Goal: Transaction & Acquisition: Purchase product/service

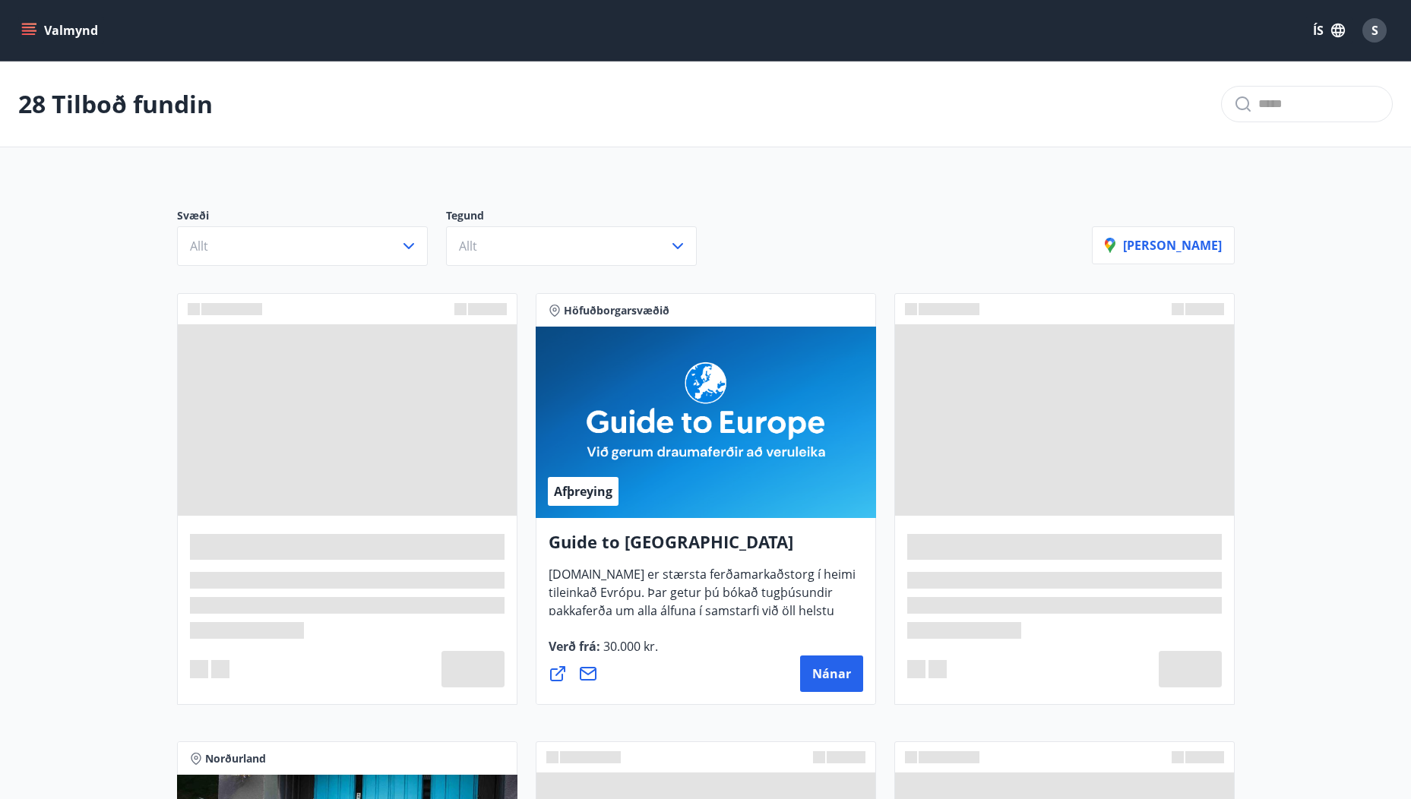
click at [32, 25] on icon "menu" at bounding box center [28, 30] width 15 height 15
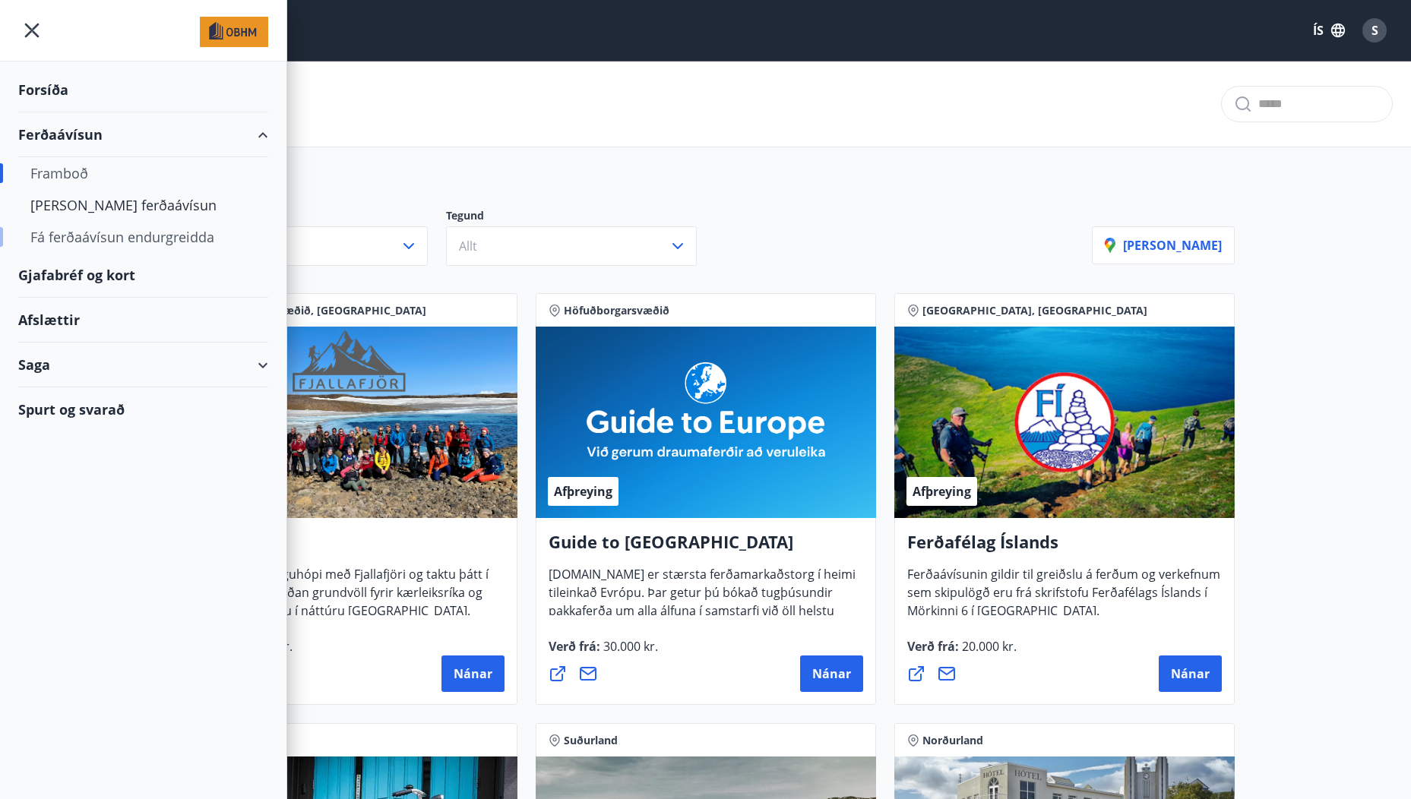
click at [83, 233] on div "Fá ferðaávísun endurgreidda" at bounding box center [143, 237] width 226 height 32
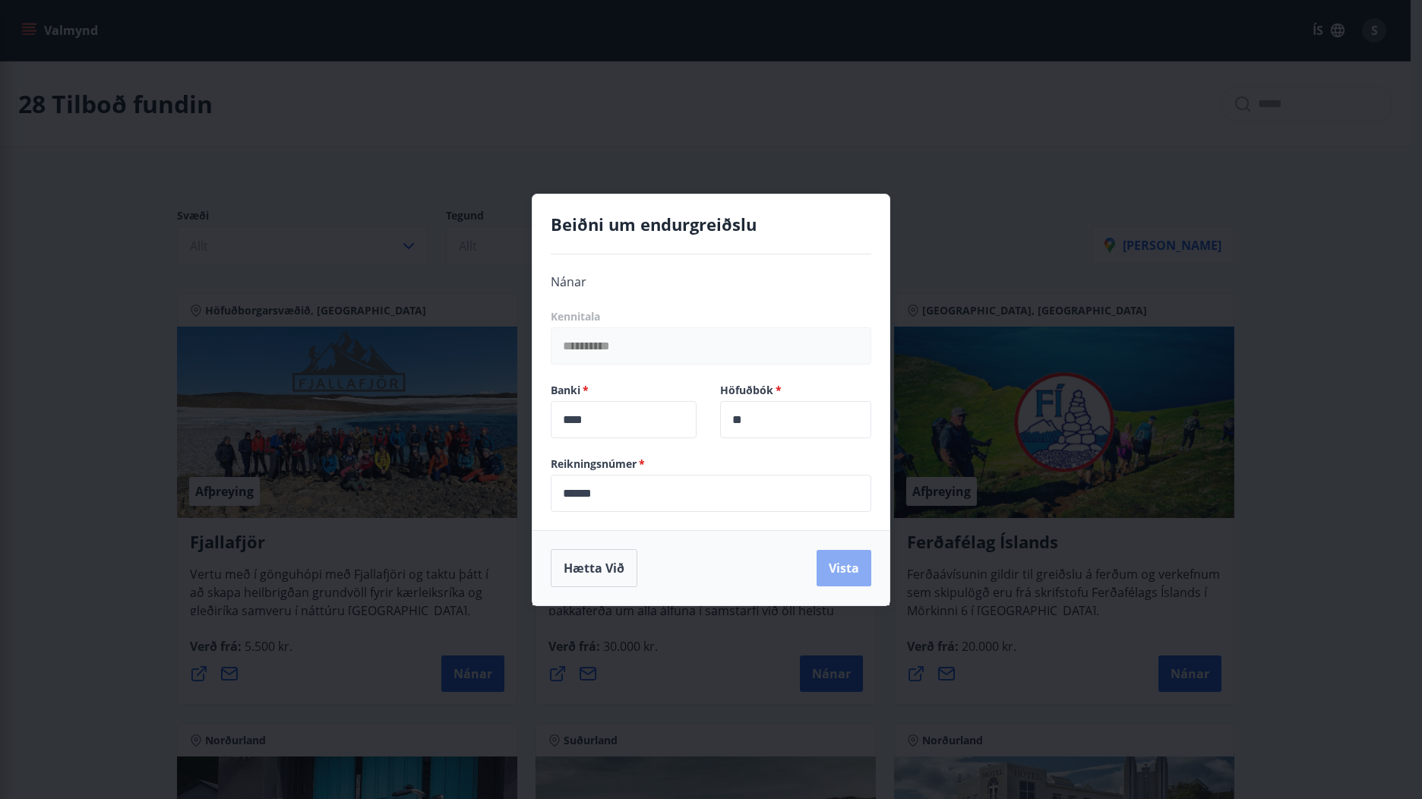
click at [846, 574] on button "Vista" at bounding box center [844, 568] width 55 height 36
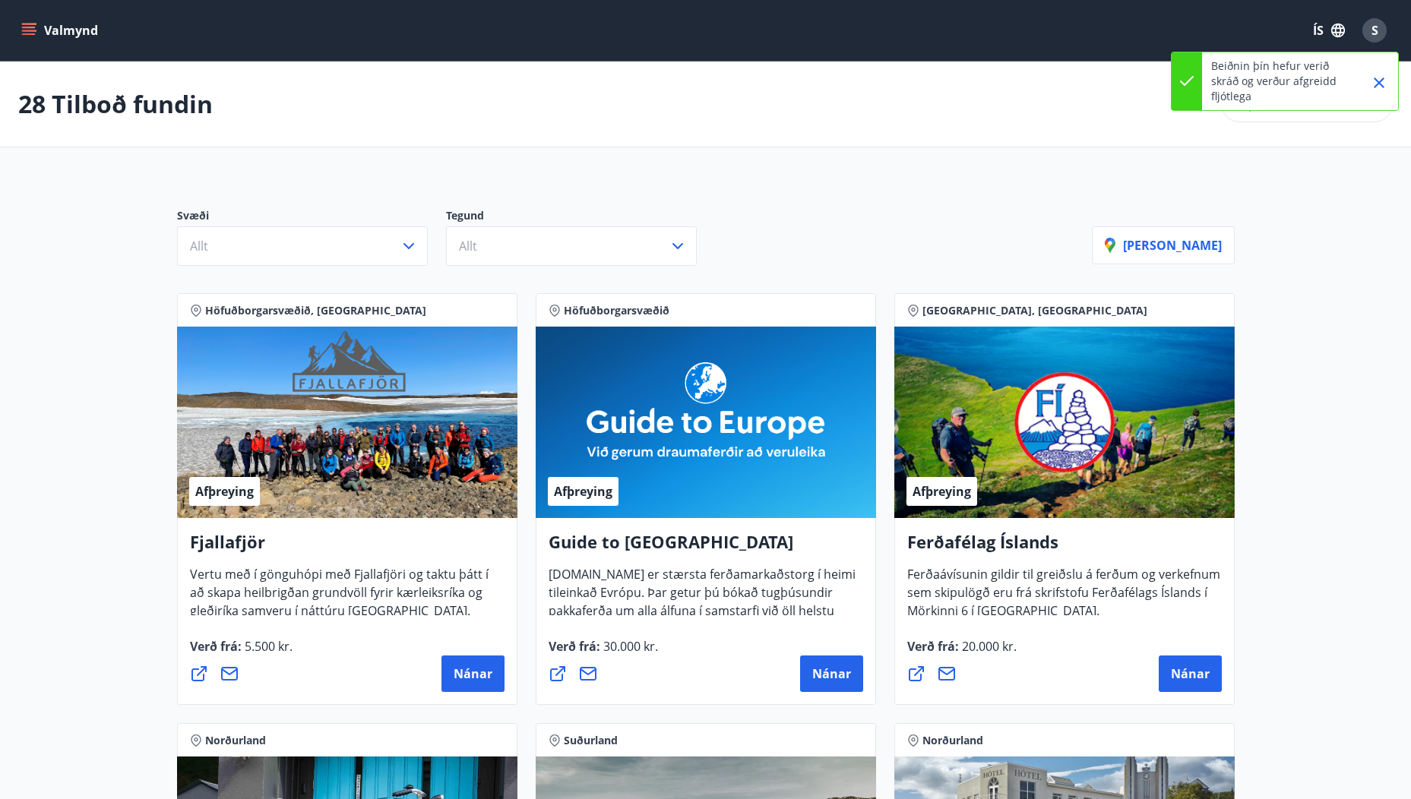
click at [29, 29] on icon "menu" at bounding box center [28, 30] width 15 height 15
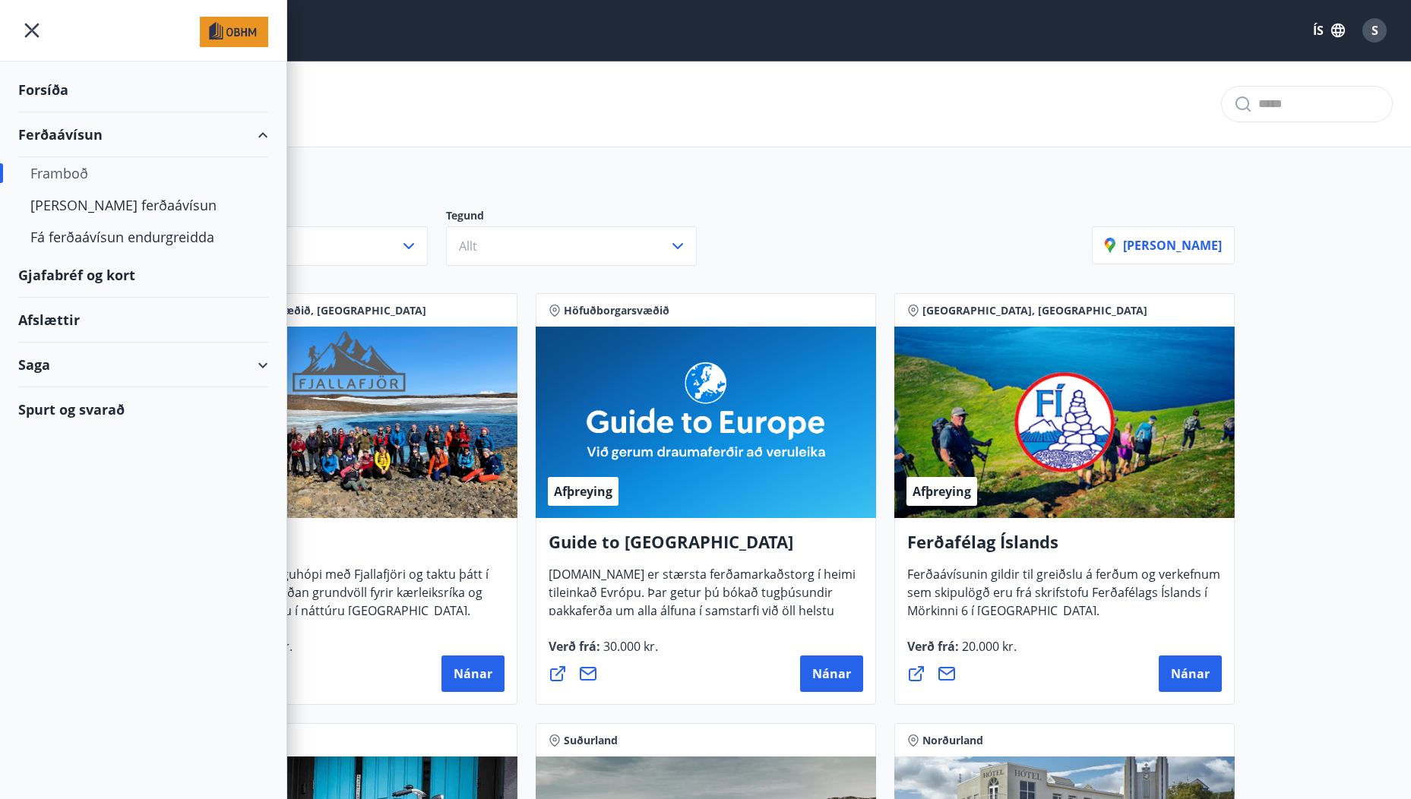
click at [55, 172] on div "Framboð" at bounding box center [143, 173] width 226 height 32
click at [68, 134] on div "Ferðaávísun" at bounding box center [143, 134] width 250 height 45
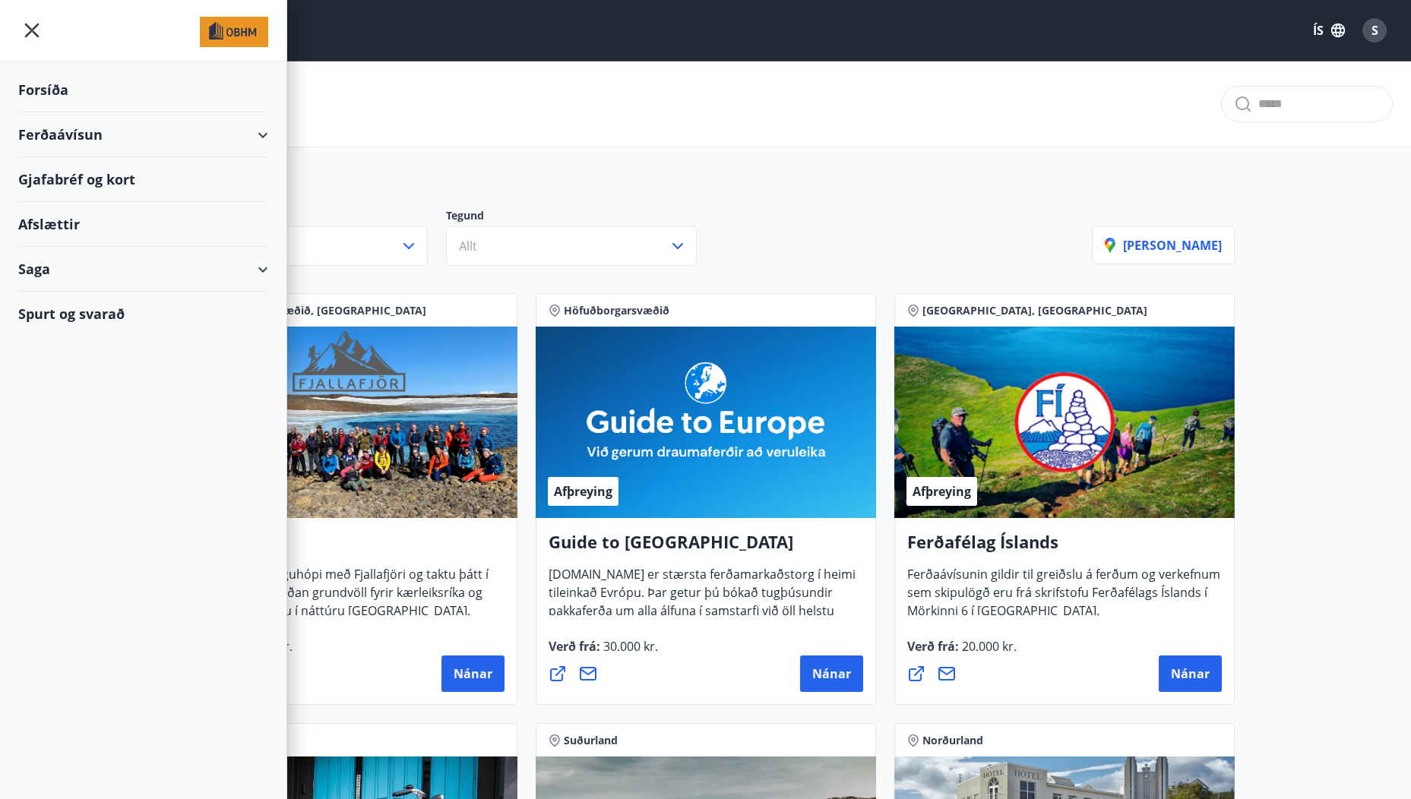
click at [73, 138] on div "Ferðaávísun" at bounding box center [143, 134] width 250 height 45
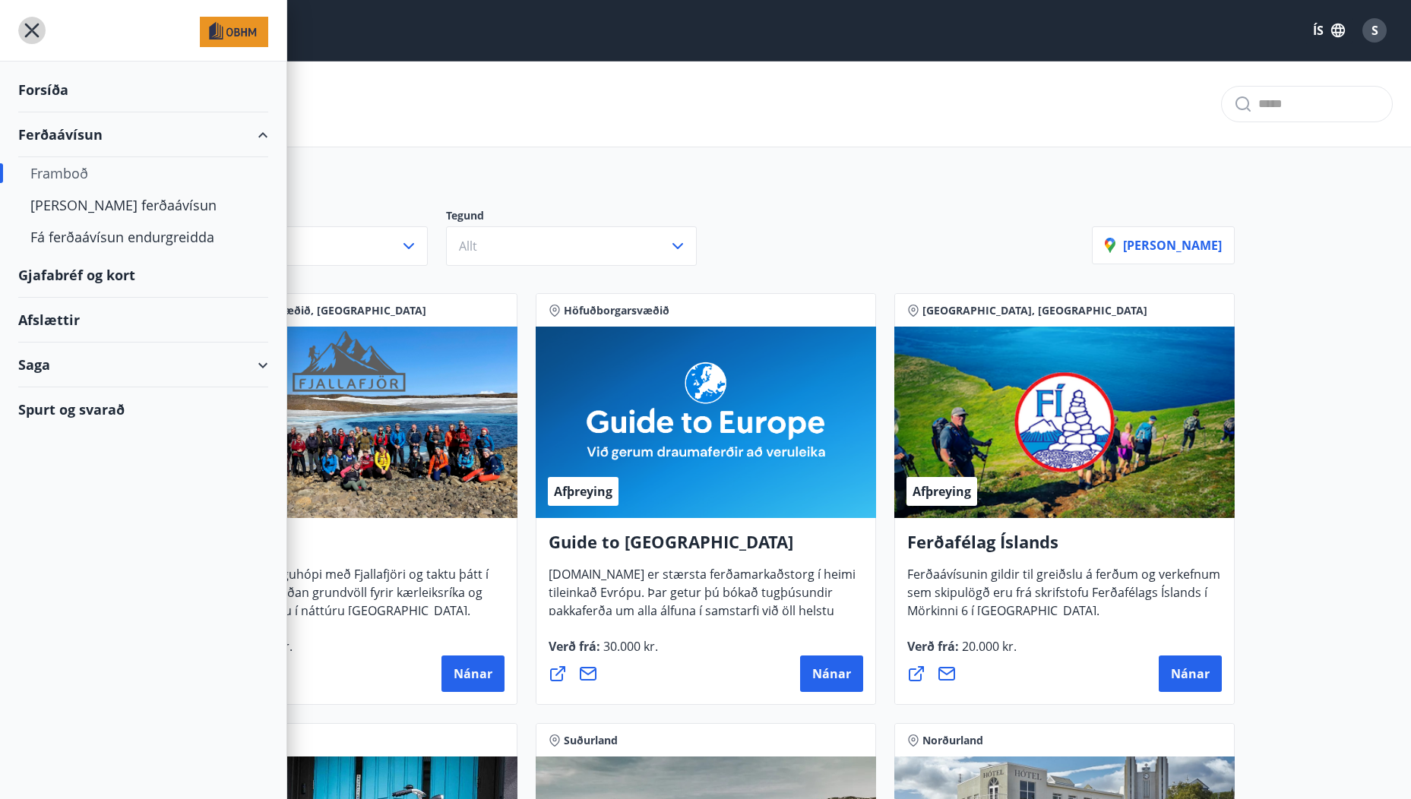
click at [40, 34] on icon "menu" at bounding box center [31, 30] width 27 height 27
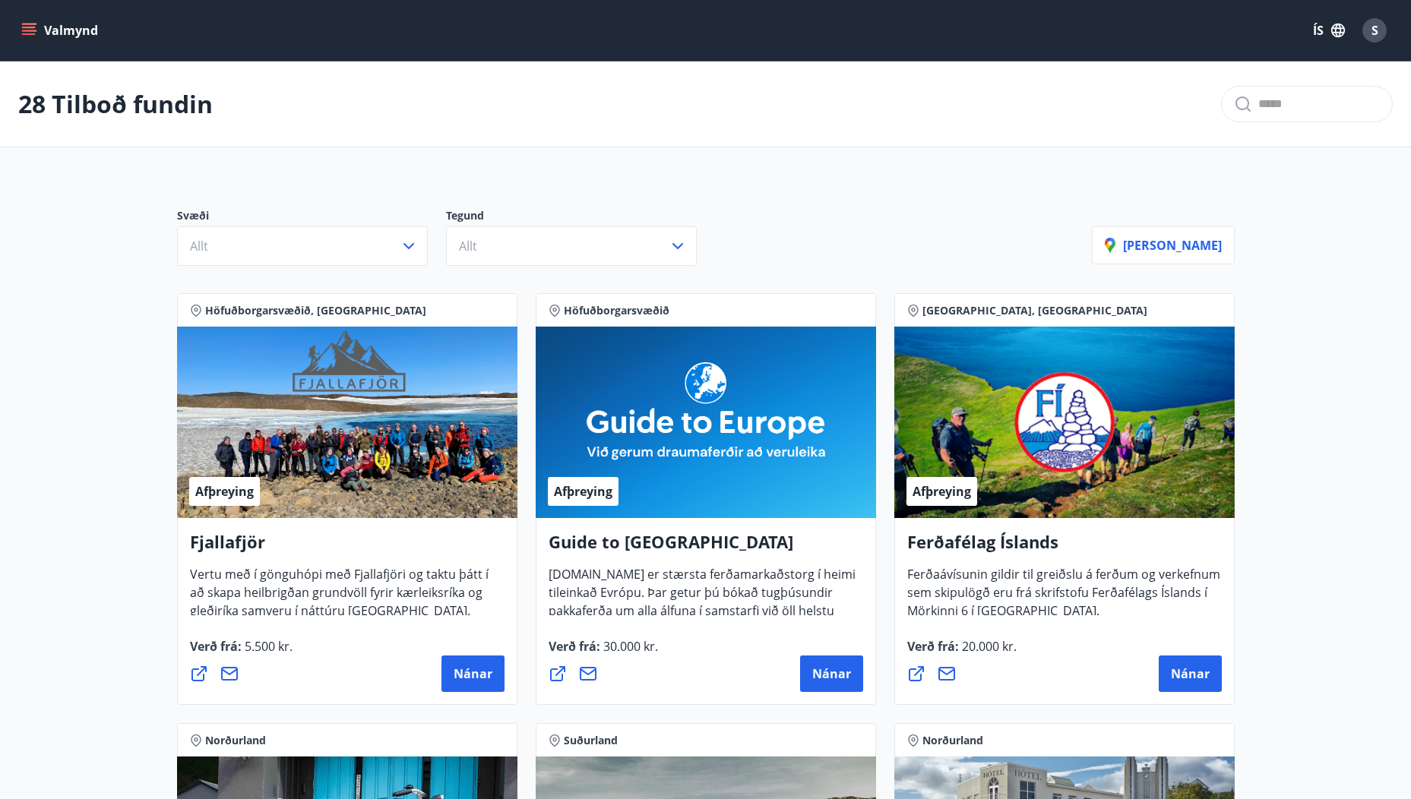
click at [33, 34] on icon "menu" at bounding box center [29, 34] width 14 height 2
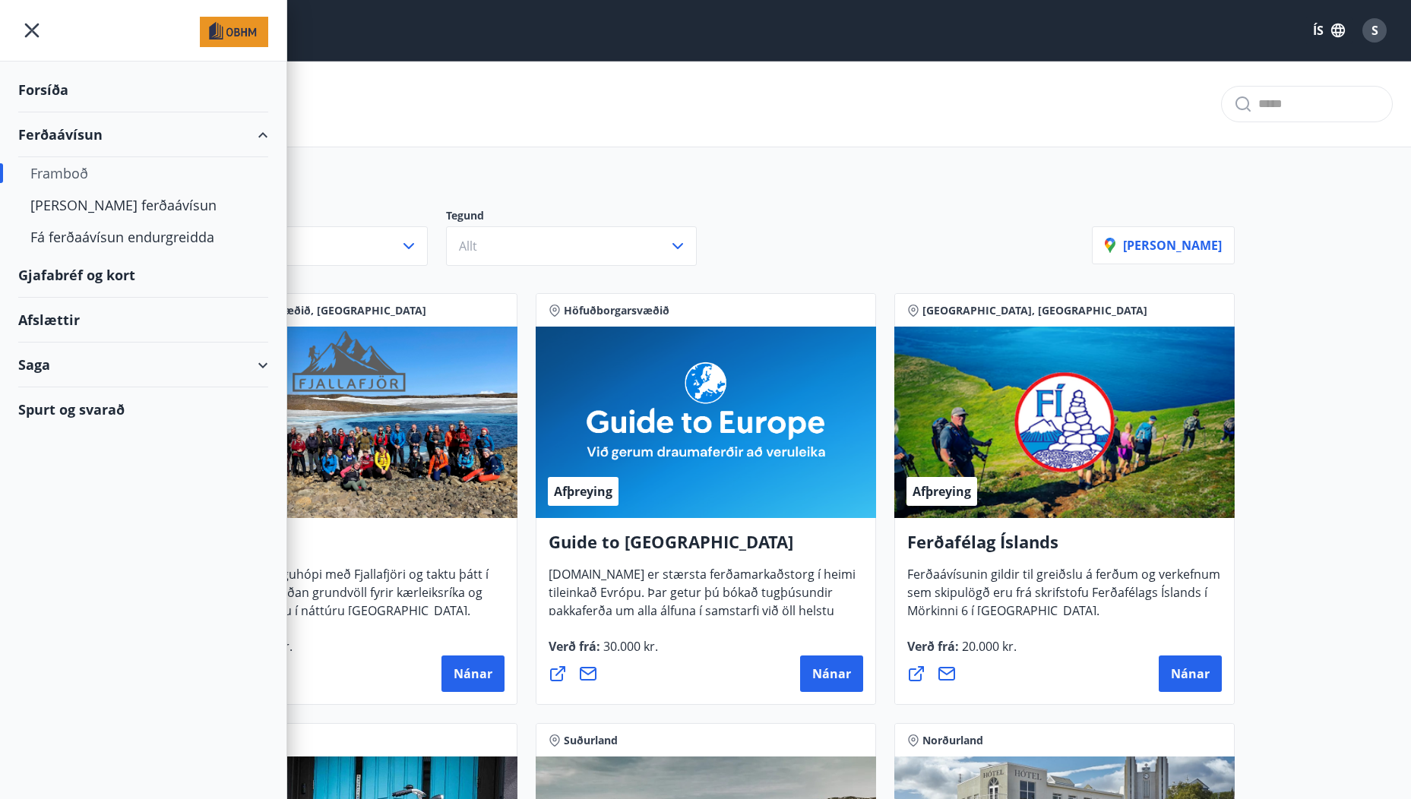
click at [55, 91] on div "Forsíða" at bounding box center [143, 90] width 250 height 45
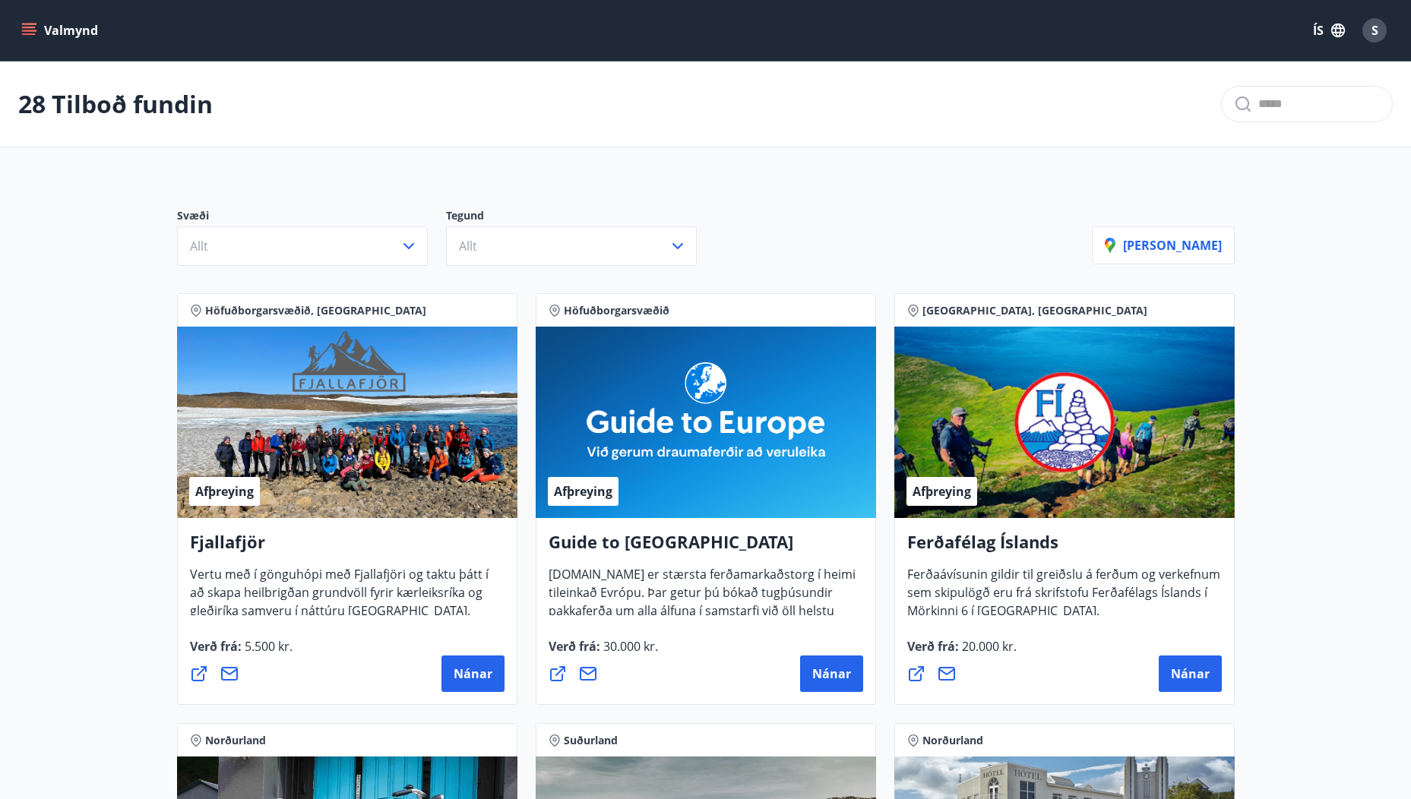
click at [33, 30] on icon "menu" at bounding box center [28, 30] width 15 height 15
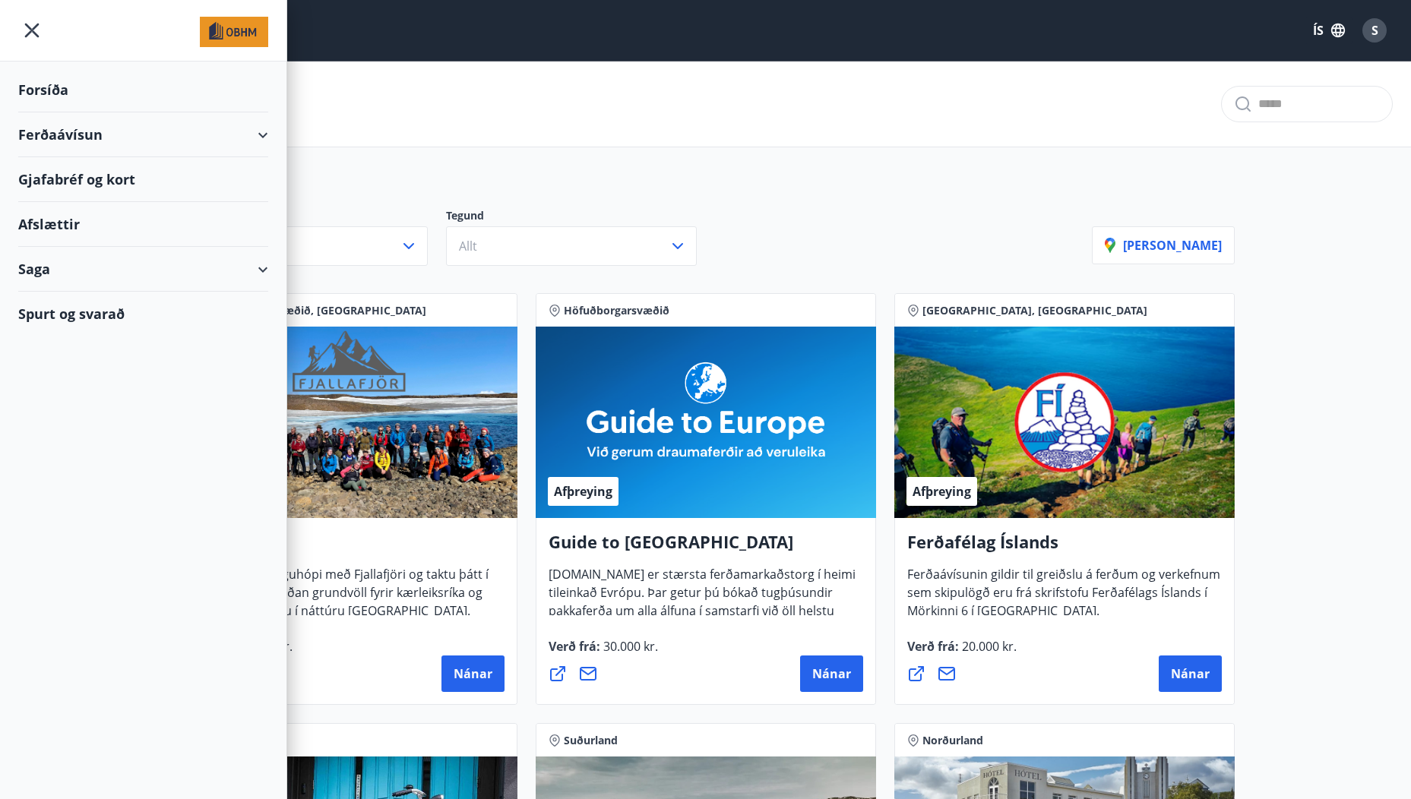
click at [43, 133] on div "Ferðaávísun" at bounding box center [143, 134] width 250 height 45
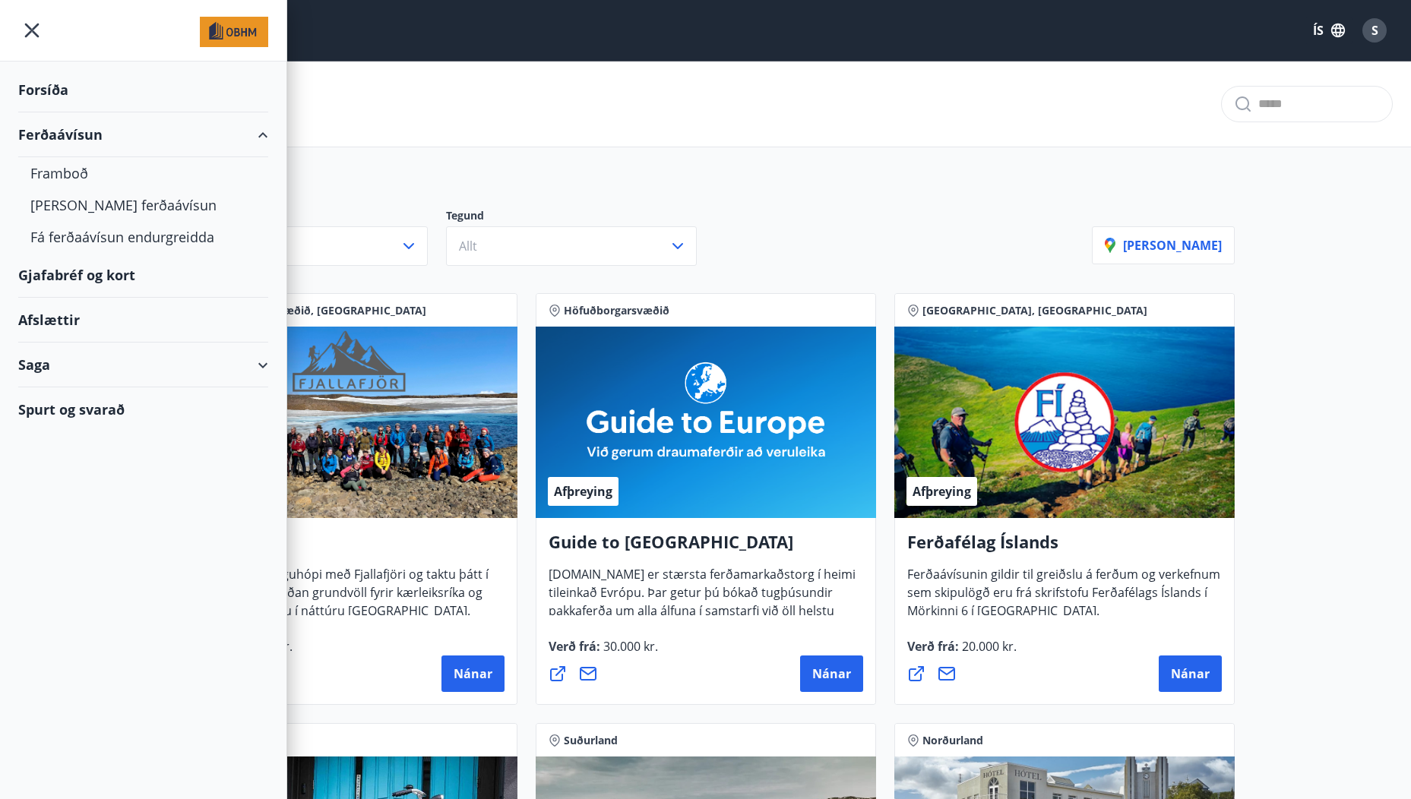
click at [45, 274] on div "Gjafabréf og kort" at bounding box center [143, 275] width 250 height 45
click at [34, 362] on div "Saga" at bounding box center [143, 365] width 250 height 45
click at [49, 467] on div "Inneign" at bounding box center [143, 467] width 226 height 32
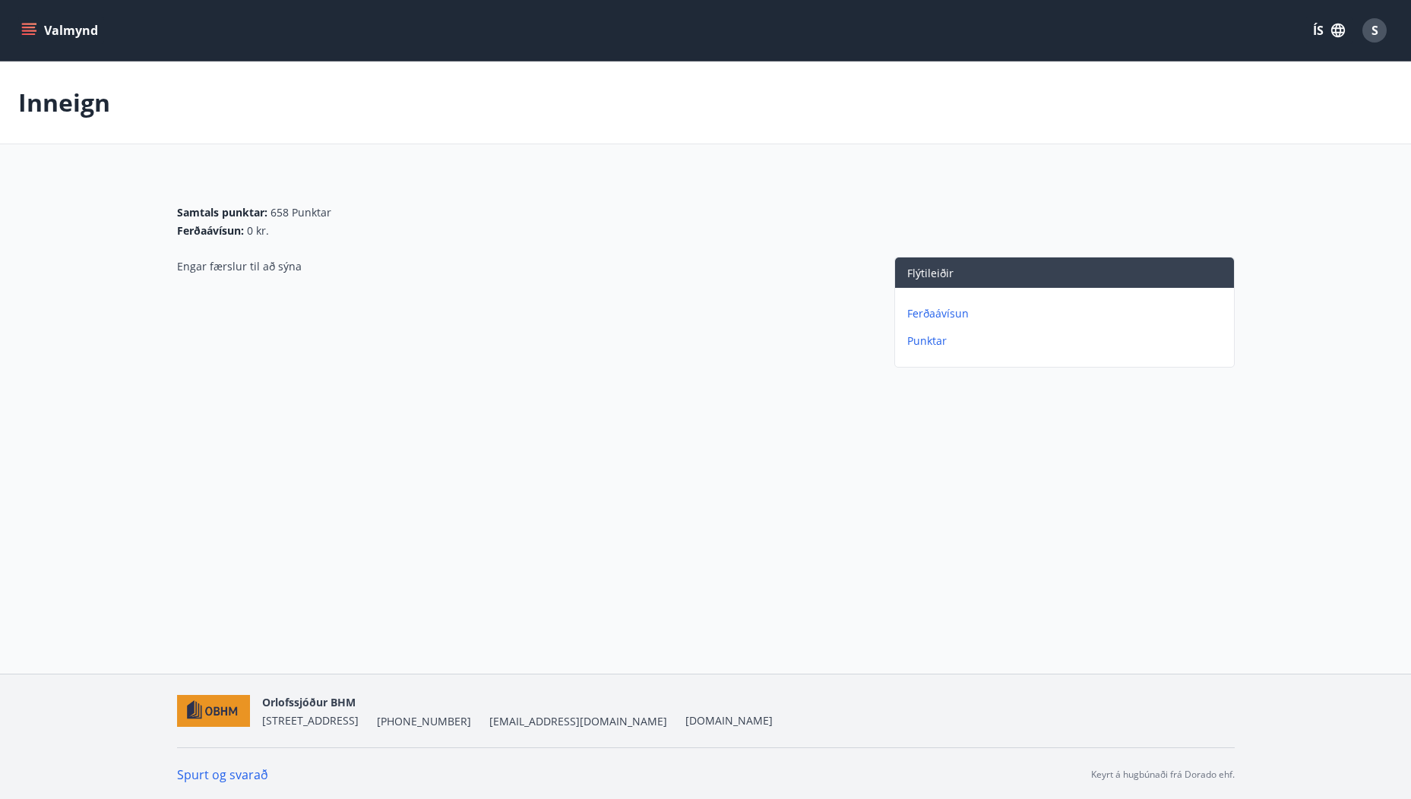
click at [31, 24] on icon "menu" at bounding box center [30, 25] width 17 height 2
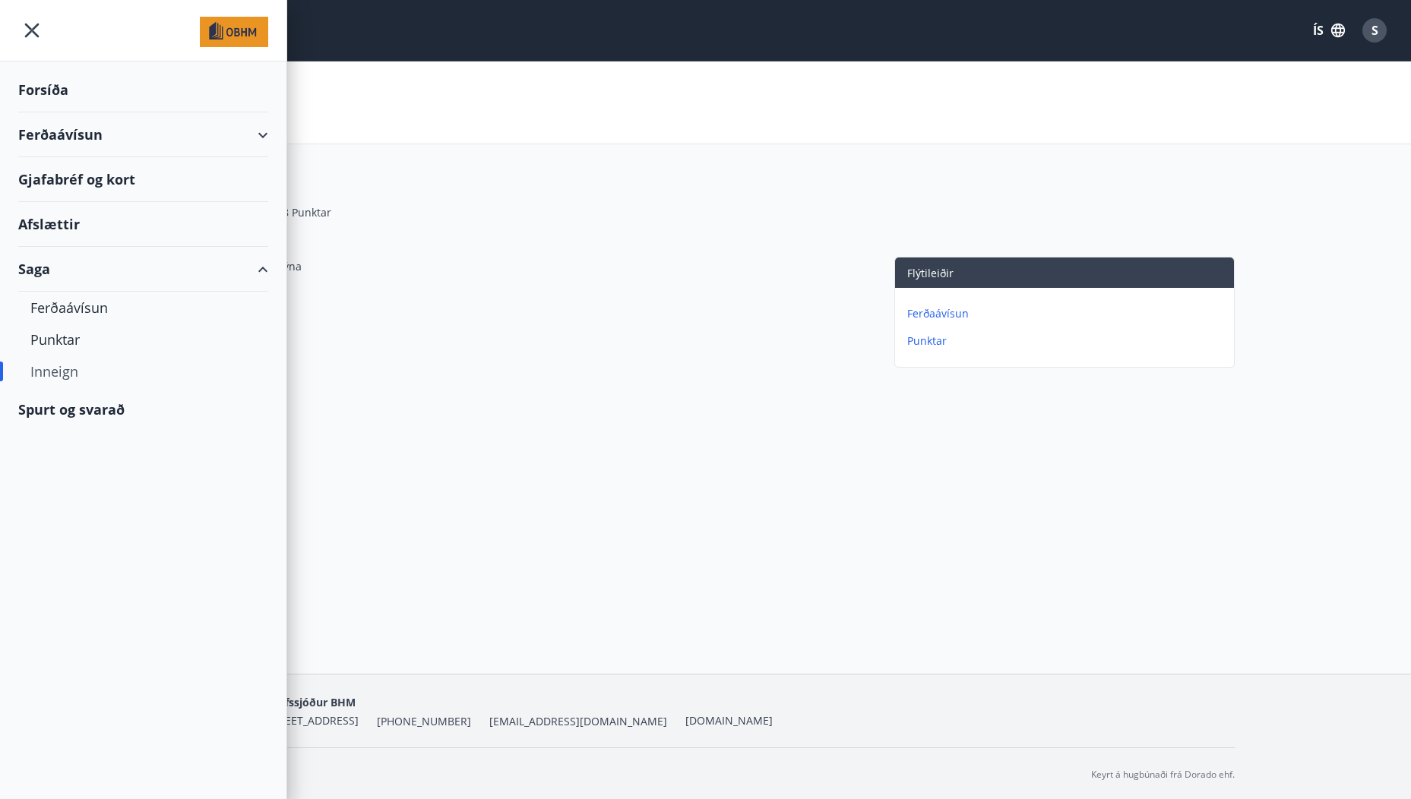
click at [52, 369] on div "Inneign" at bounding box center [143, 372] width 226 height 32
click at [62, 370] on div "Inneign" at bounding box center [143, 372] width 226 height 32
click at [27, 86] on div "Forsíða" at bounding box center [143, 90] width 250 height 45
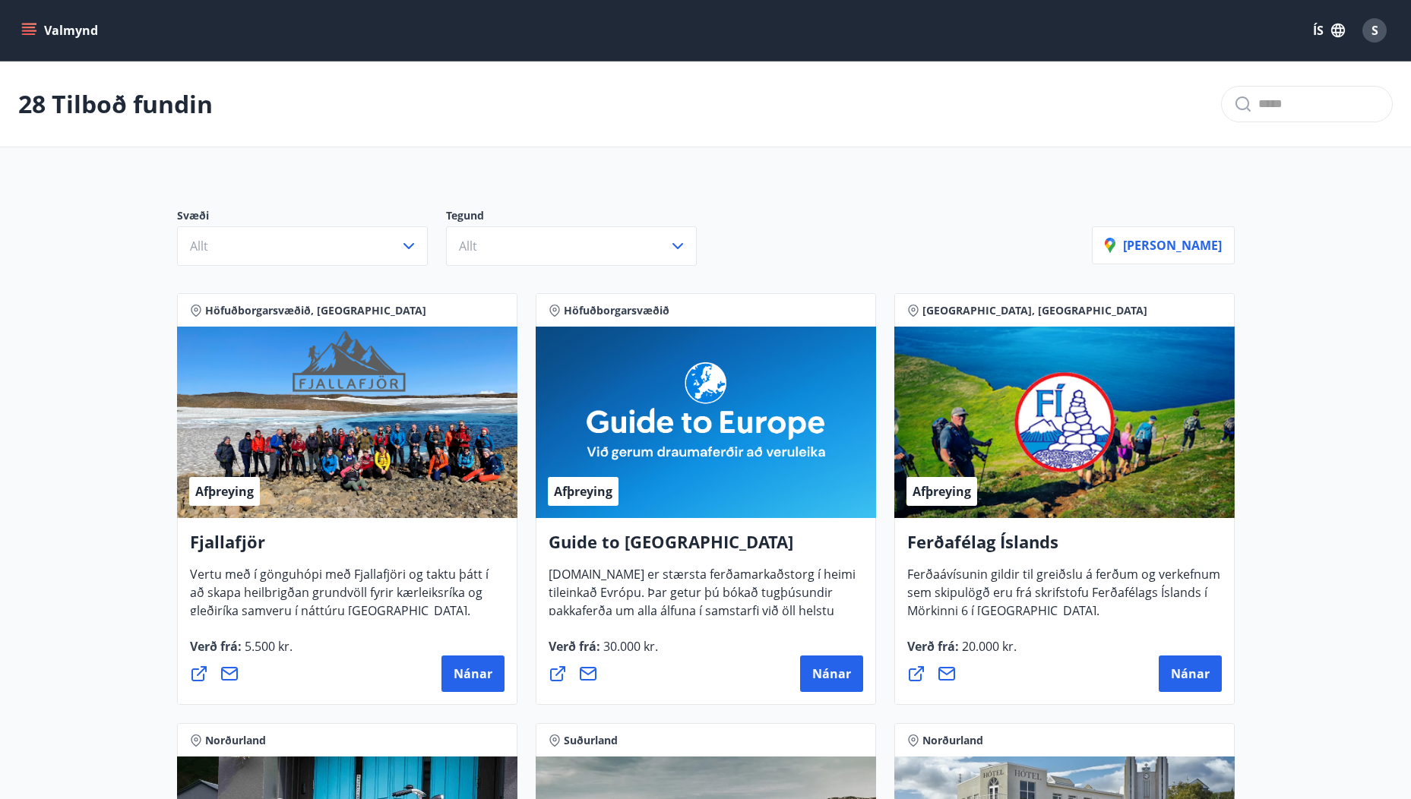
click at [30, 33] on icon "menu" at bounding box center [28, 30] width 15 height 15
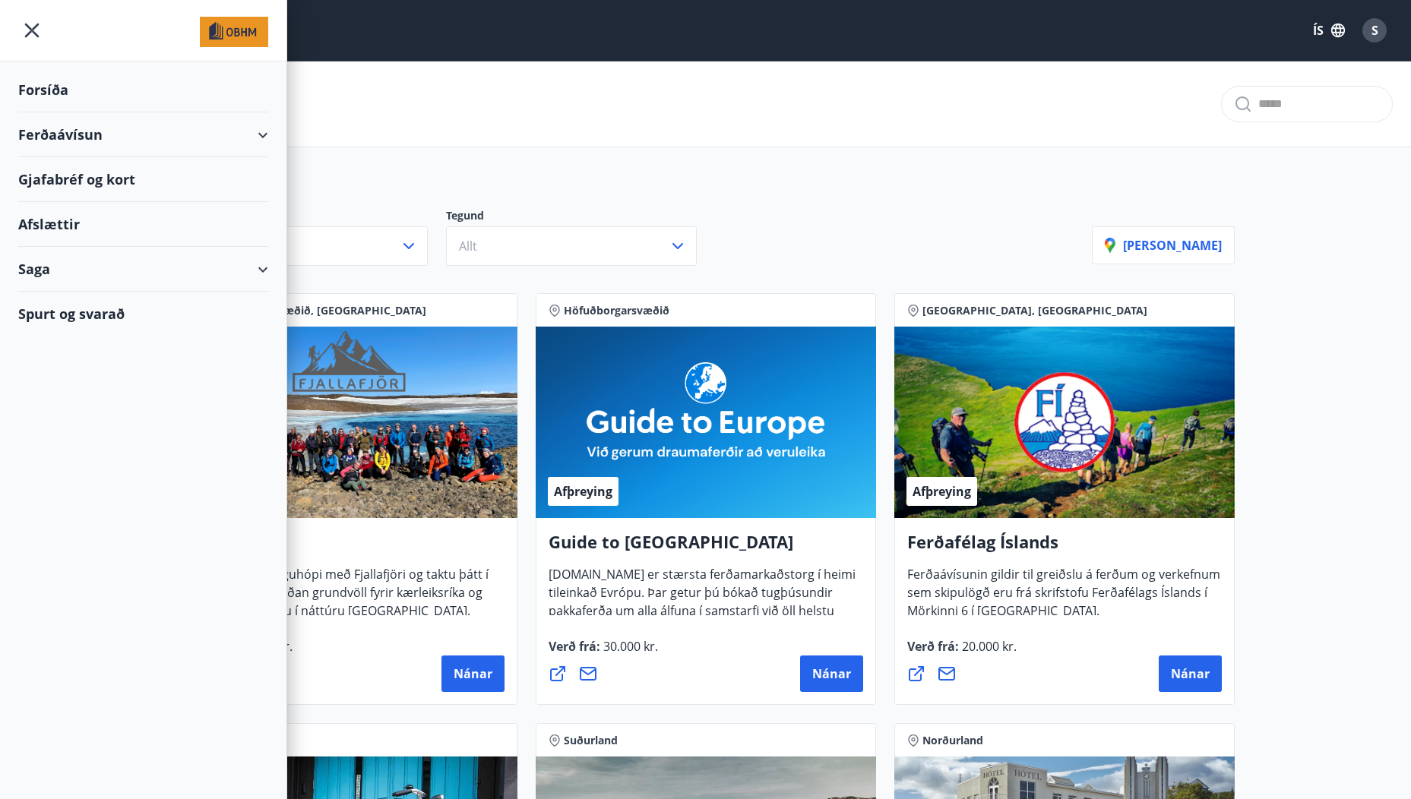
click at [43, 91] on div "Forsíða" at bounding box center [143, 90] width 250 height 45
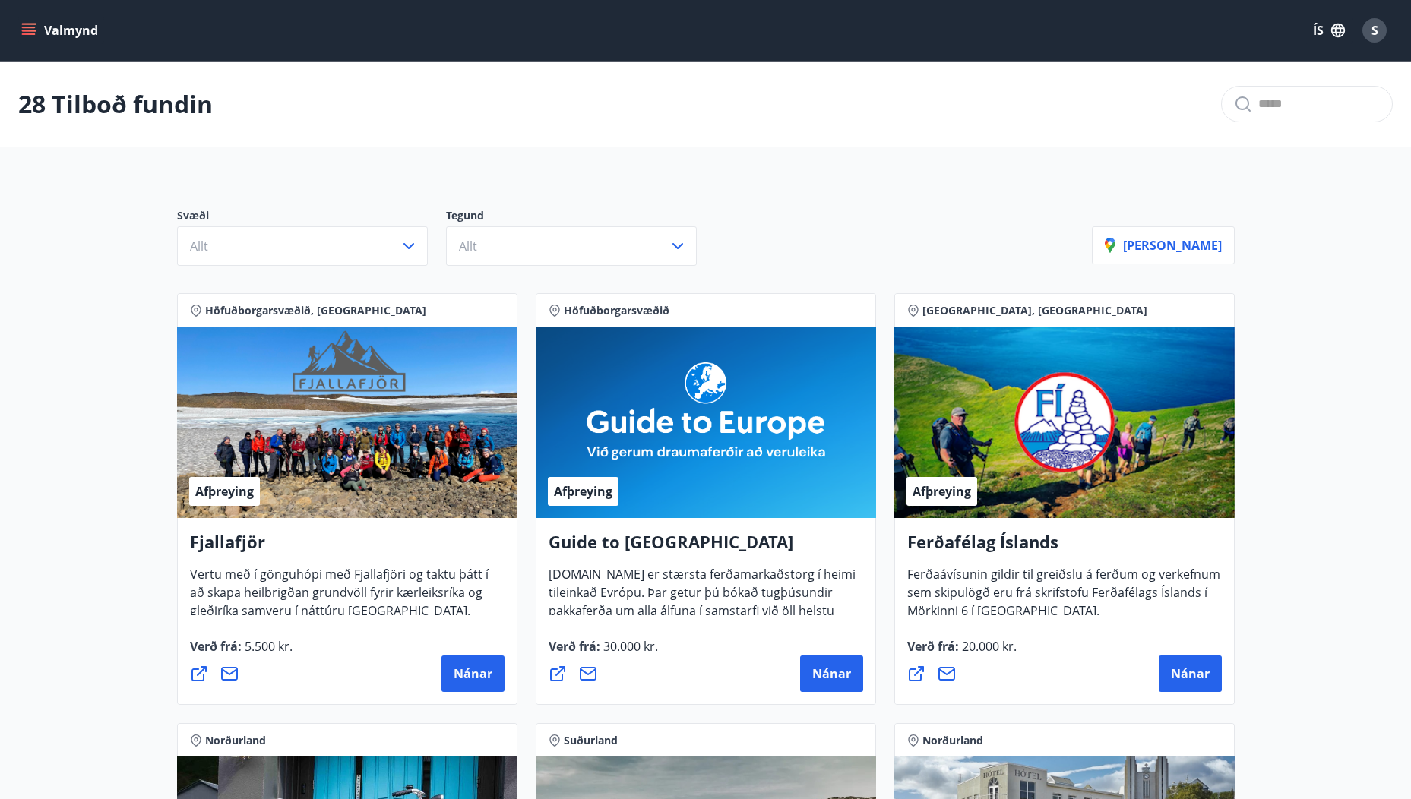
click at [28, 28] on icon "menu" at bounding box center [29, 28] width 14 height 2
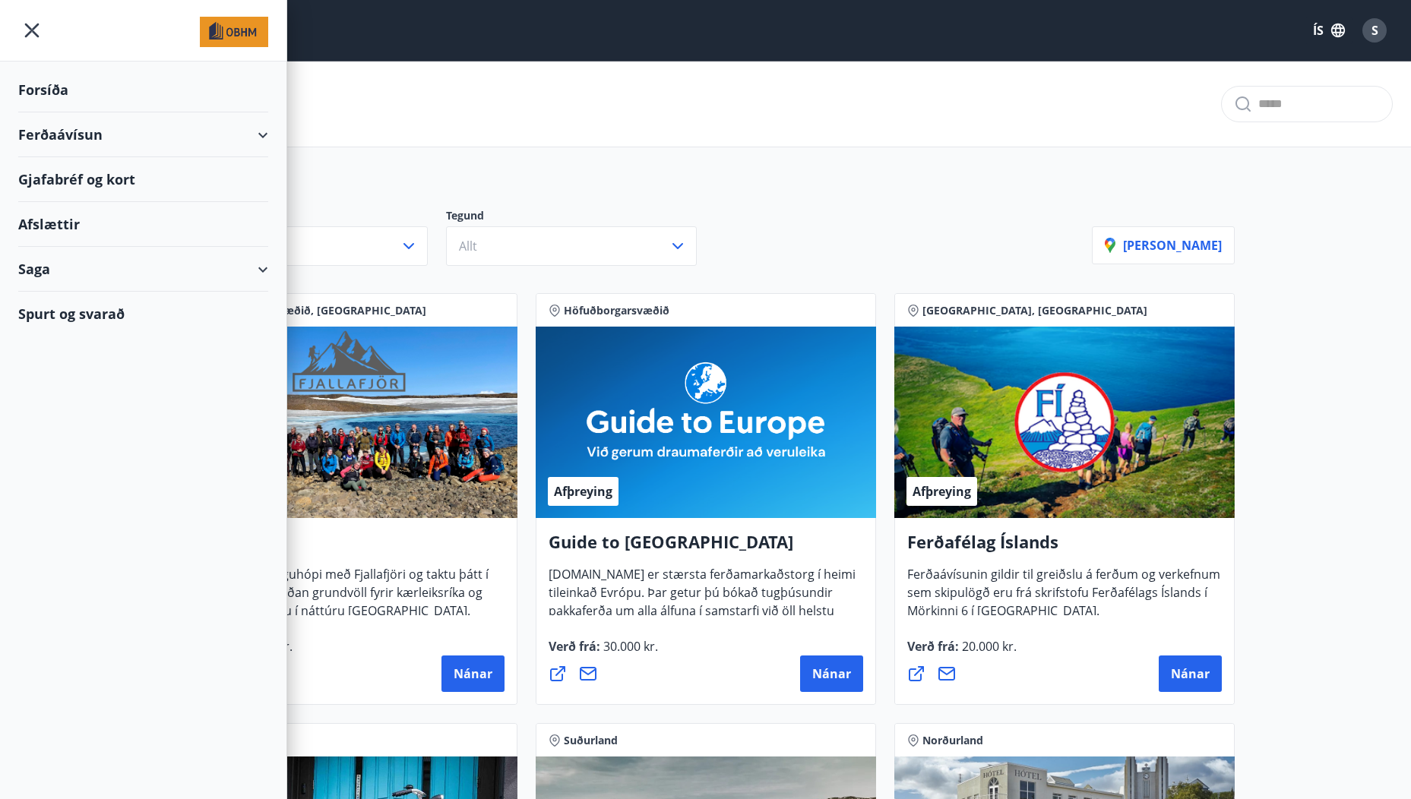
click at [37, 263] on div "Saga" at bounding box center [143, 269] width 250 height 45
click at [55, 305] on div "Ferðaávísun" at bounding box center [143, 308] width 226 height 32
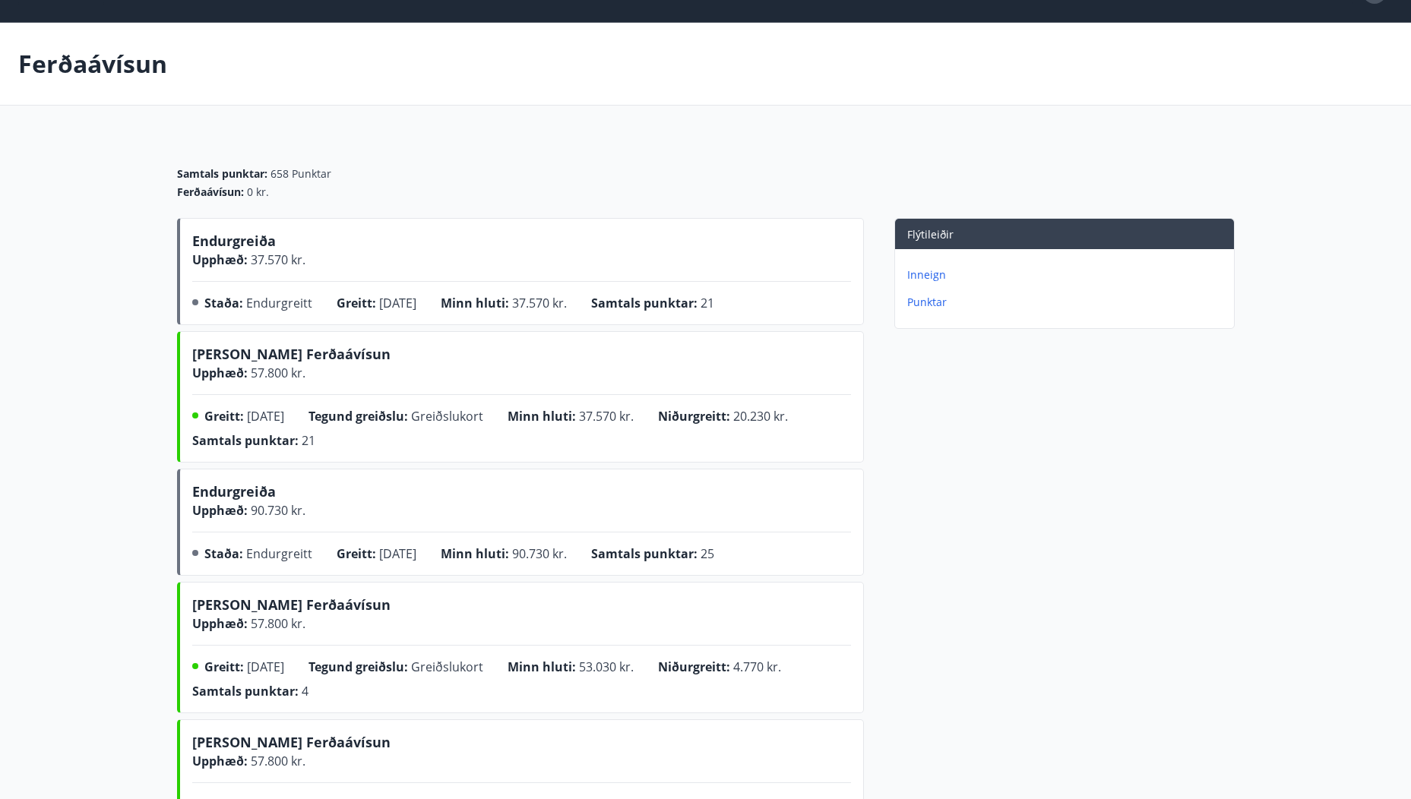
scroll to position [76, 0]
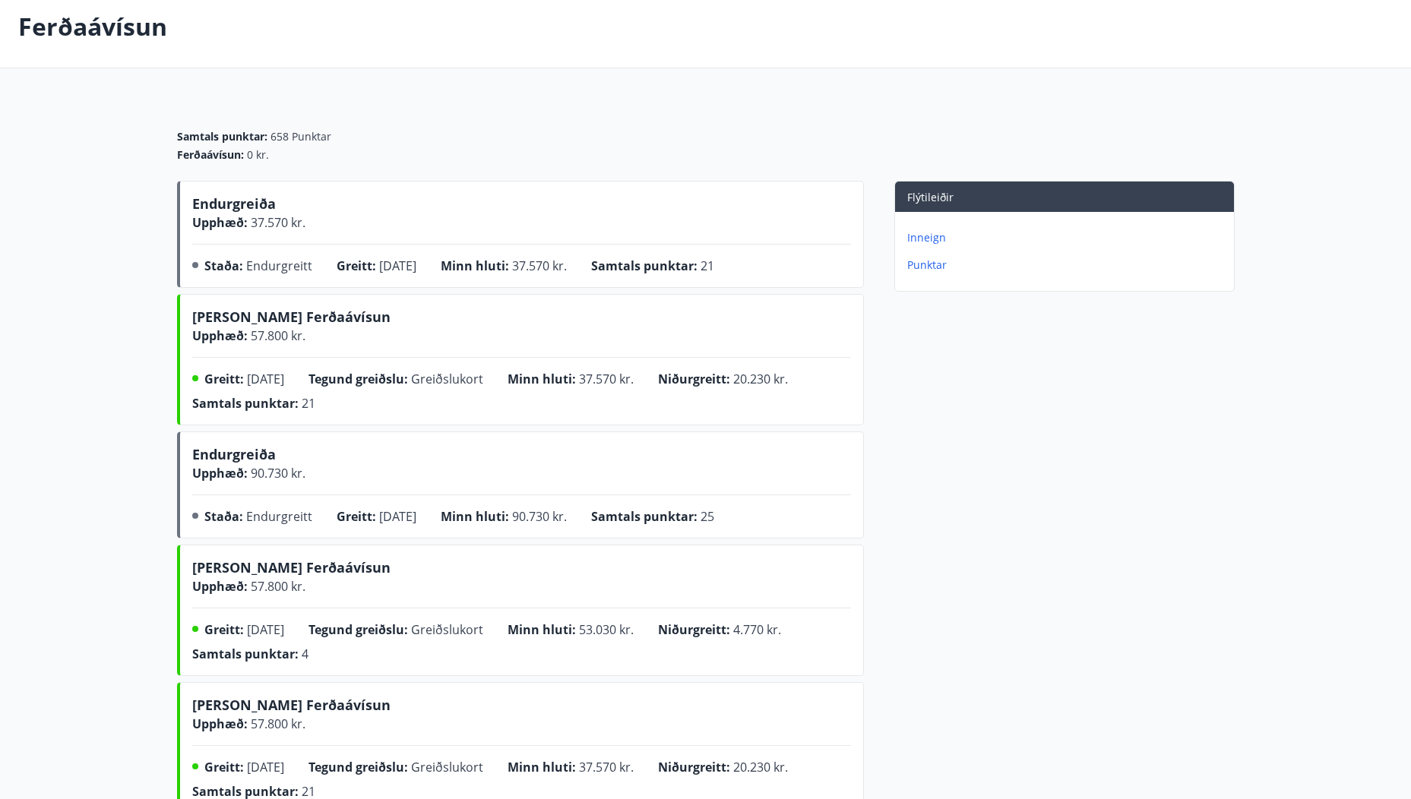
click at [45, 33] on p "Ferðaávísun" at bounding box center [92, 26] width 149 height 33
click at [99, 38] on p "Ferðaávísun" at bounding box center [92, 26] width 149 height 33
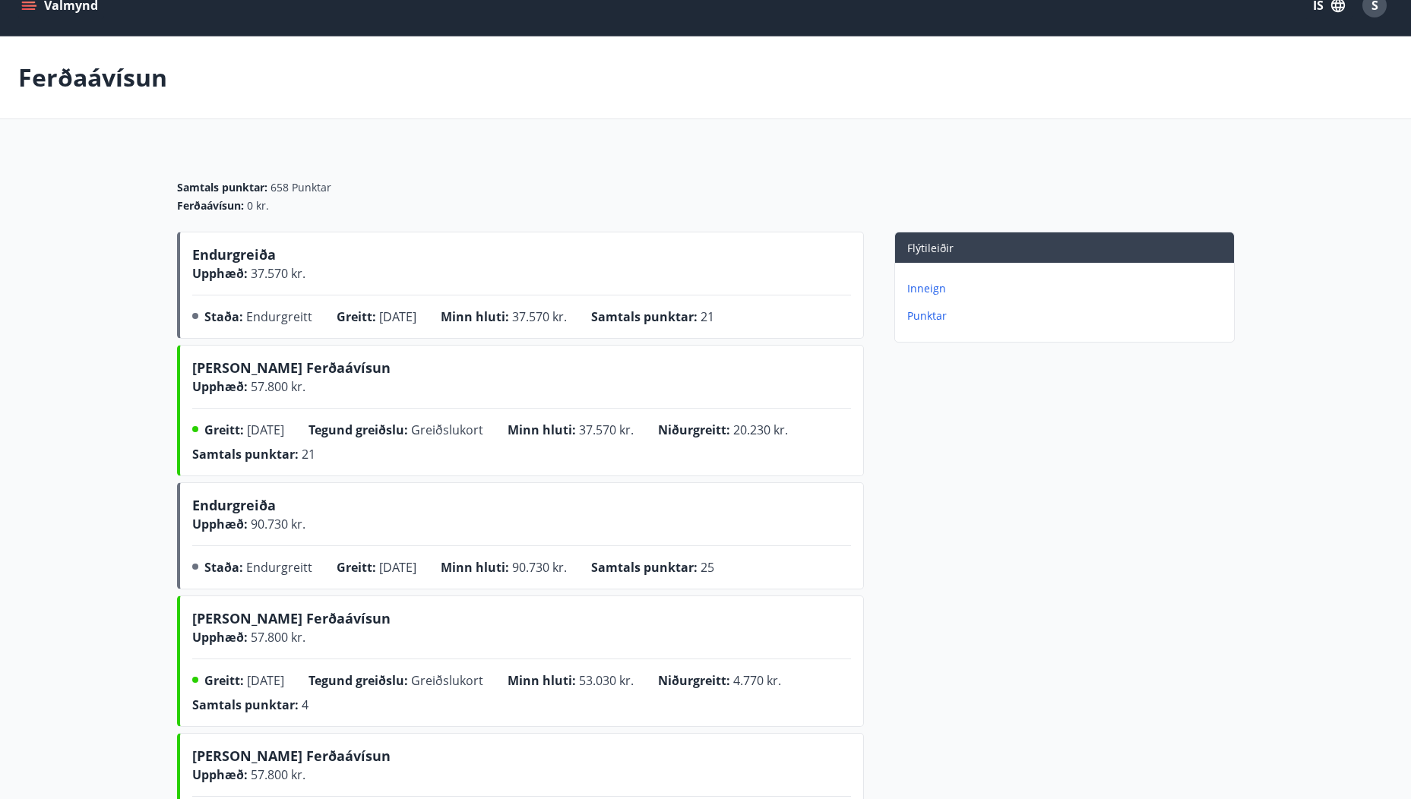
scroll to position [0, 0]
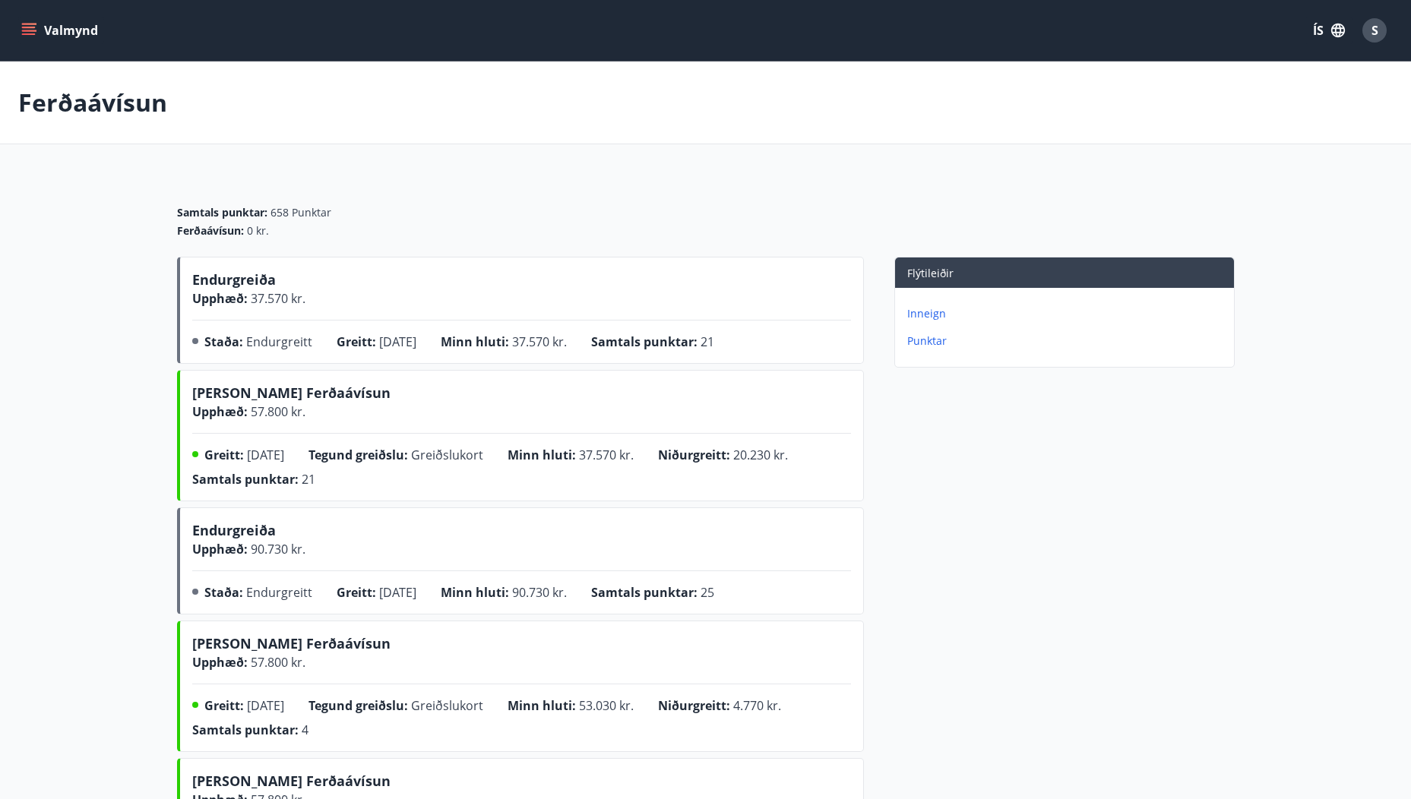
click at [46, 36] on button "Valmynd" at bounding box center [61, 30] width 86 height 27
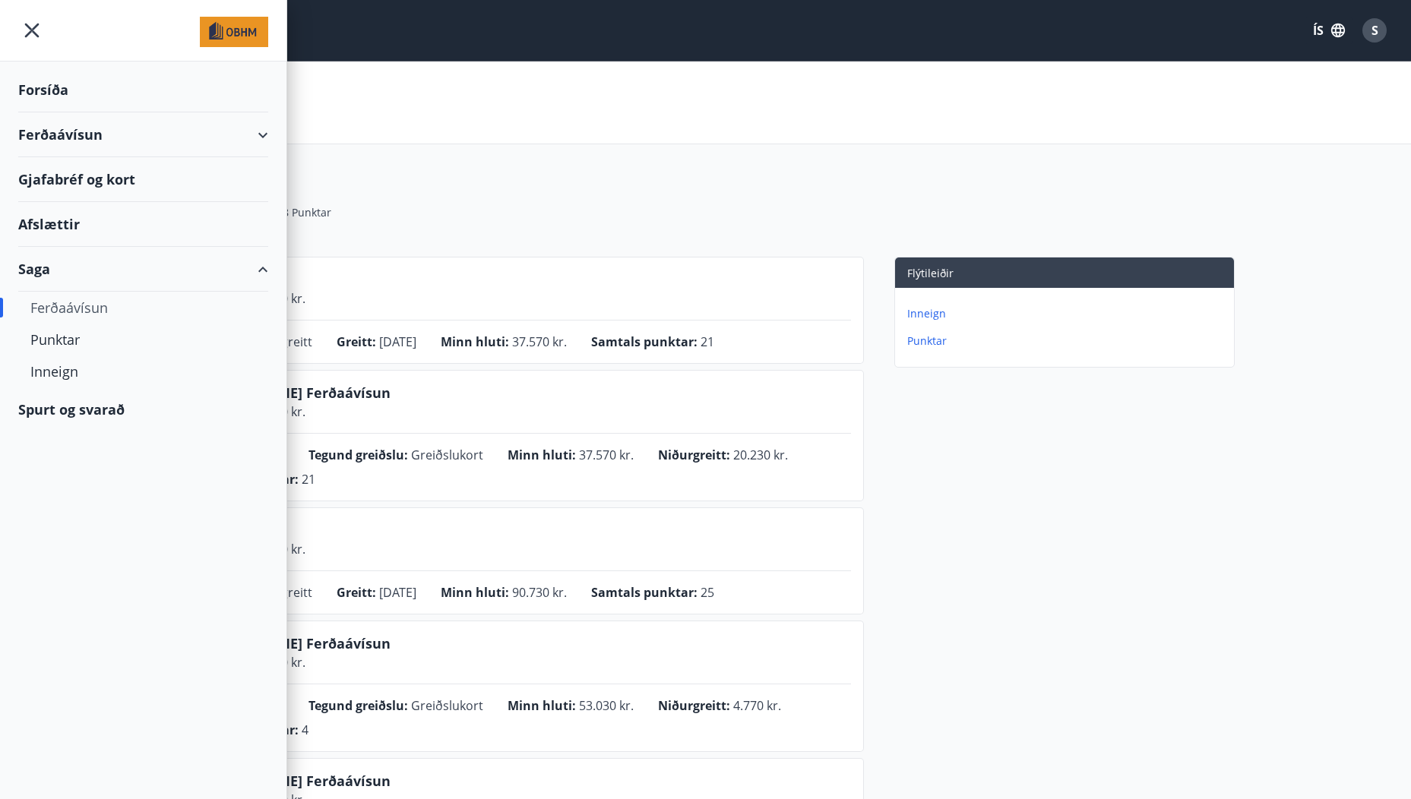
click at [55, 136] on div "Ferðaávísun" at bounding box center [143, 134] width 250 height 45
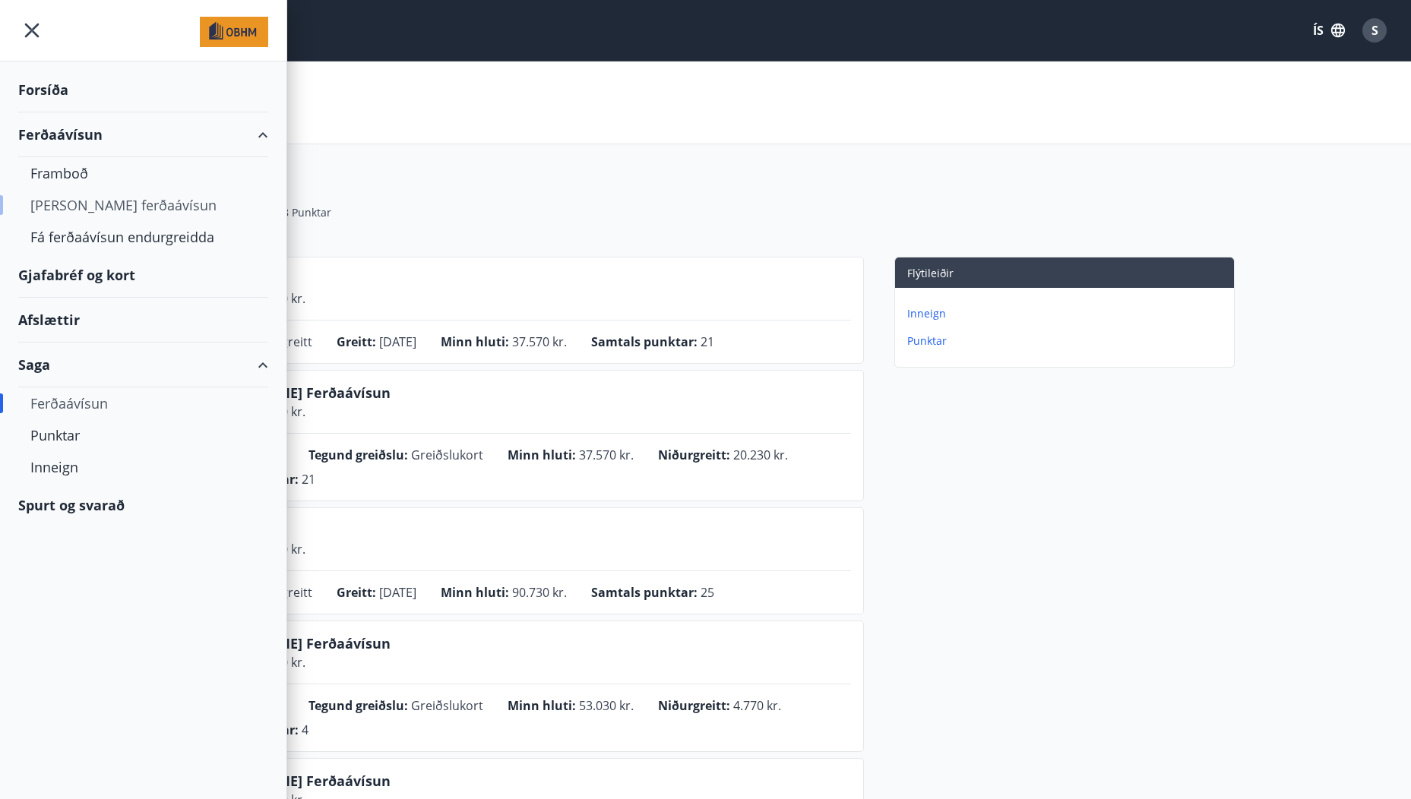
click at [78, 203] on div "[PERSON_NAME] ferðaávísun" at bounding box center [143, 205] width 226 height 32
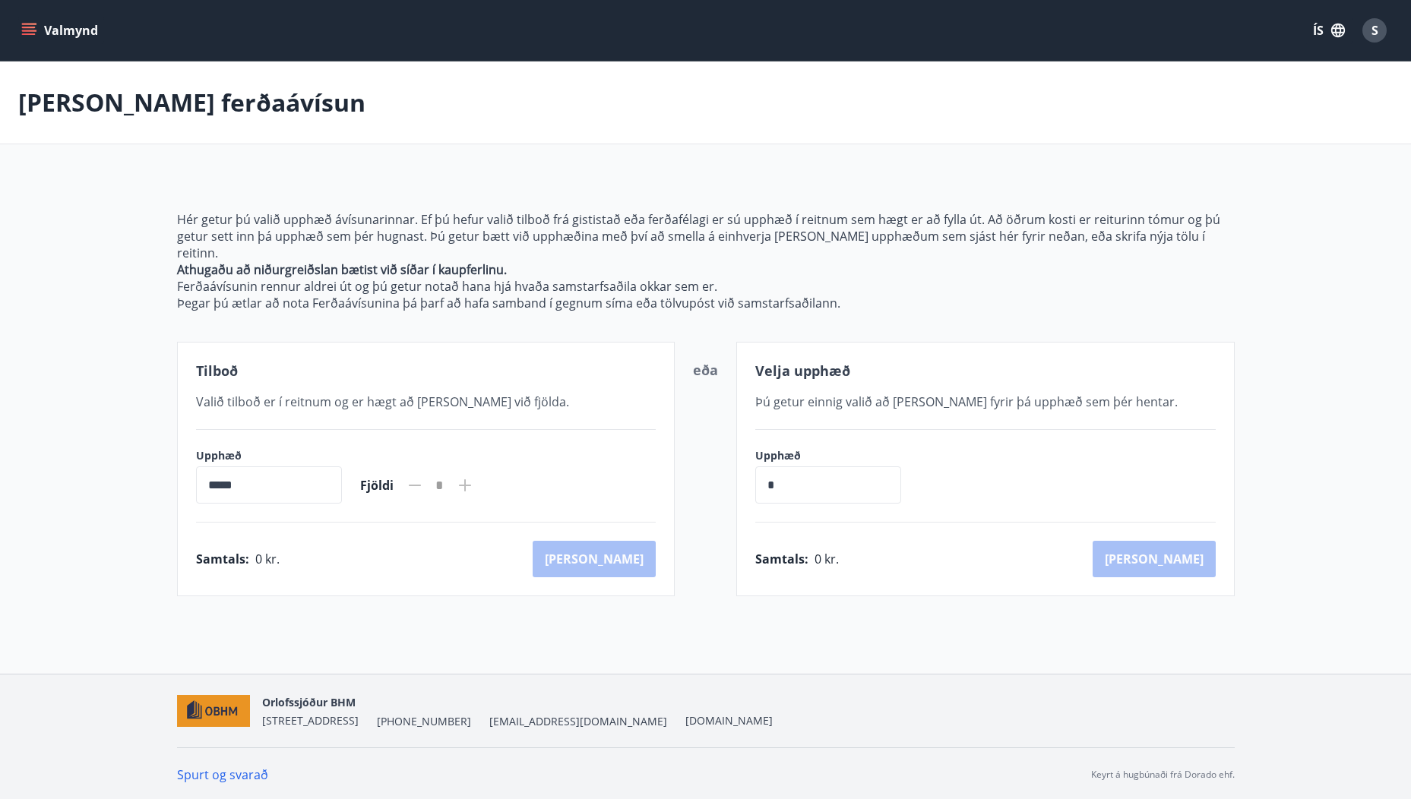
drag, startPoint x: 296, startPoint y: 460, endPoint x: -25, endPoint y: 445, distance: 321.8
click at [0, 445] on html "Valmynd ÍS S Kaupa ferðaávísun Hér getur þú valið upphæð ávísunarinnar. Ef þú h…" at bounding box center [705, 399] width 1411 height 799
drag, startPoint x: 805, startPoint y: 467, endPoint x: 547, endPoint y: 416, distance: 263.5
click at [514, 456] on div "Tilboð Valið tilboð er í reitnum og er hægt að bæta við fjölda. Upphæð ***** ​ …" at bounding box center [706, 469] width 1058 height 255
type input "******"
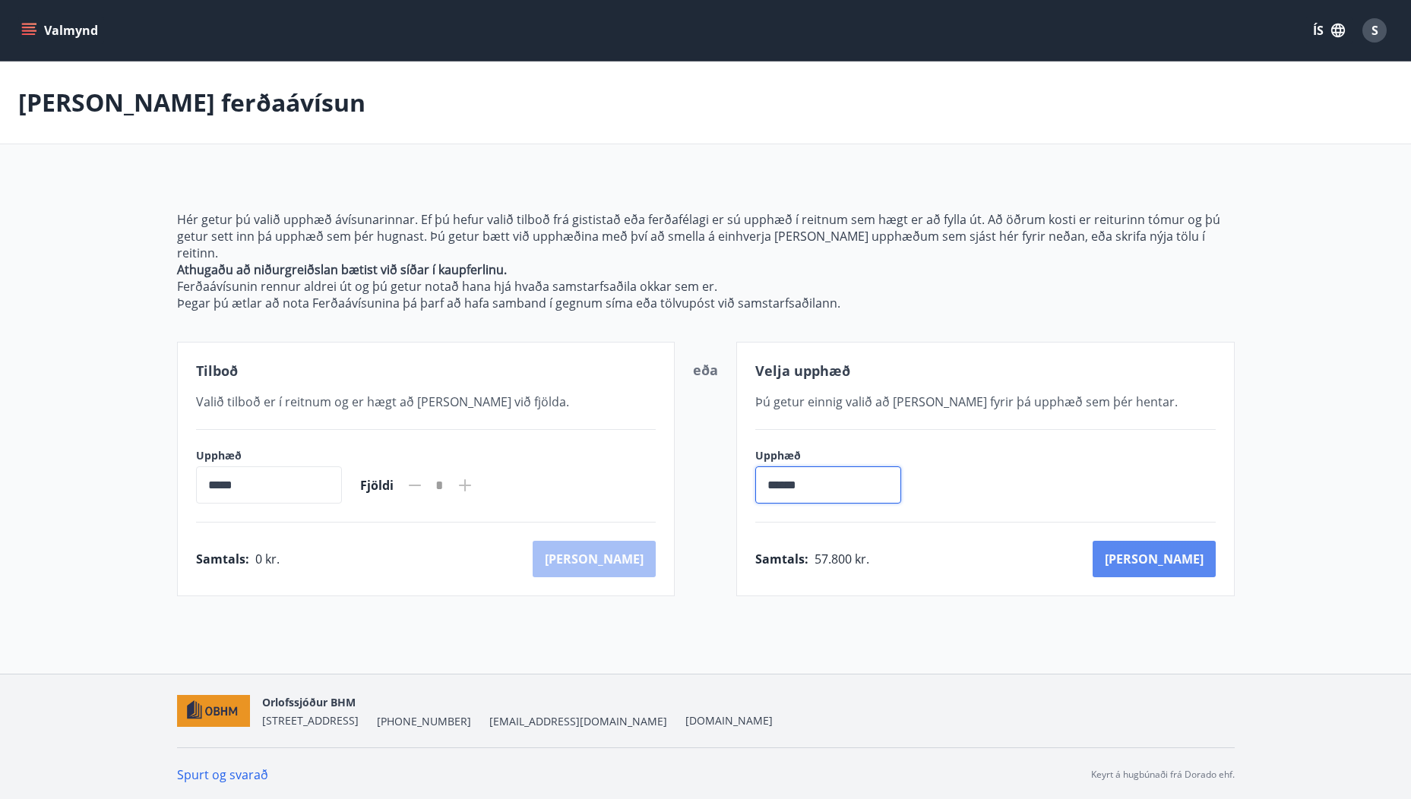
click at [1192, 542] on button "[PERSON_NAME]" at bounding box center [1154, 559] width 123 height 36
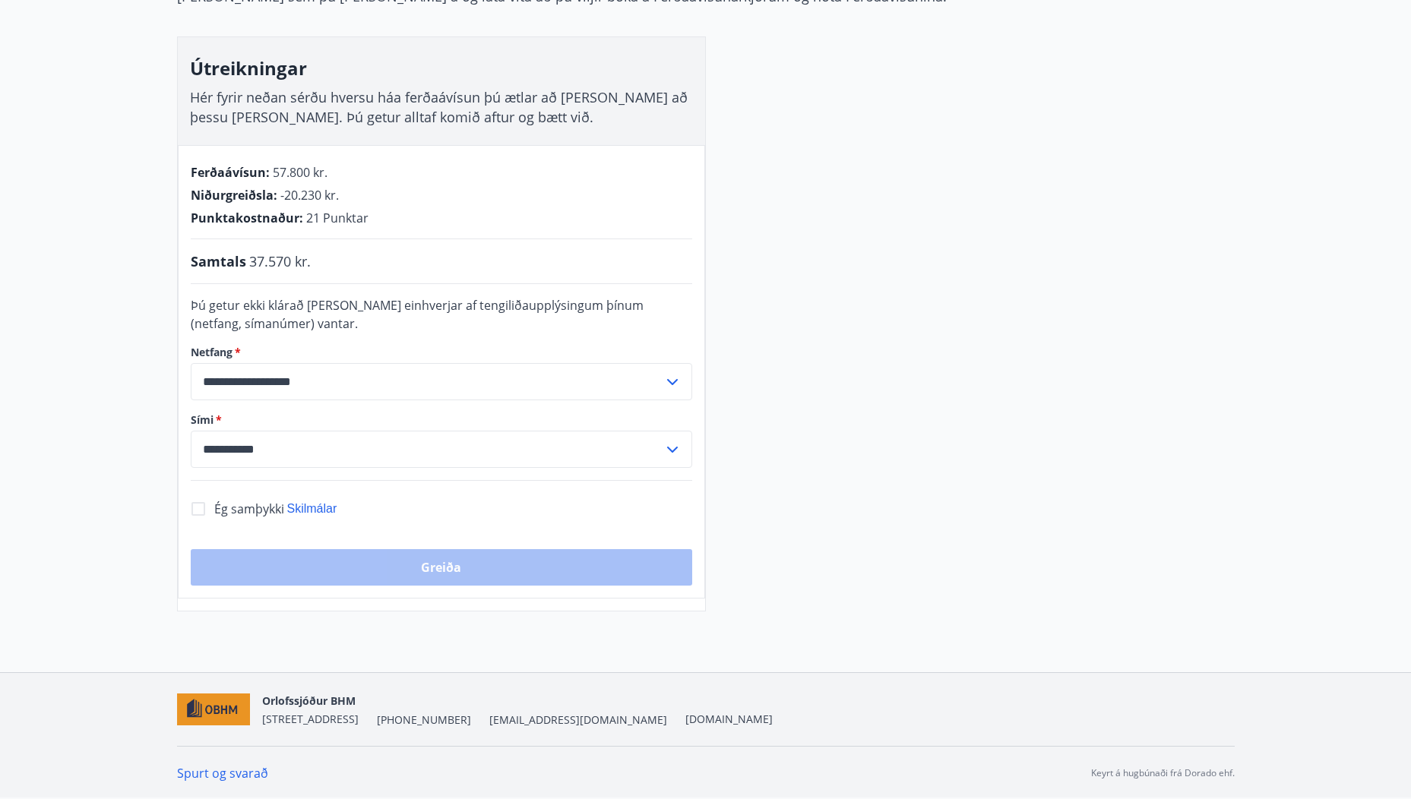
scroll to position [248, 0]
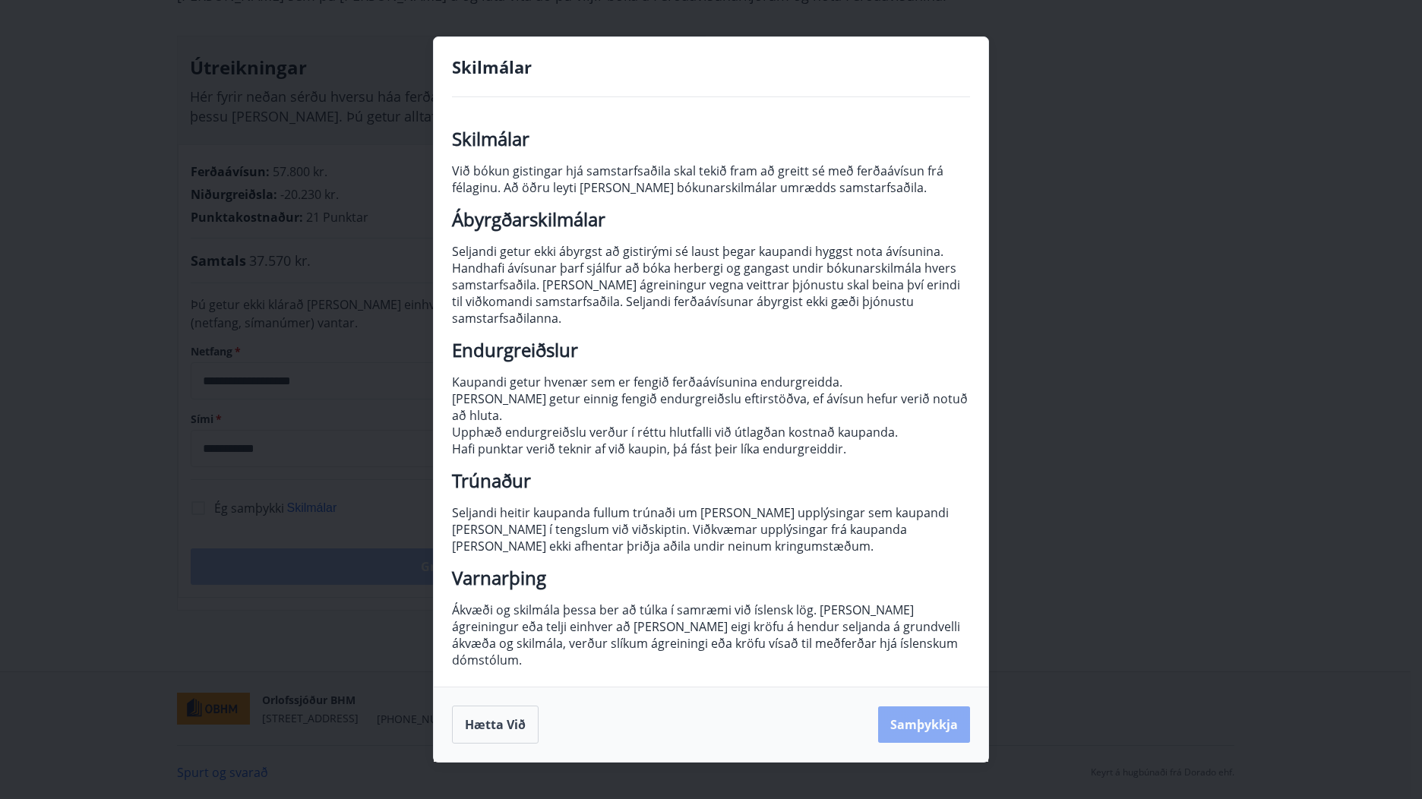
click at [923, 707] on button "Samþykkja" at bounding box center [924, 725] width 92 height 36
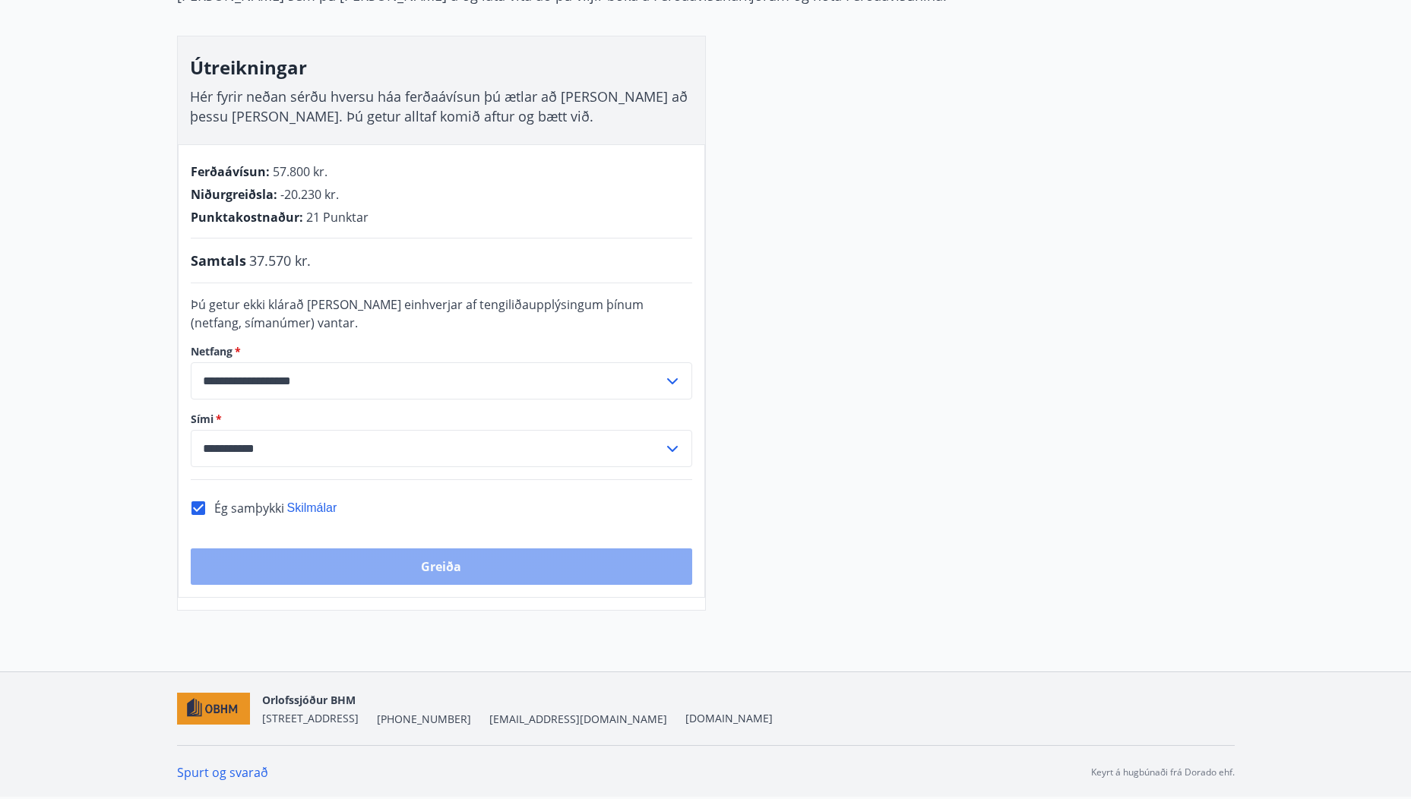
click at [440, 570] on button "Greiða" at bounding box center [442, 567] width 502 height 36
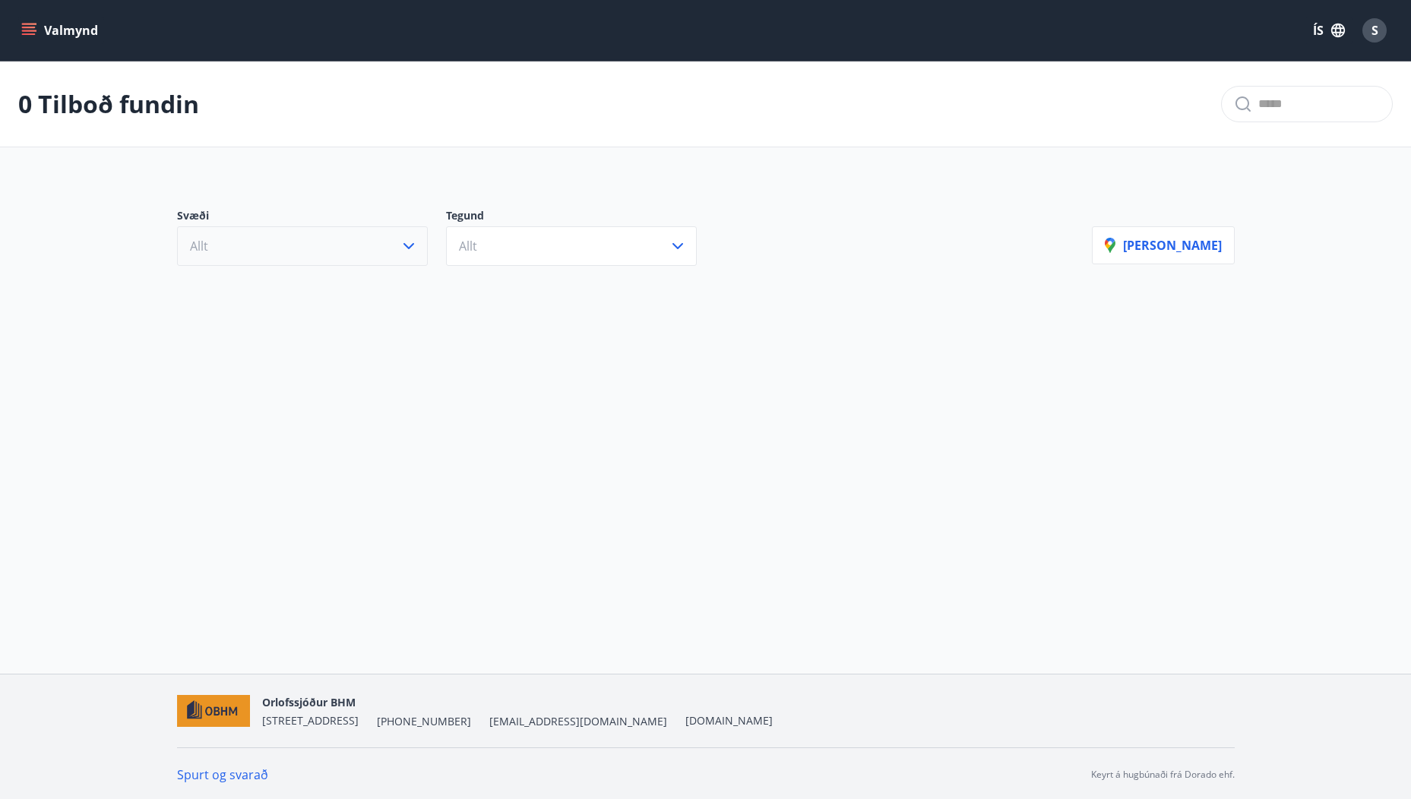
click at [409, 248] on icon "button" at bounding box center [409, 246] width 18 height 18
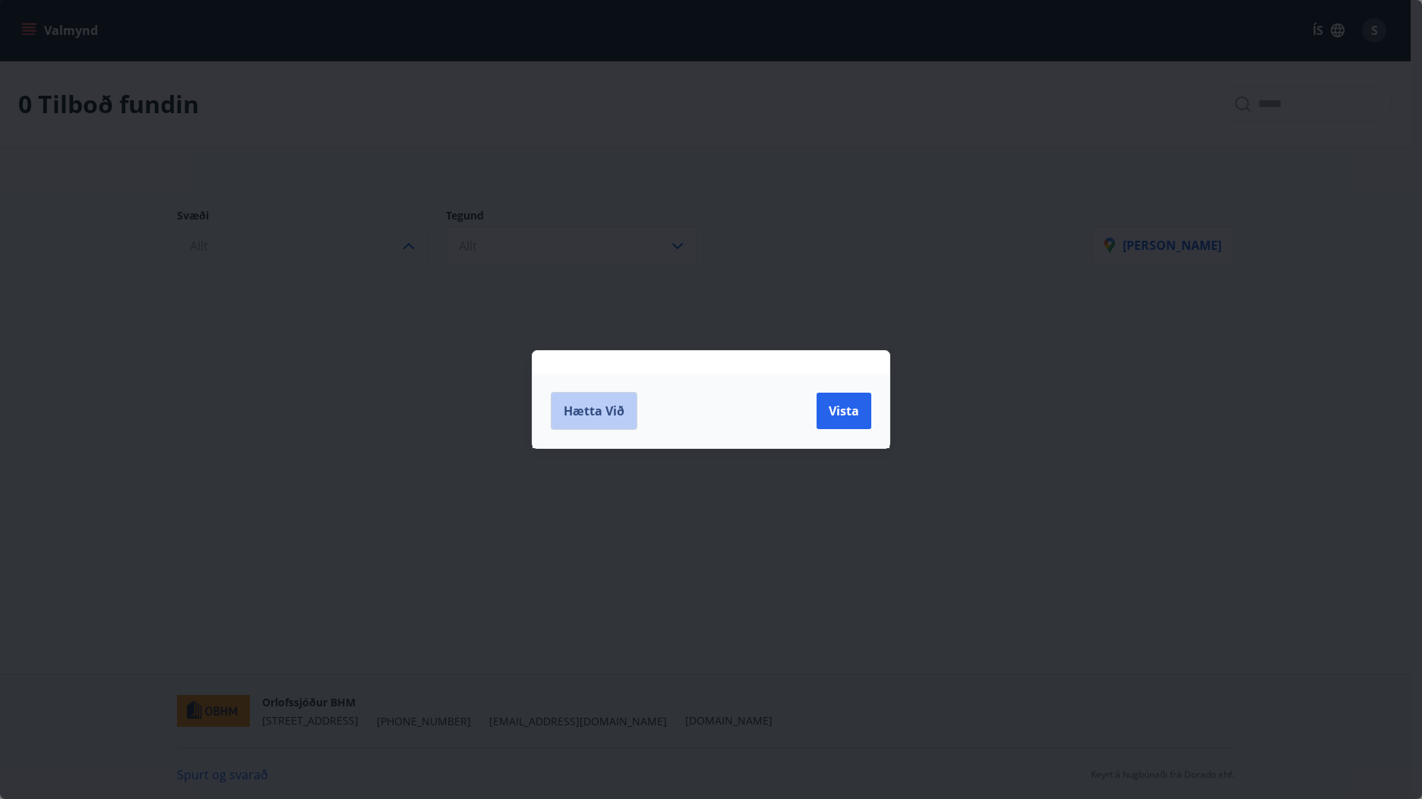
click at [583, 413] on span "Hætta við" at bounding box center [594, 411] width 61 height 17
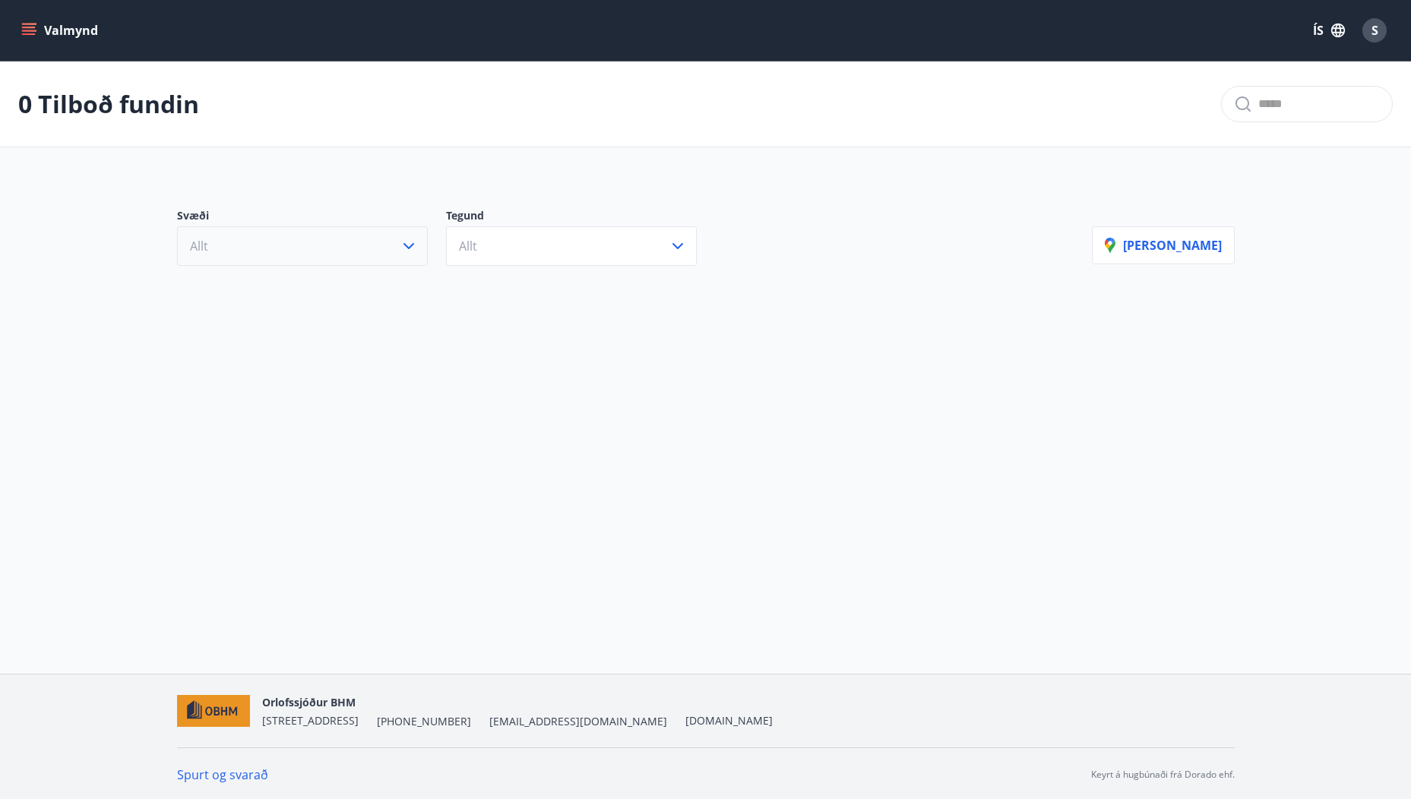
click at [27, 25] on icon "menu" at bounding box center [28, 30] width 15 height 15
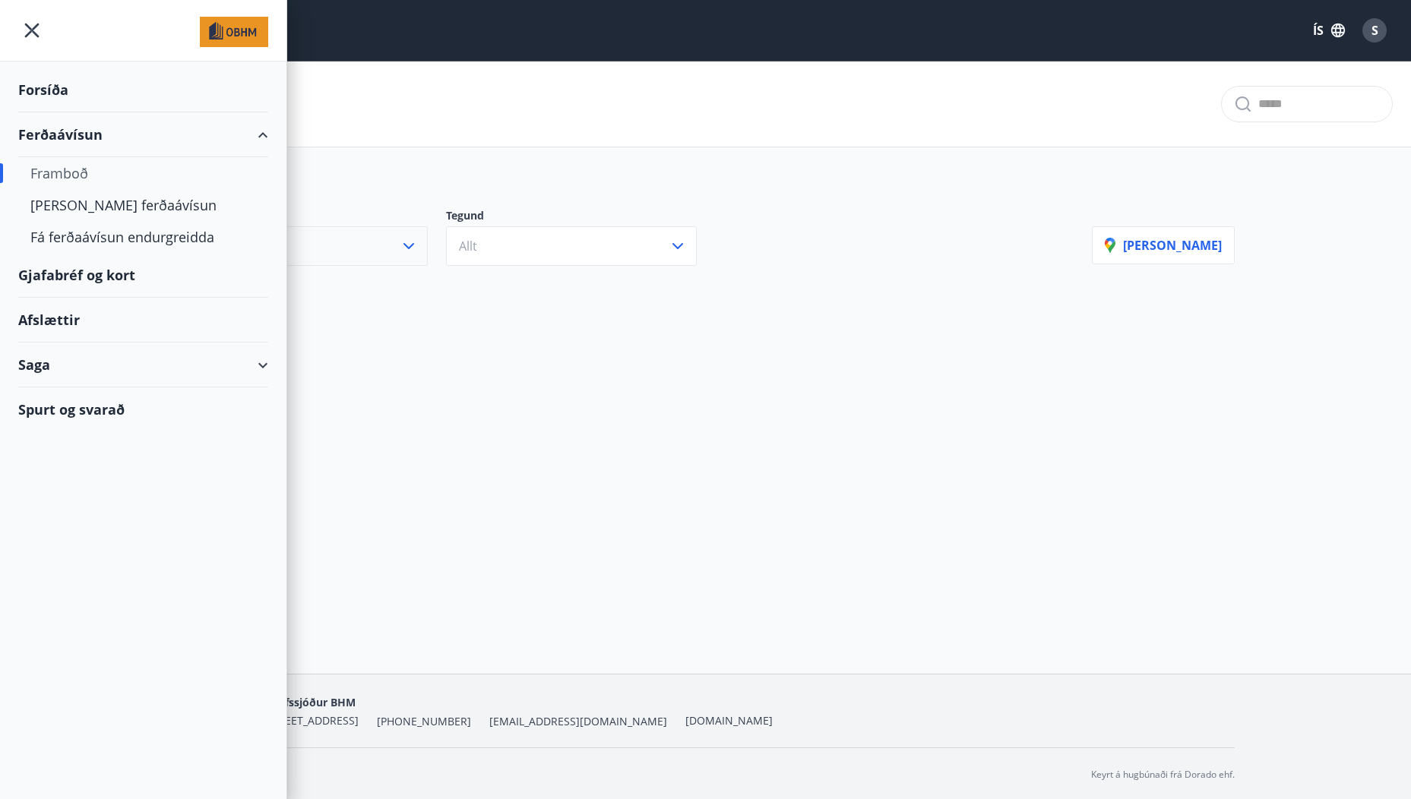
click at [49, 86] on div "Forsíða" at bounding box center [143, 90] width 250 height 45
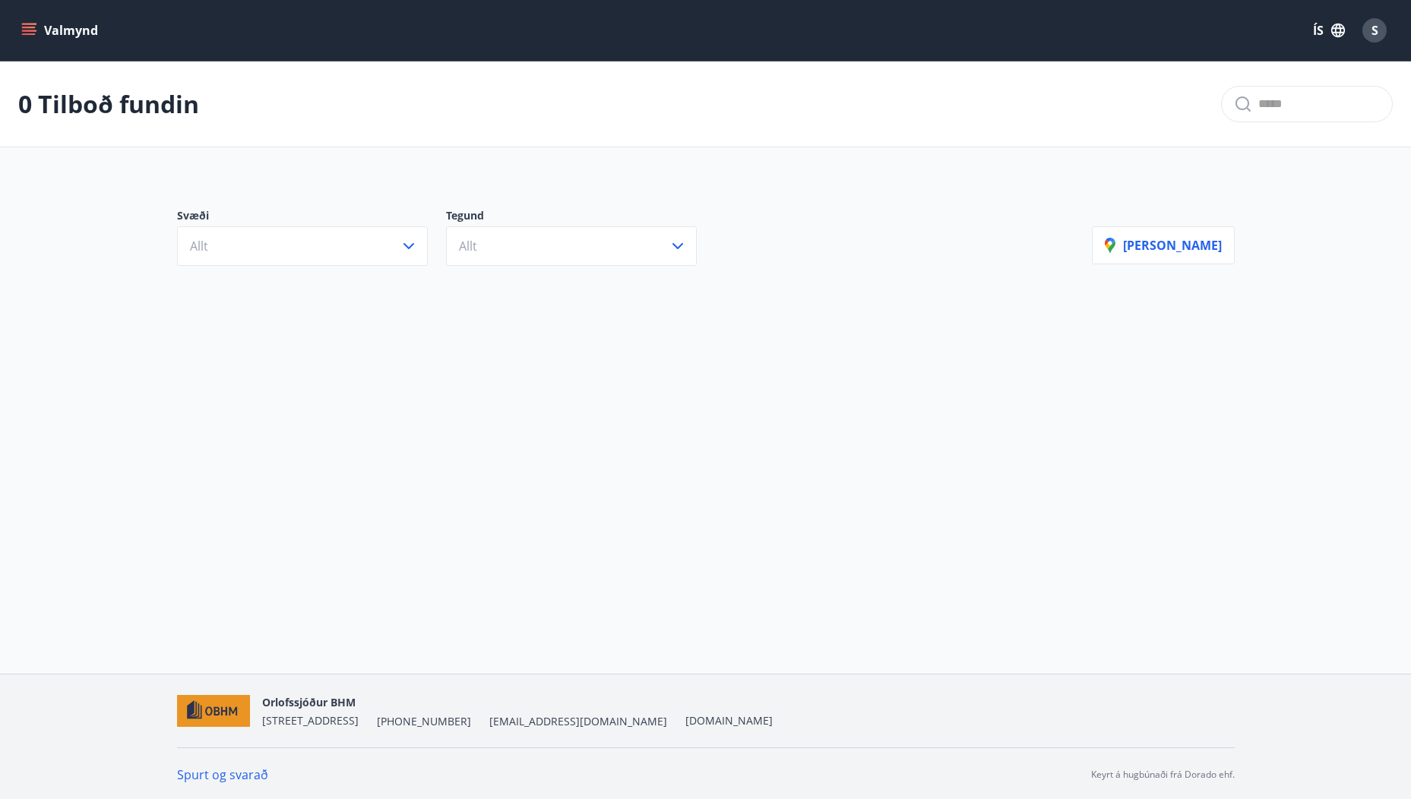
click at [30, 34] on icon "menu" at bounding box center [29, 34] width 14 height 2
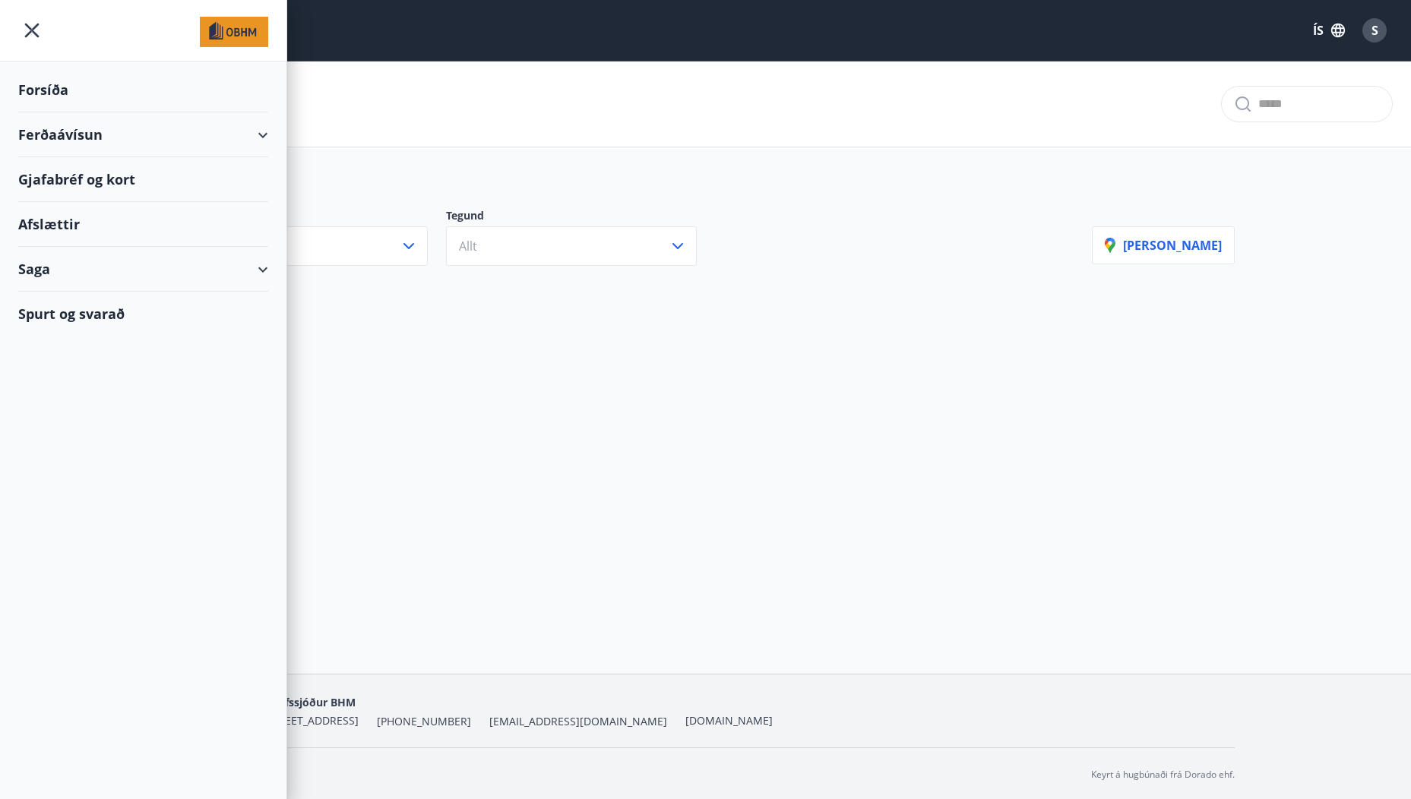
click at [45, 131] on div "Ferðaávísun" at bounding box center [143, 134] width 250 height 45
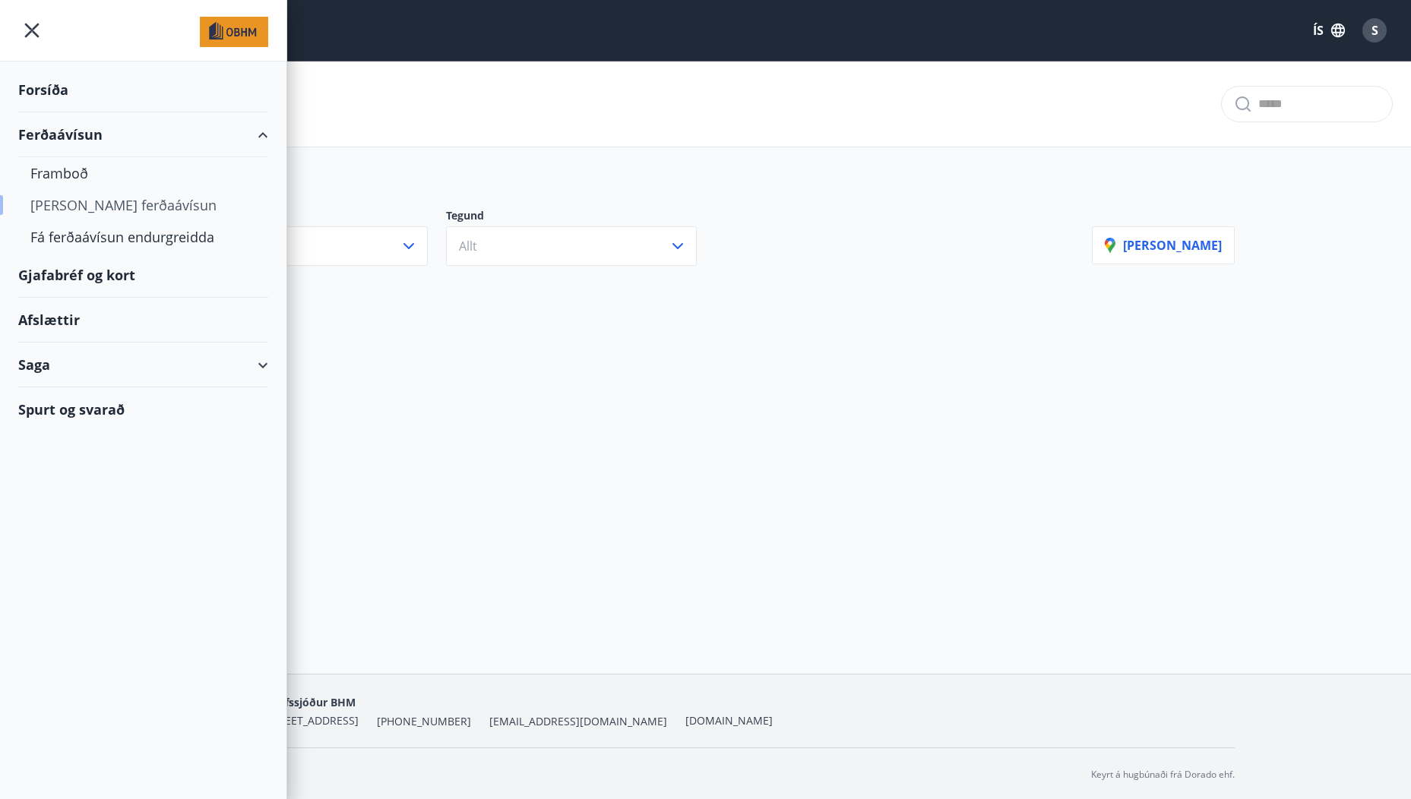
click at [52, 201] on div "[PERSON_NAME] ferðaávísun" at bounding box center [143, 205] width 226 height 32
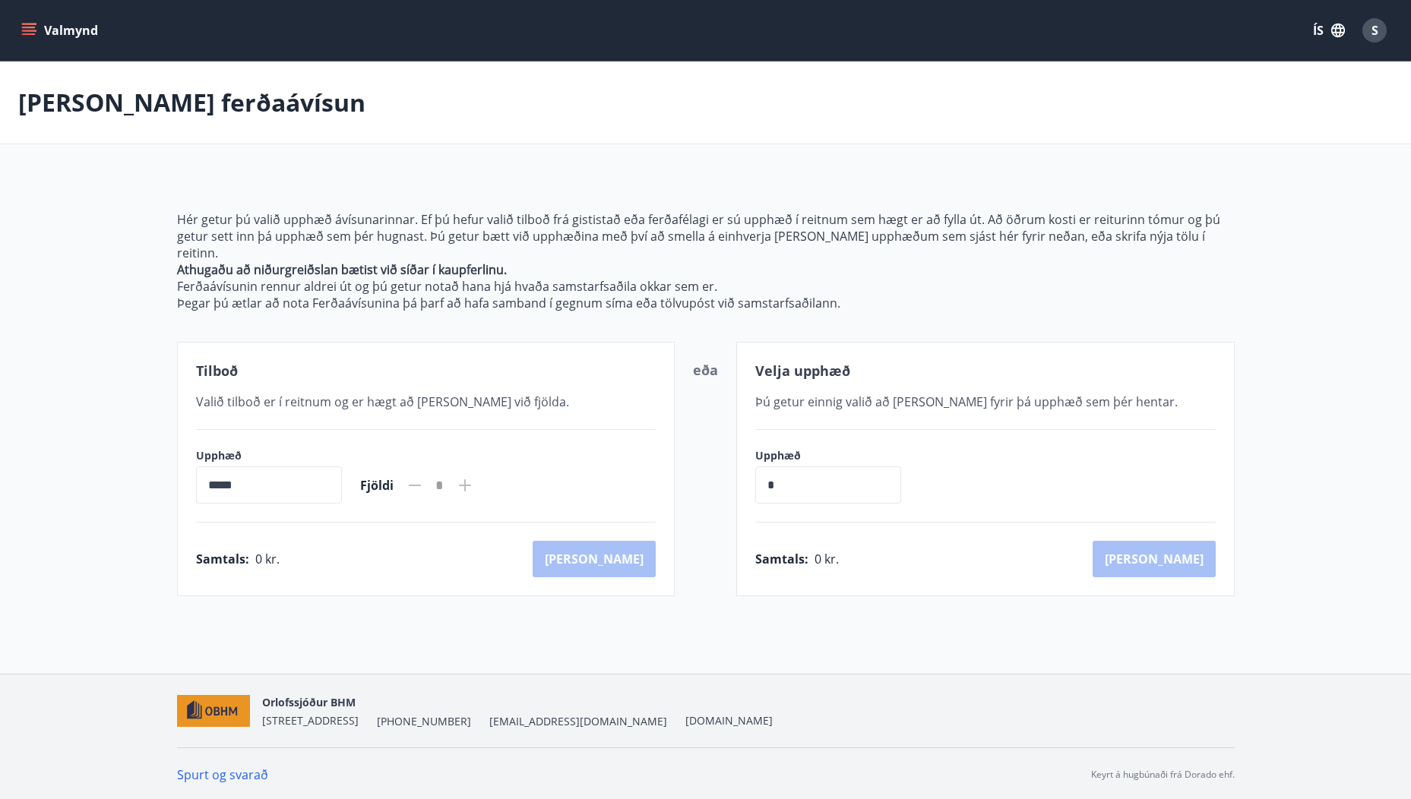
click at [32, 27] on icon "menu" at bounding box center [29, 28] width 14 height 2
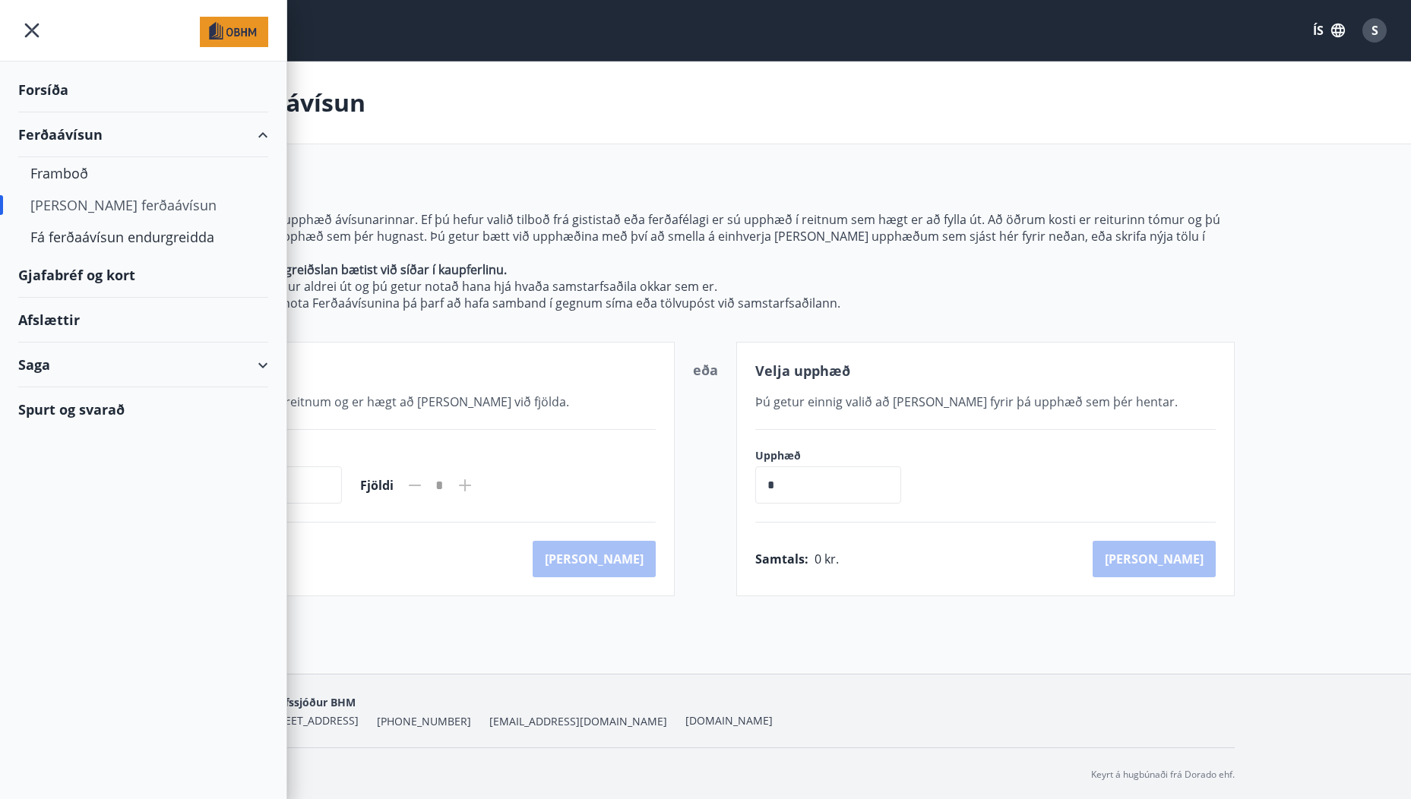
click at [59, 318] on div "Afslættir" at bounding box center [143, 320] width 250 height 45
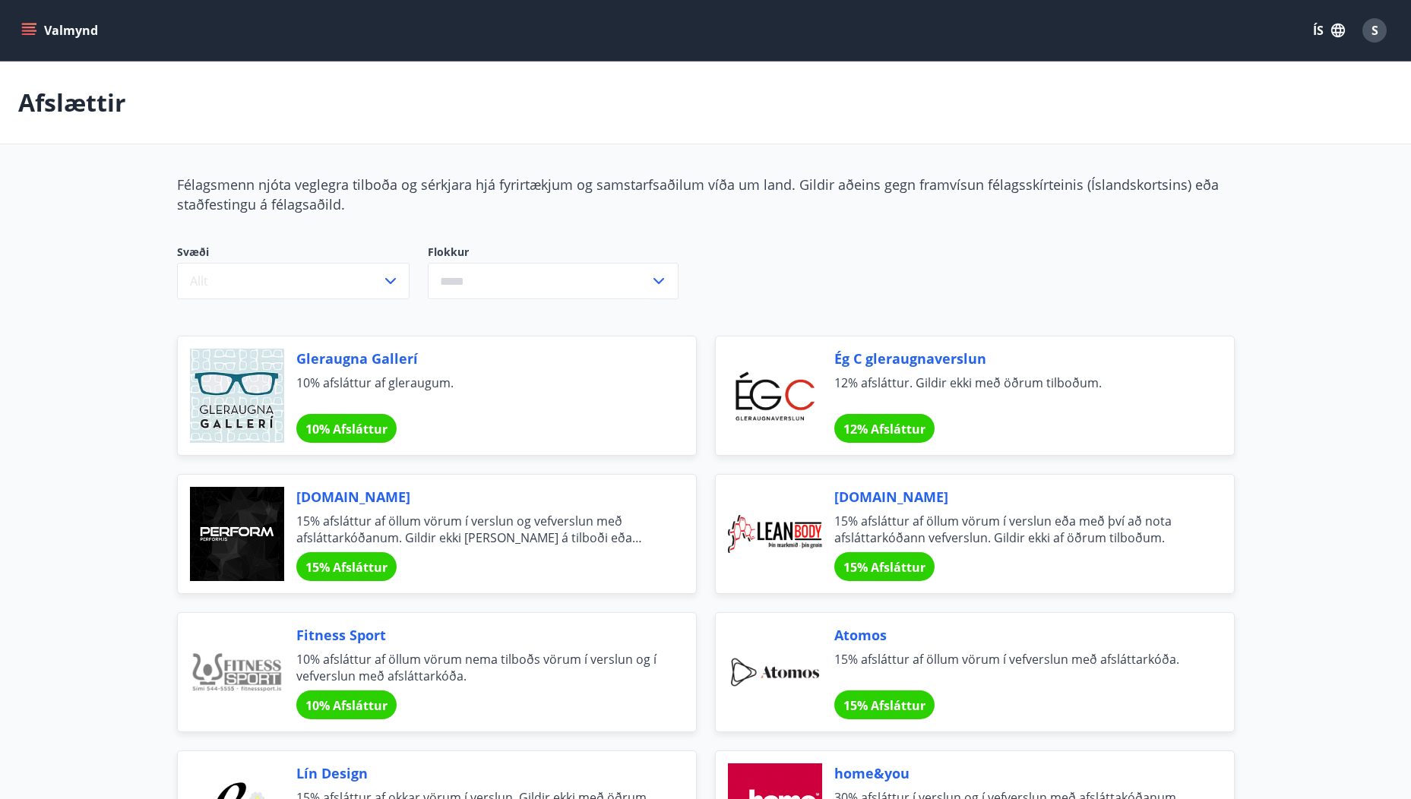
click at [21, 21] on button "Valmynd" at bounding box center [61, 30] width 86 height 27
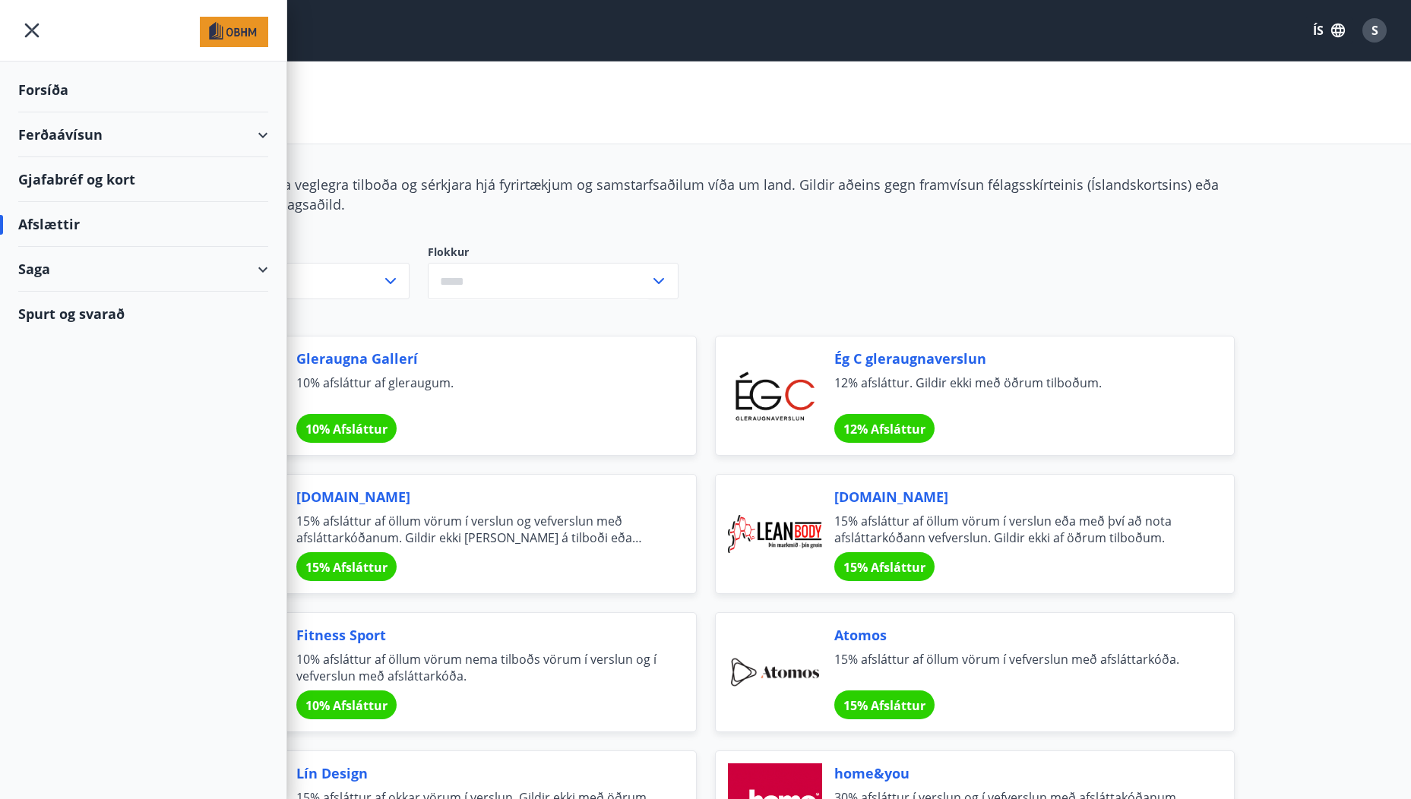
click at [49, 87] on div "Forsíða" at bounding box center [143, 90] width 250 height 45
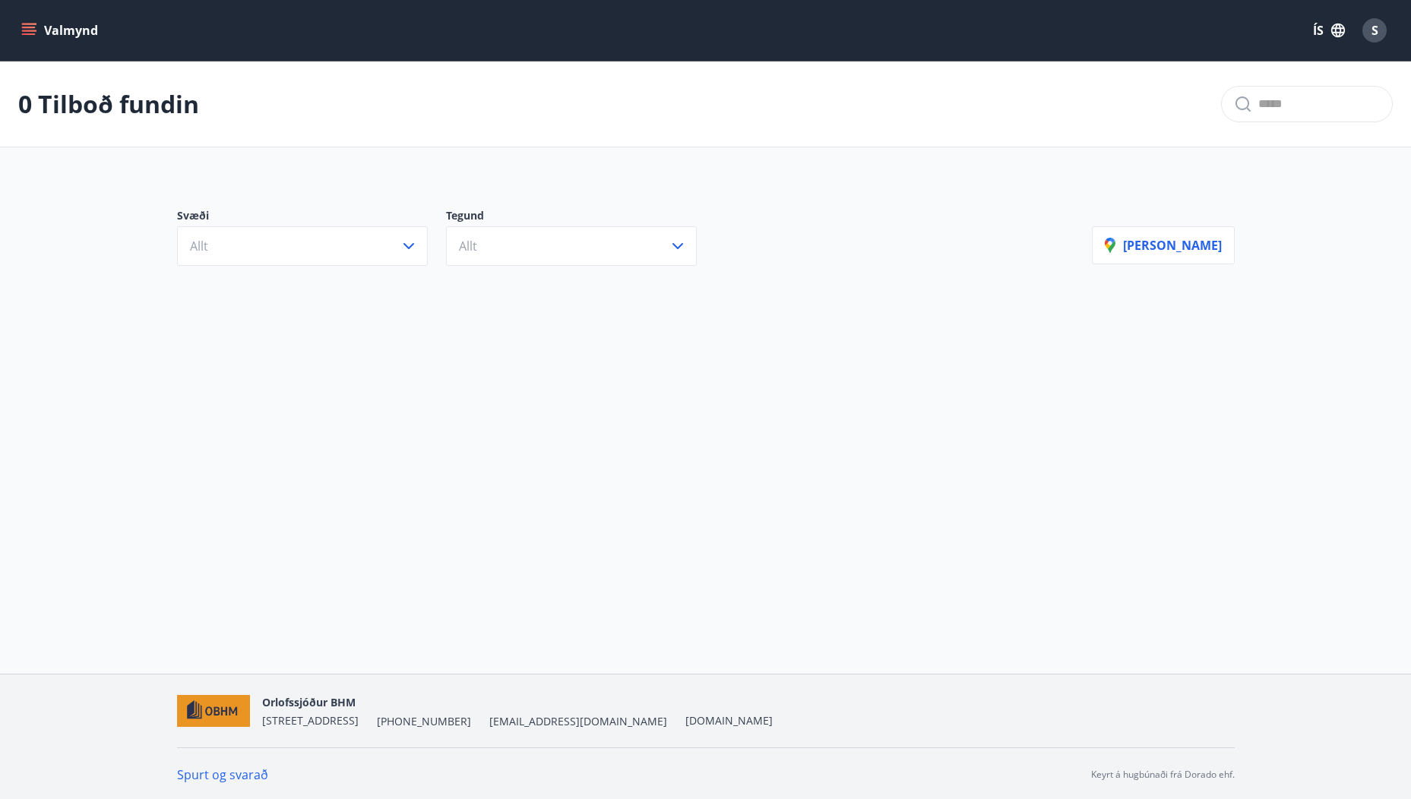
click at [23, 24] on icon "menu" at bounding box center [30, 25] width 17 height 2
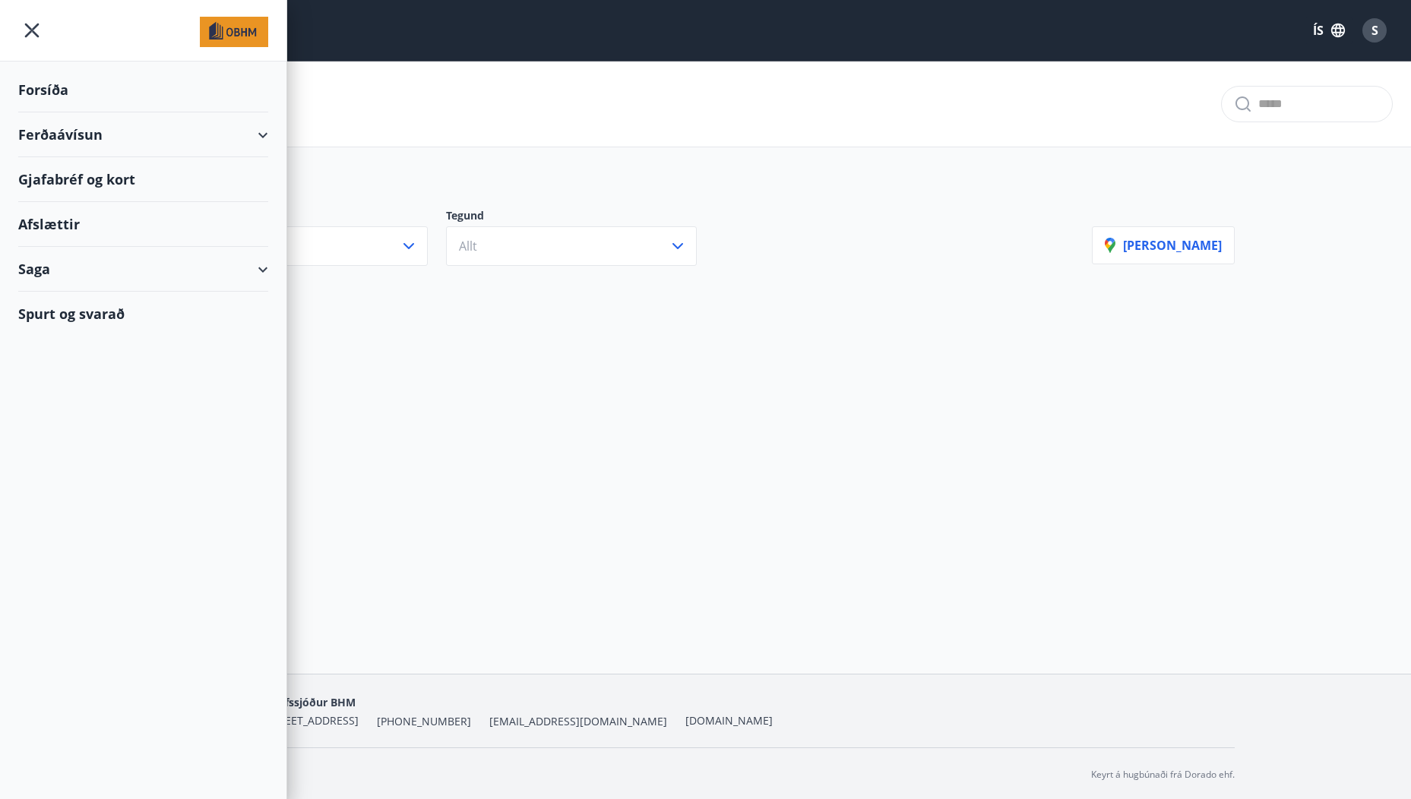
click at [40, 269] on div "Saga" at bounding box center [143, 269] width 250 height 45
click at [64, 370] on div "Inneign" at bounding box center [143, 372] width 226 height 32
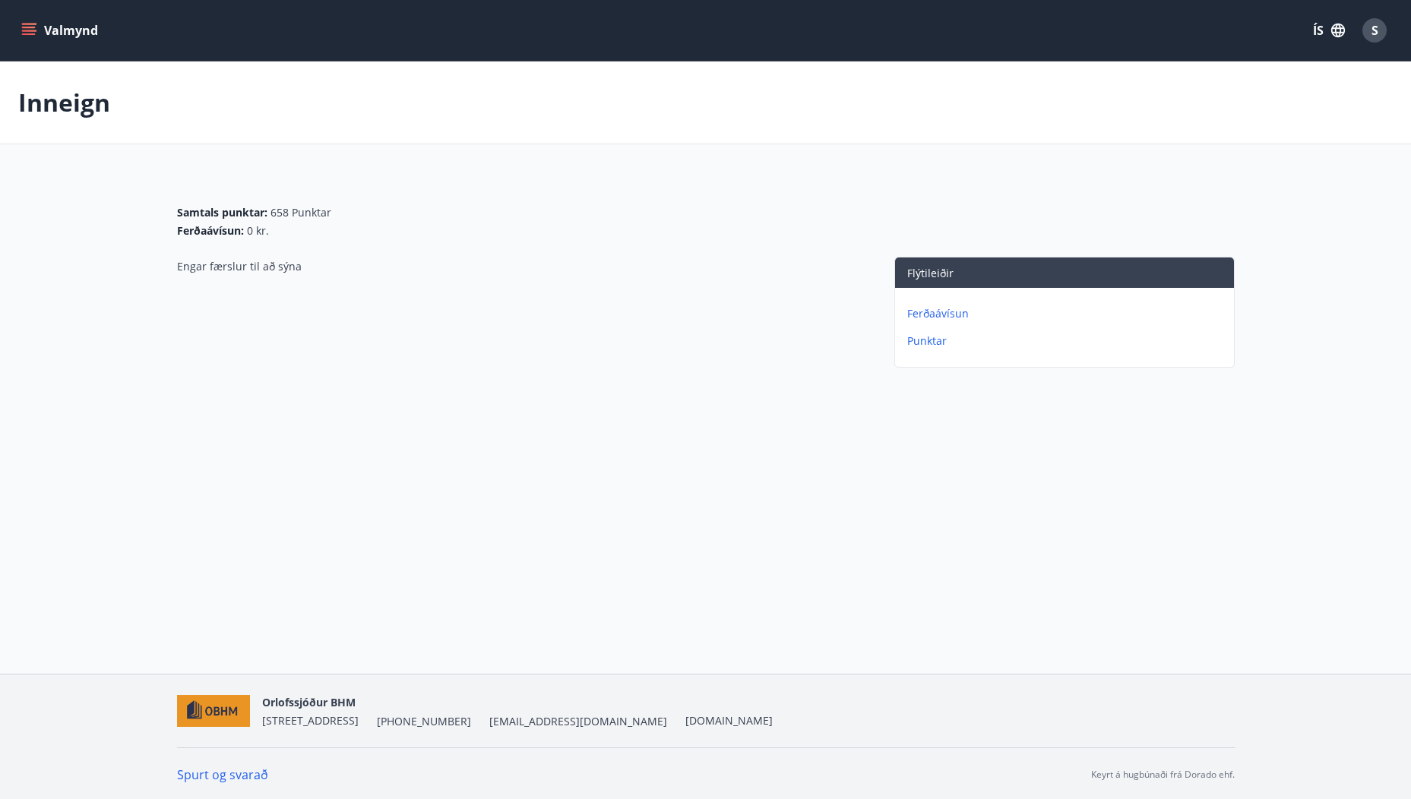
click at [937, 313] on p "Ferðaávísun" at bounding box center [1067, 313] width 321 height 15
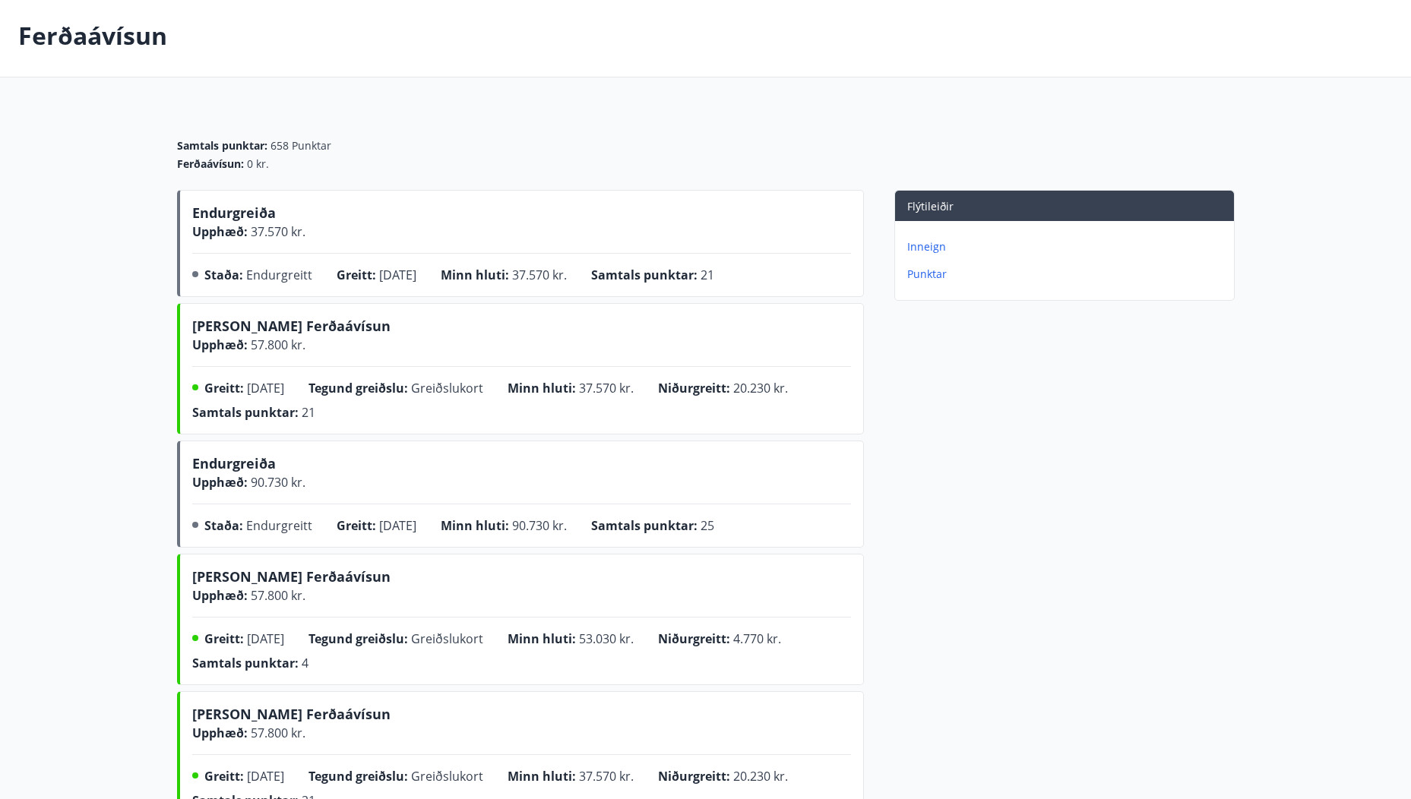
scroll to position [152, 0]
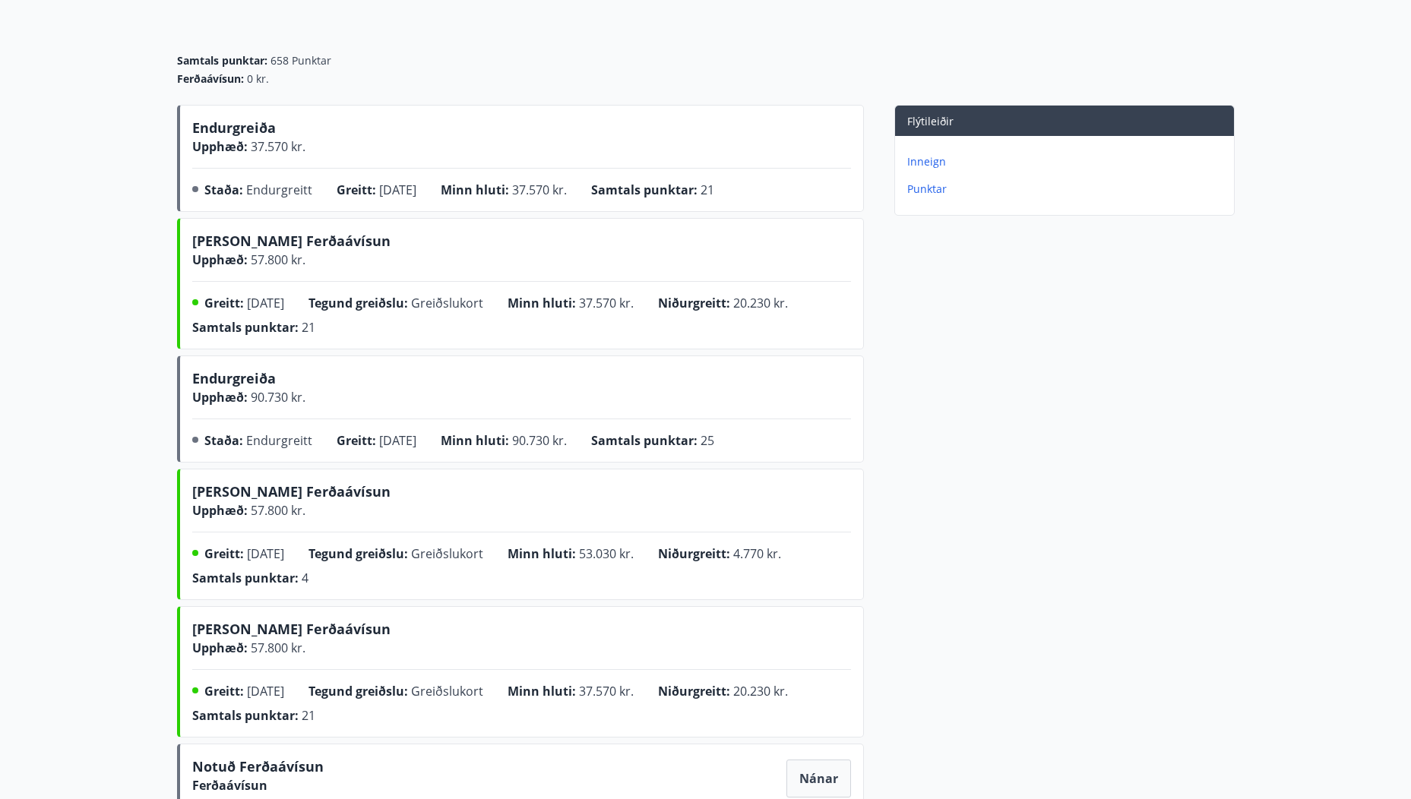
click at [940, 163] on p "Inneign" at bounding box center [1067, 161] width 321 height 15
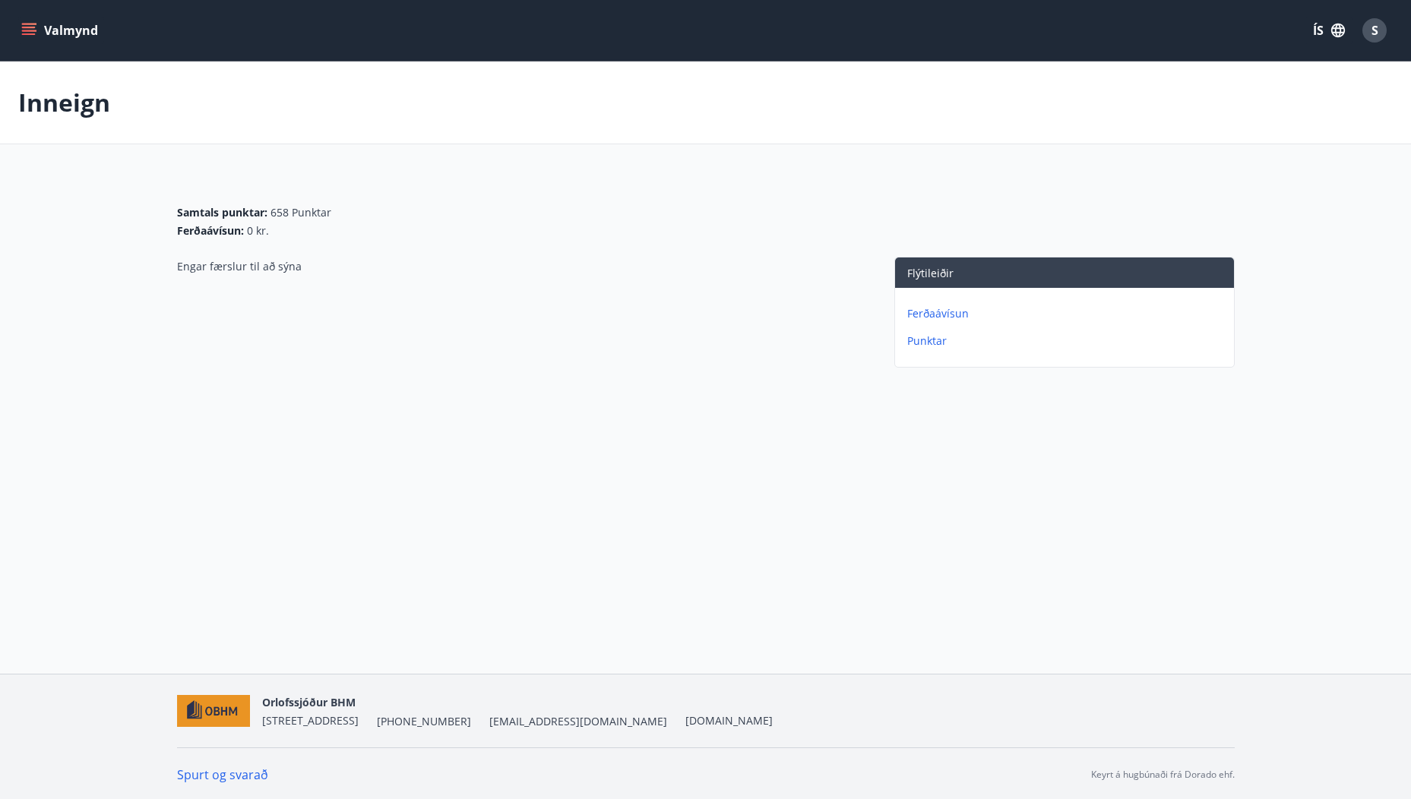
click at [21, 29] on button "Valmynd" at bounding box center [61, 30] width 86 height 27
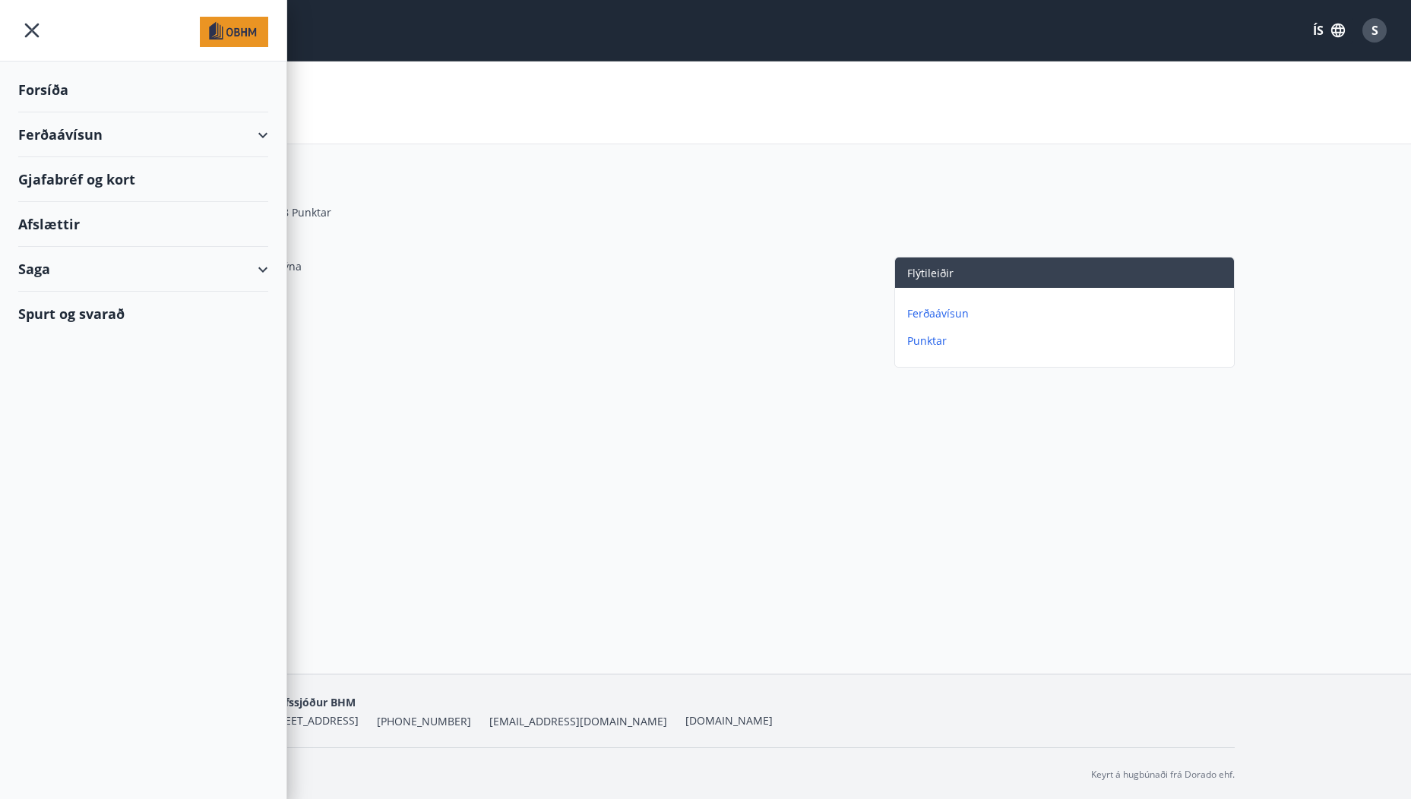
click at [33, 28] on icon "menu" at bounding box center [32, 31] width 14 height 14
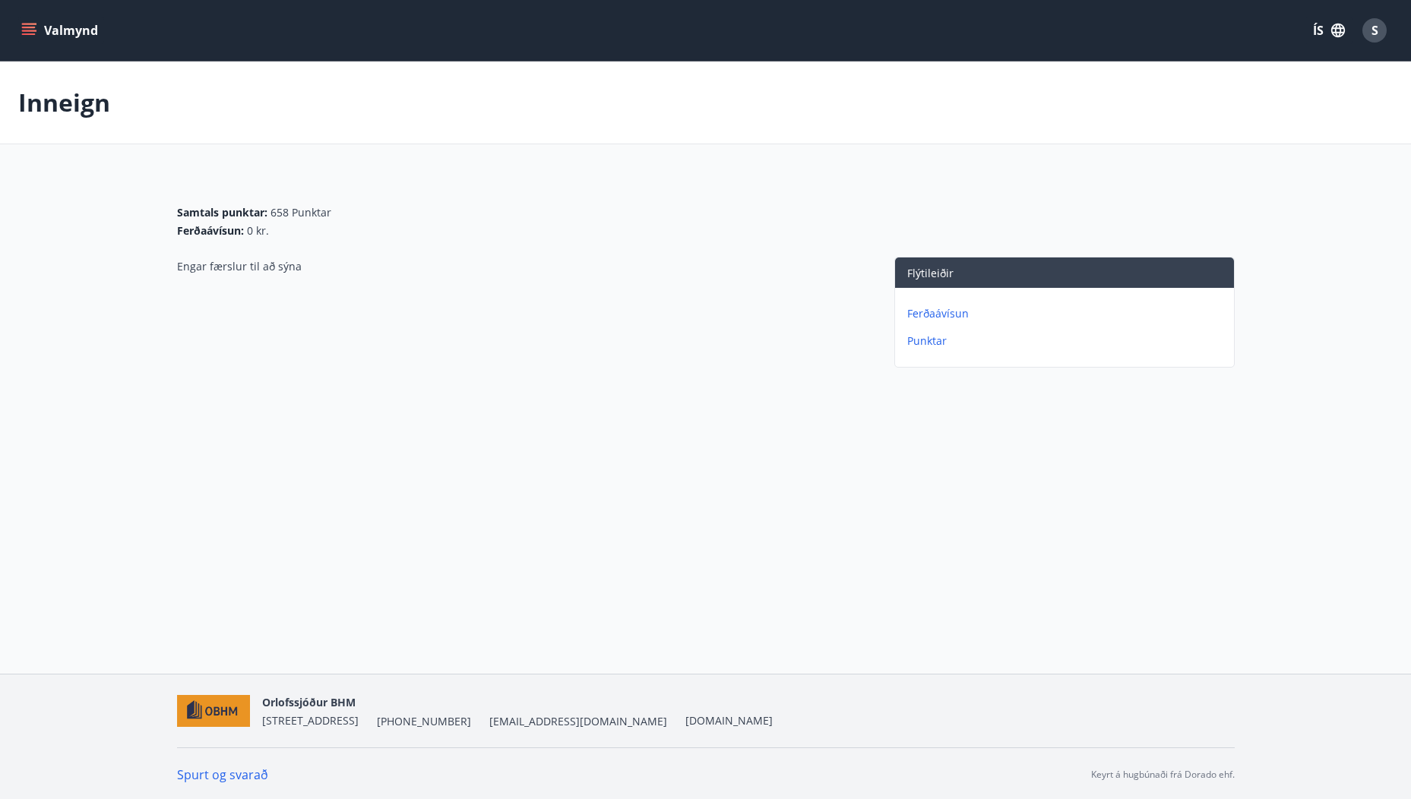
click at [24, 27] on icon "menu" at bounding box center [29, 28] width 14 height 2
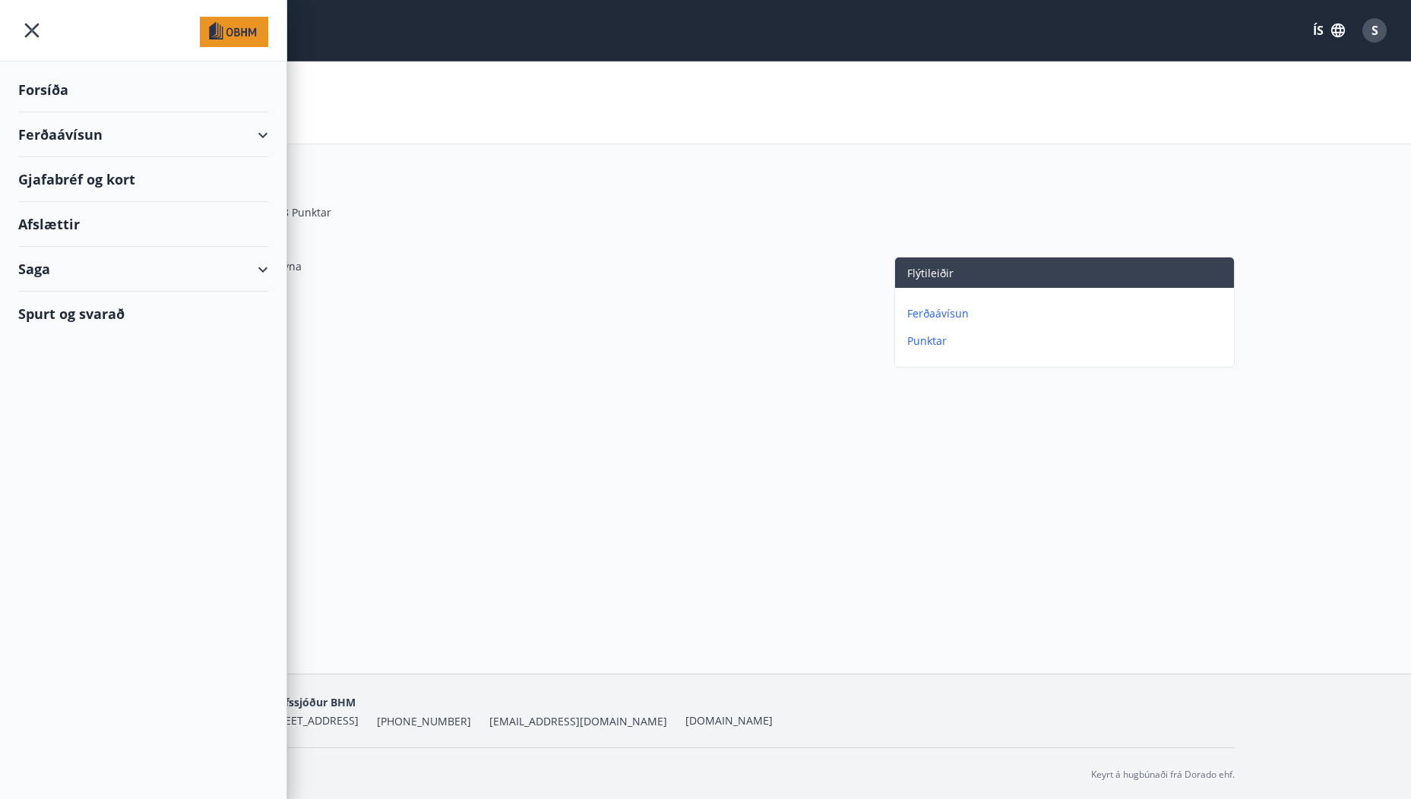
click at [52, 132] on div "Ferðaávísun" at bounding box center [143, 134] width 250 height 45
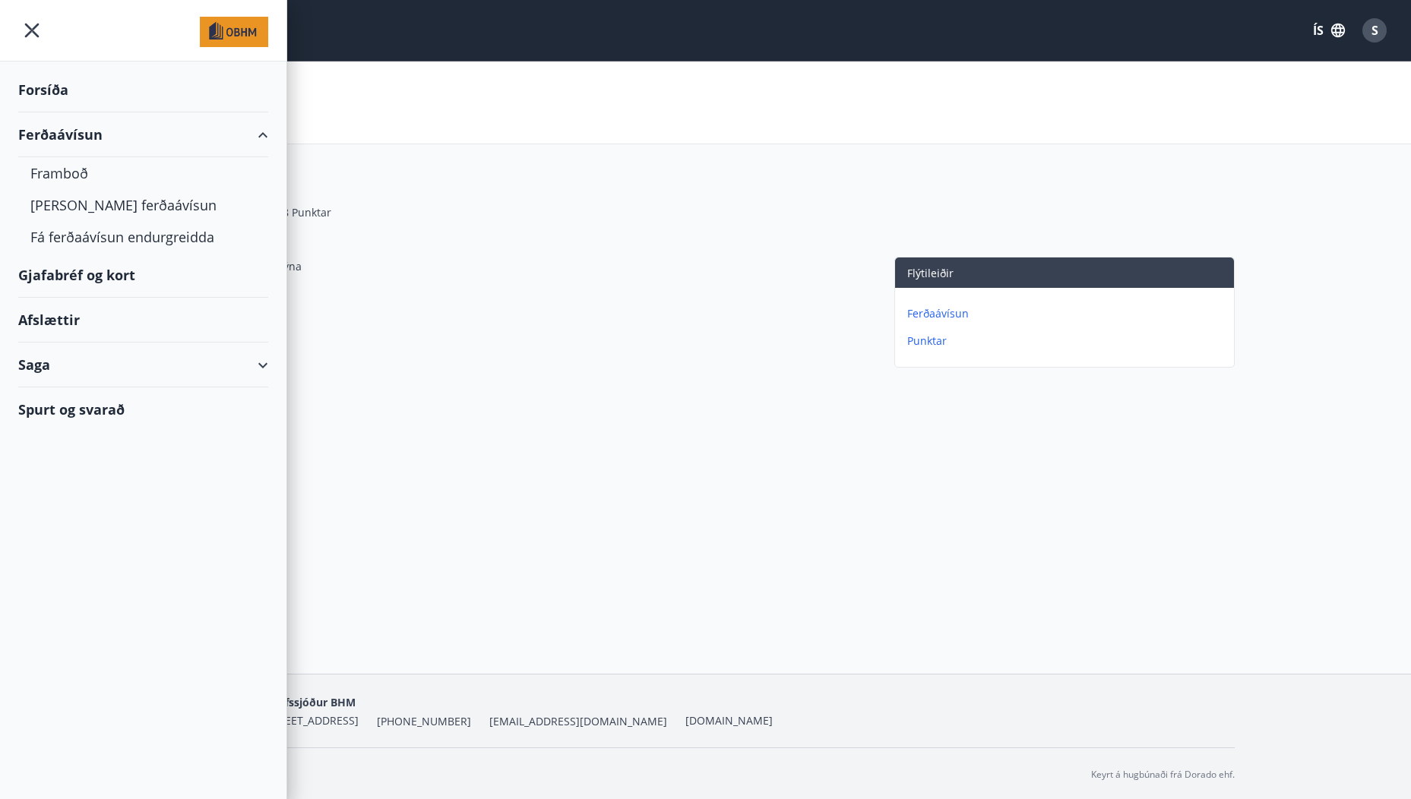
click at [49, 372] on div "Saga" at bounding box center [143, 365] width 250 height 45
click at [680, 436] on div "Valmynd ÍS S Inneign Samtals punktar : 658 Punktar Ferðaávísun : 0 kr. Engar fæ…" at bounding box center [705, 337] width 1411 height 674
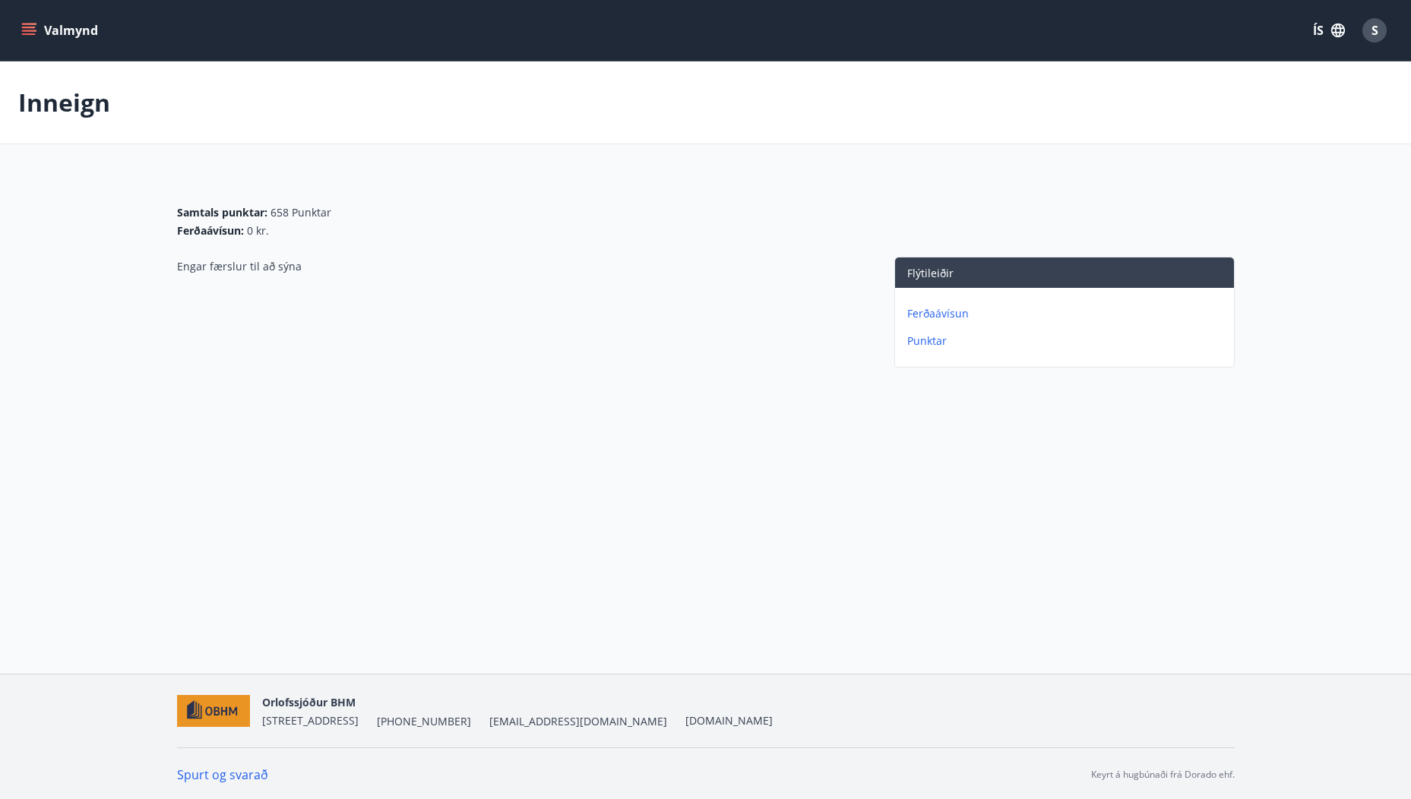
click at [29, 30] on icon "menu" at bounding box center [28, 30] width 15 height 15
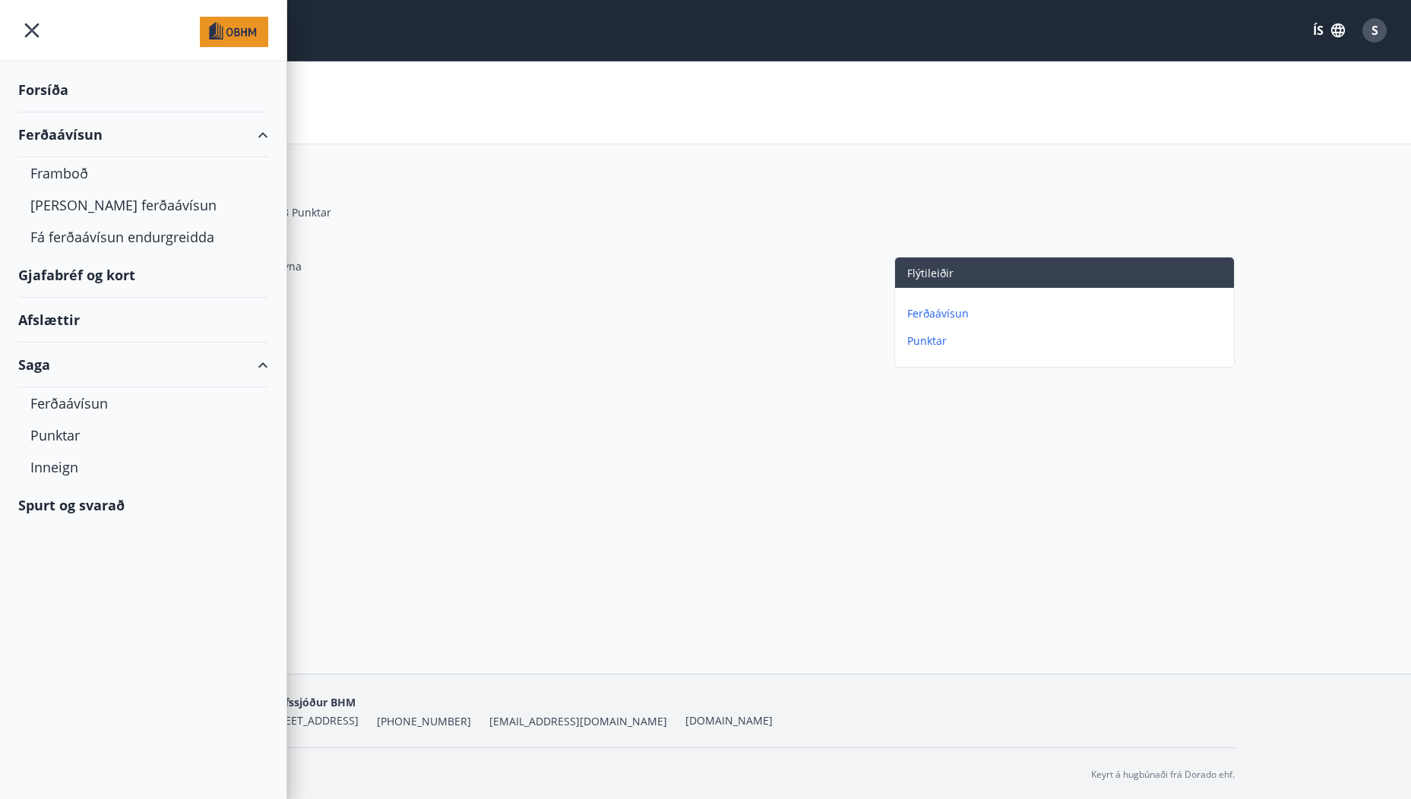
click at [30, 362] on div "Saga" at bounding box center [143, 365] width 250 height 45
click at [60, 463] on div "Inneign" at bounding box center [143, 467] width 226 height 32
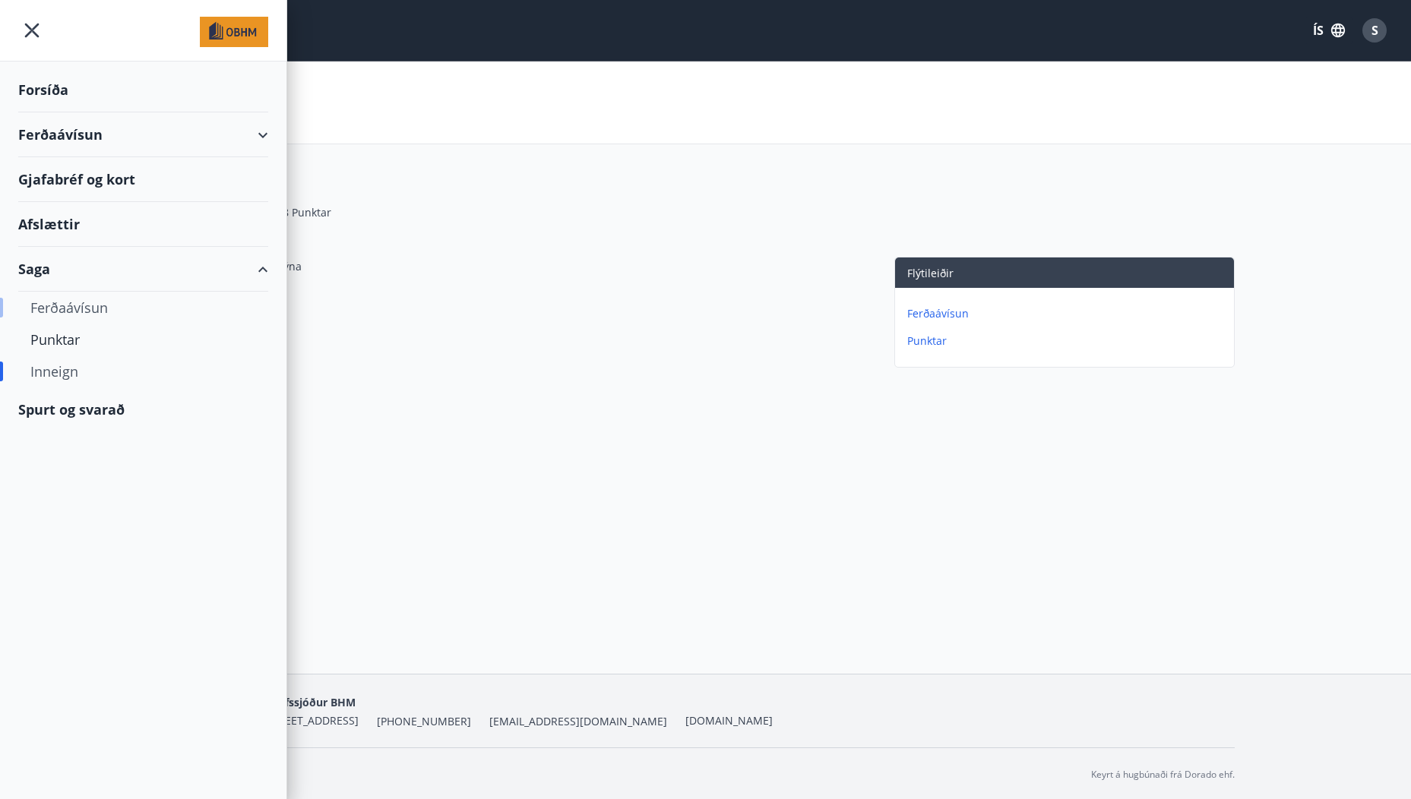
click at [54, 299] on div "Ferðaávísun" at bounding box center [143, 308] width 226 height 32
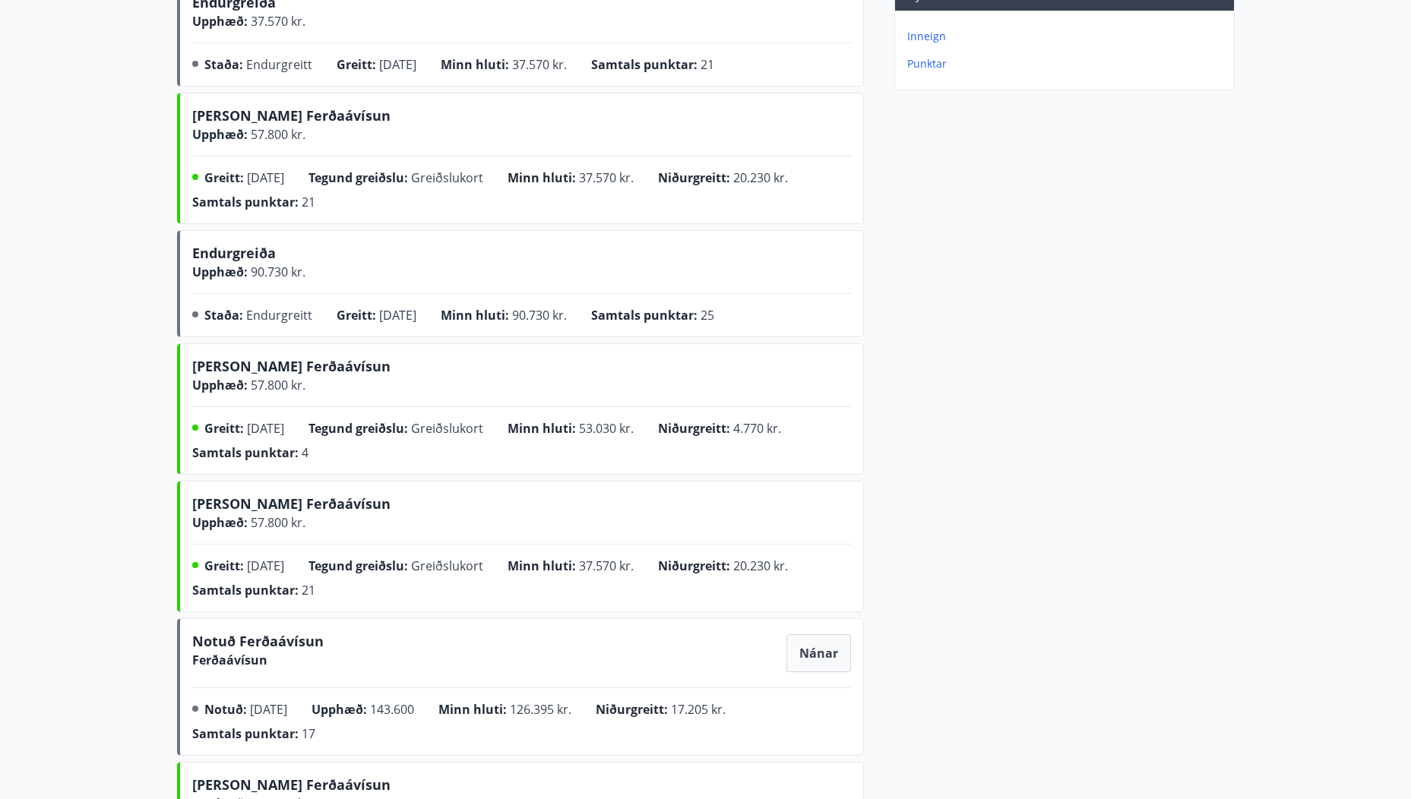
scroll to position [304, 0]
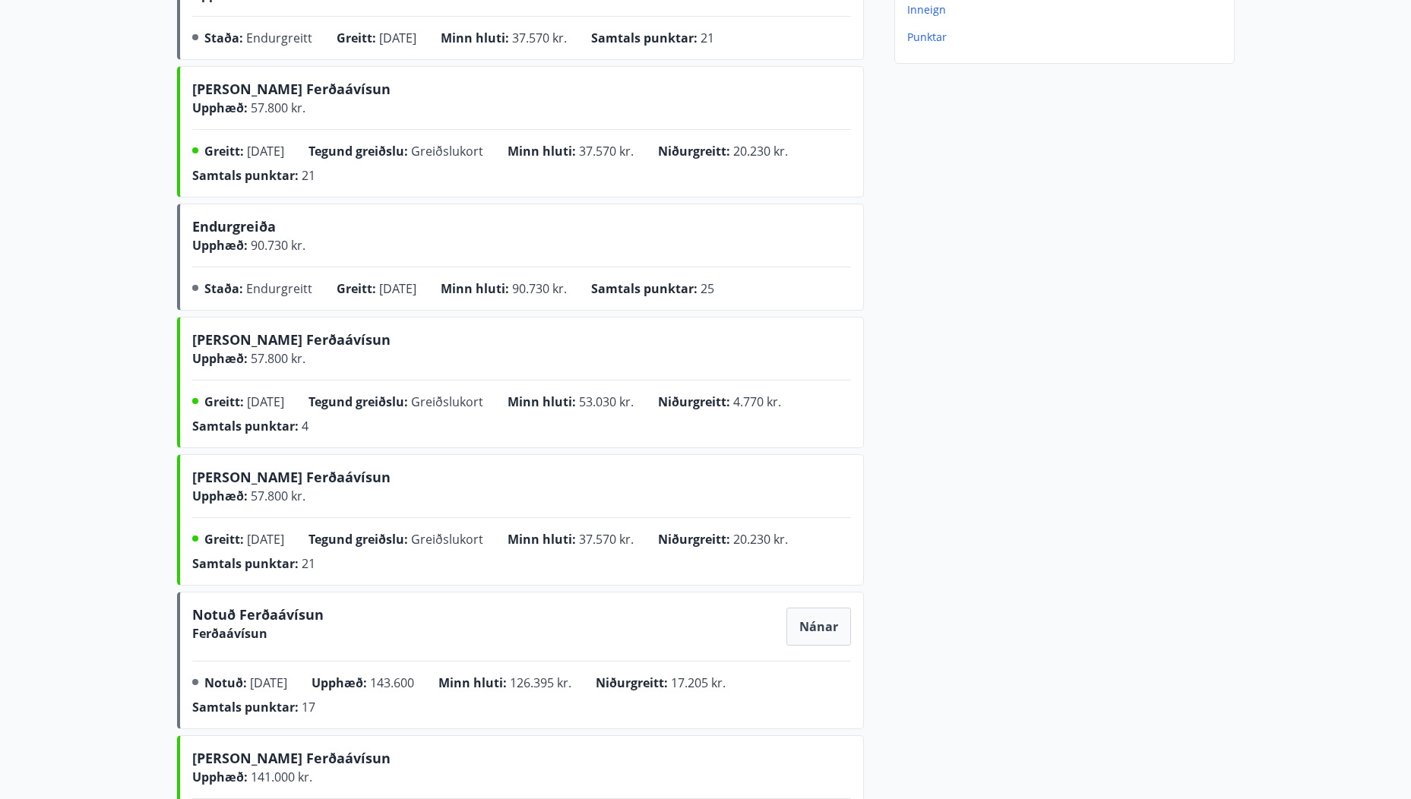
click at [926, 36] on p "Punktar" at bounding box center [1067, 37] width 321 height 15
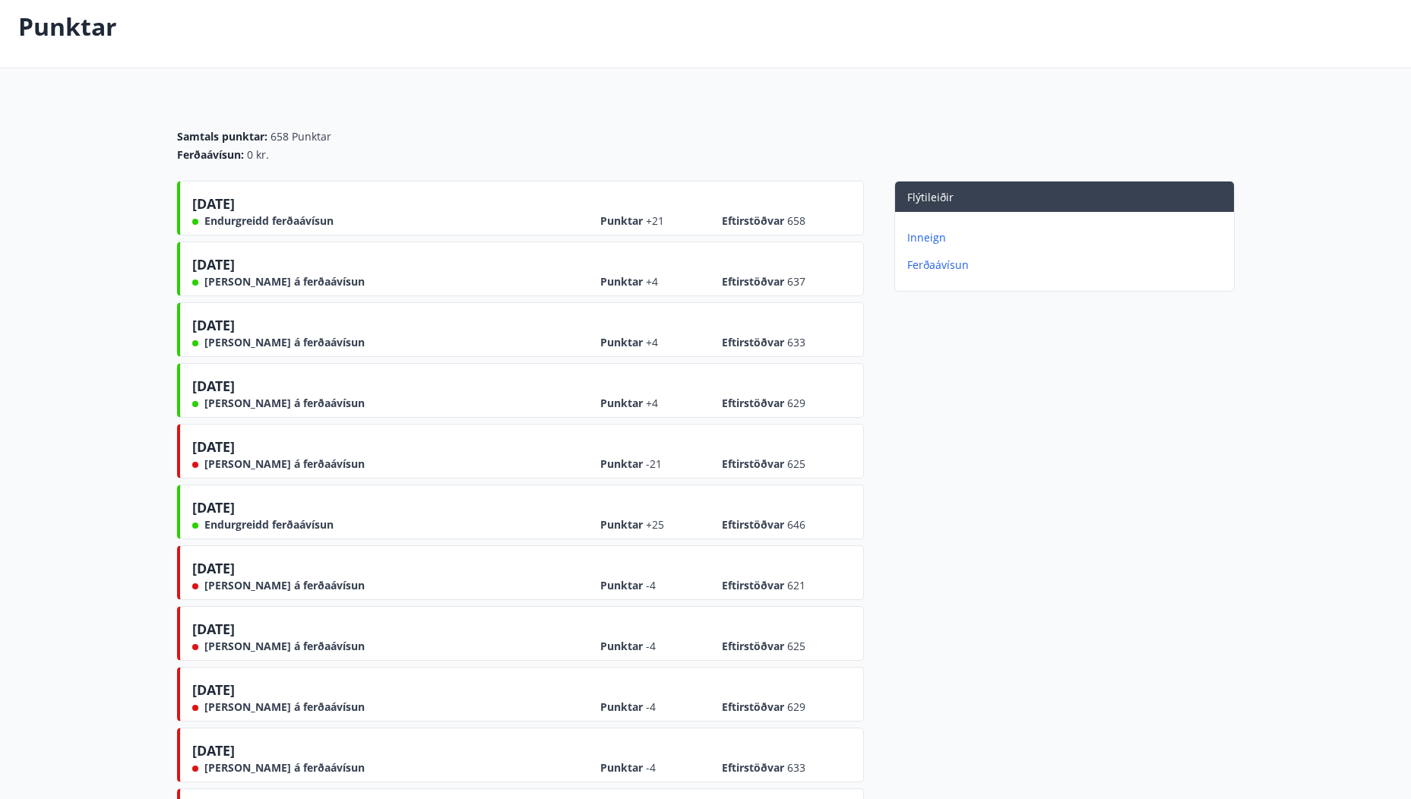
scroll to position [304, 0]
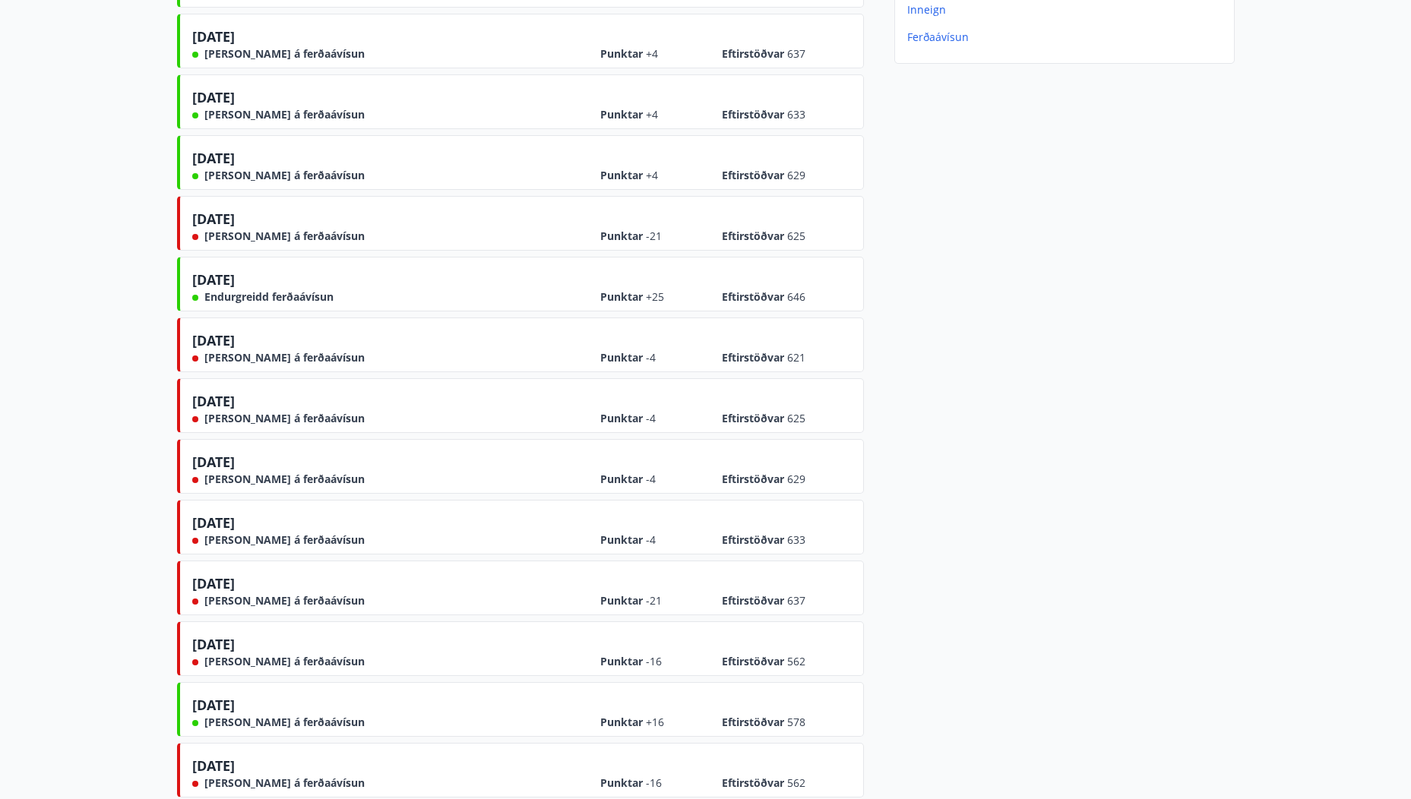
click at [221, 528] on span "[DATE]" at bounding box center [213, 526] width 43 height 24
click at [266, 467] on div "[DATE] [PERSON_NAME] á ferðaávísun" at bounding box center [278, 469] width 172 height 35
drag, startPoint x: 252, startPoint y: 432, endPoint x: 249, endPoint y: 421, distance: 10.9
click at [249, 421] on div "[DATE] [PERSON_NAME] á ferðaávísun Punktar -4 Eftirstöðvar 625" at bounding box center [520, 405] width 687 height 55
drag, startPoint x: 249, startPoint y: 421, endPoint x: 240, endPoint y: 296, distance: 125.0
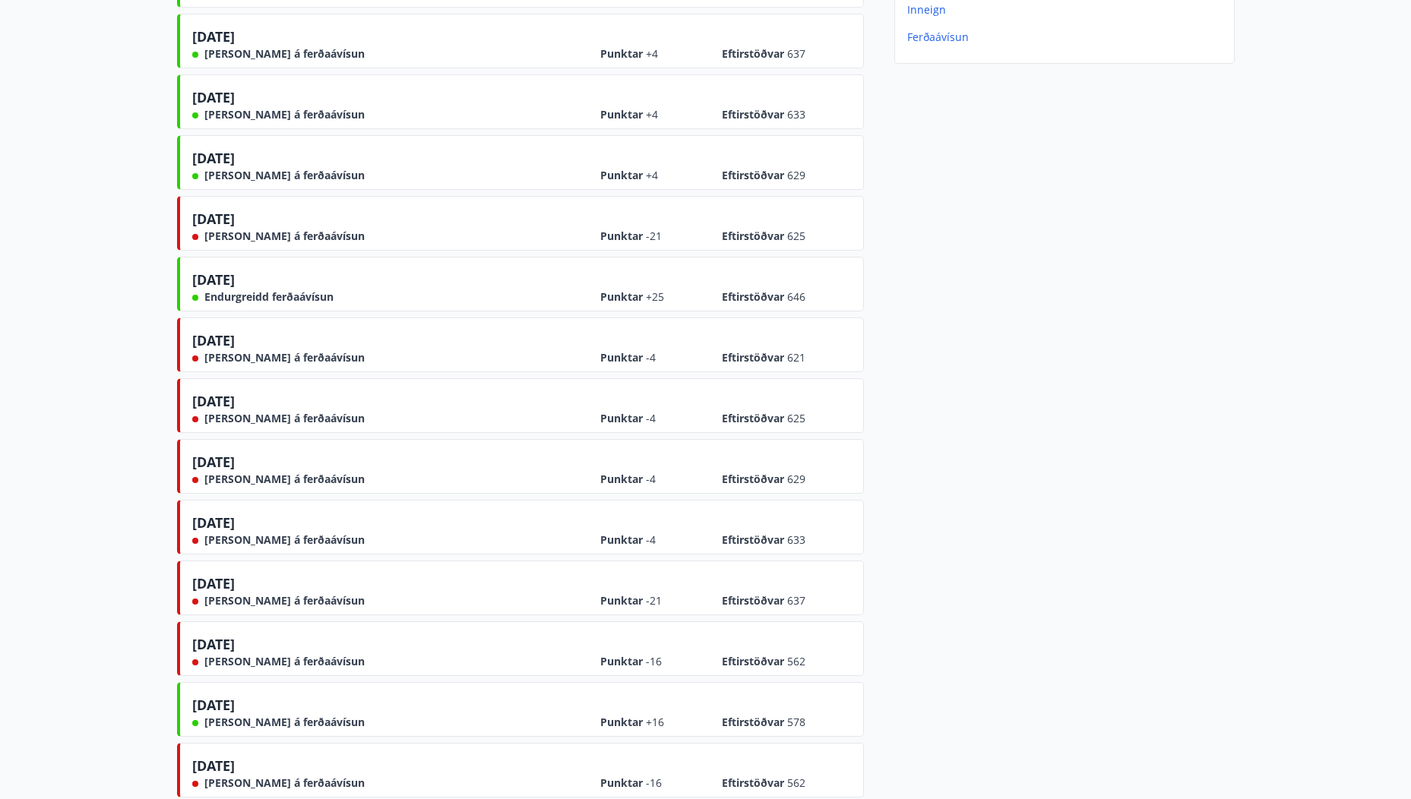
click at [221, 354] on span "[PERSON_NAME] á ferðaávísun" at bounding box center [284, 357] width 160 height 15
click at [235, 284] on span "[DATE]" at bounding box center [213, 283] width 43 height 24
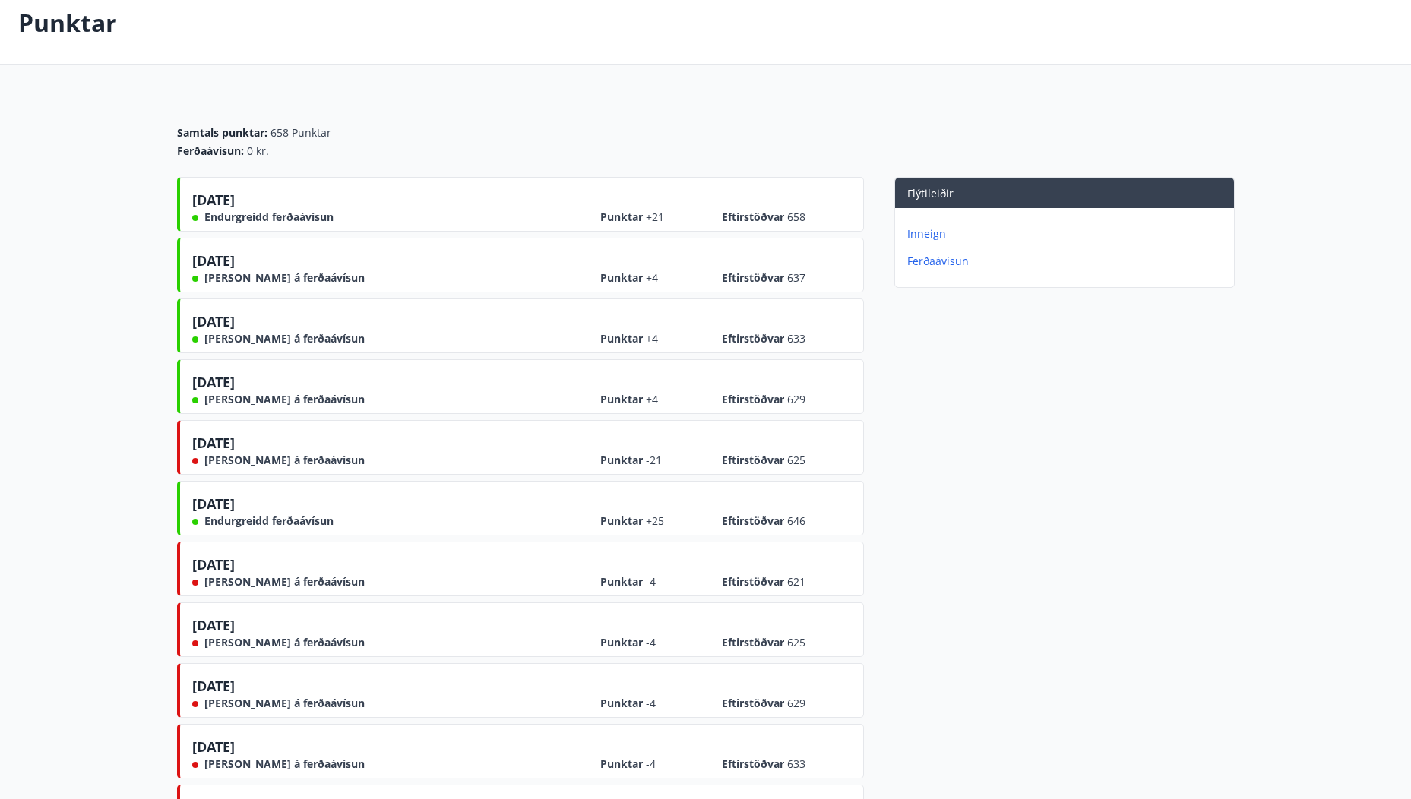
scroll to position [0, 0]
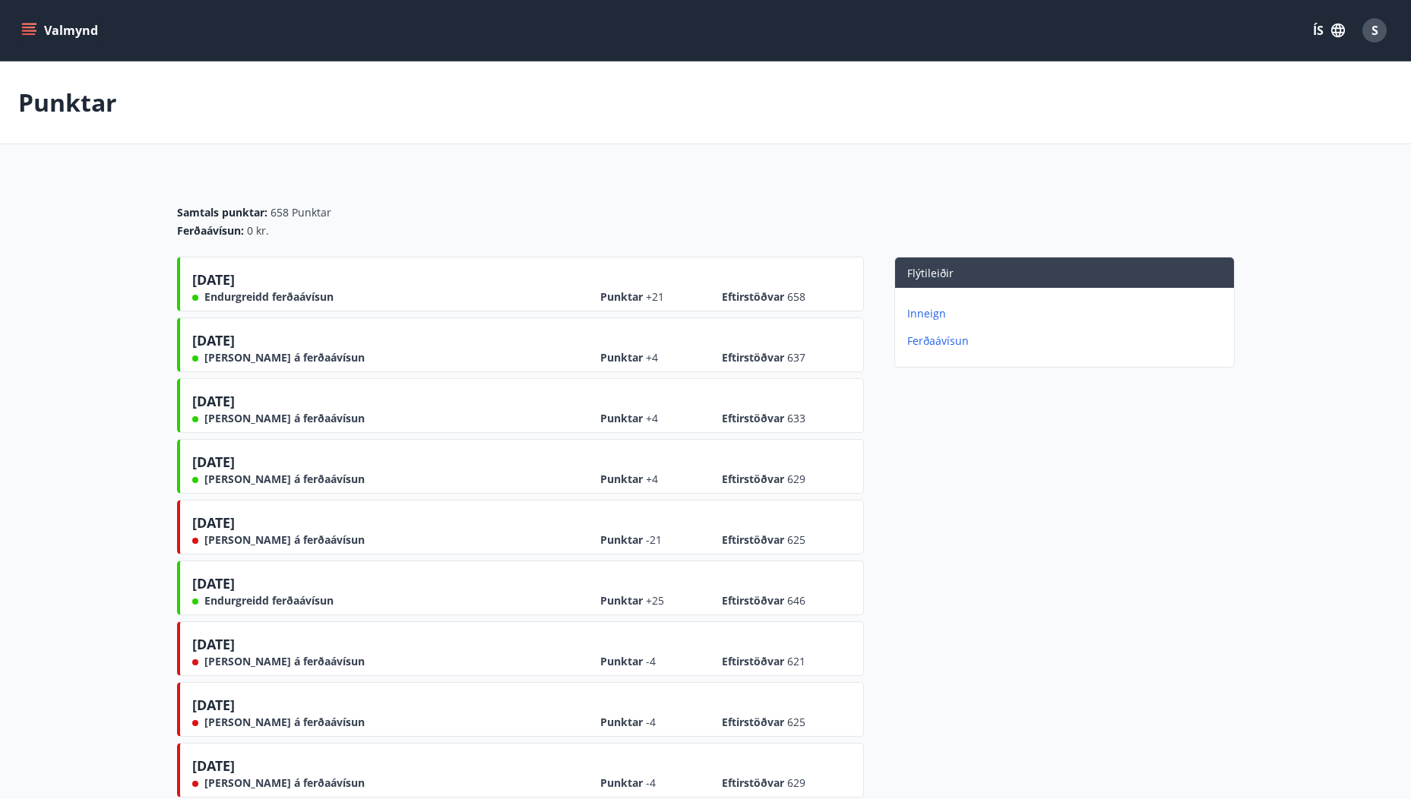
click at [938, 337] on p "Ferðaávísun" at bounding box center [1067, 341] width 321 height 15
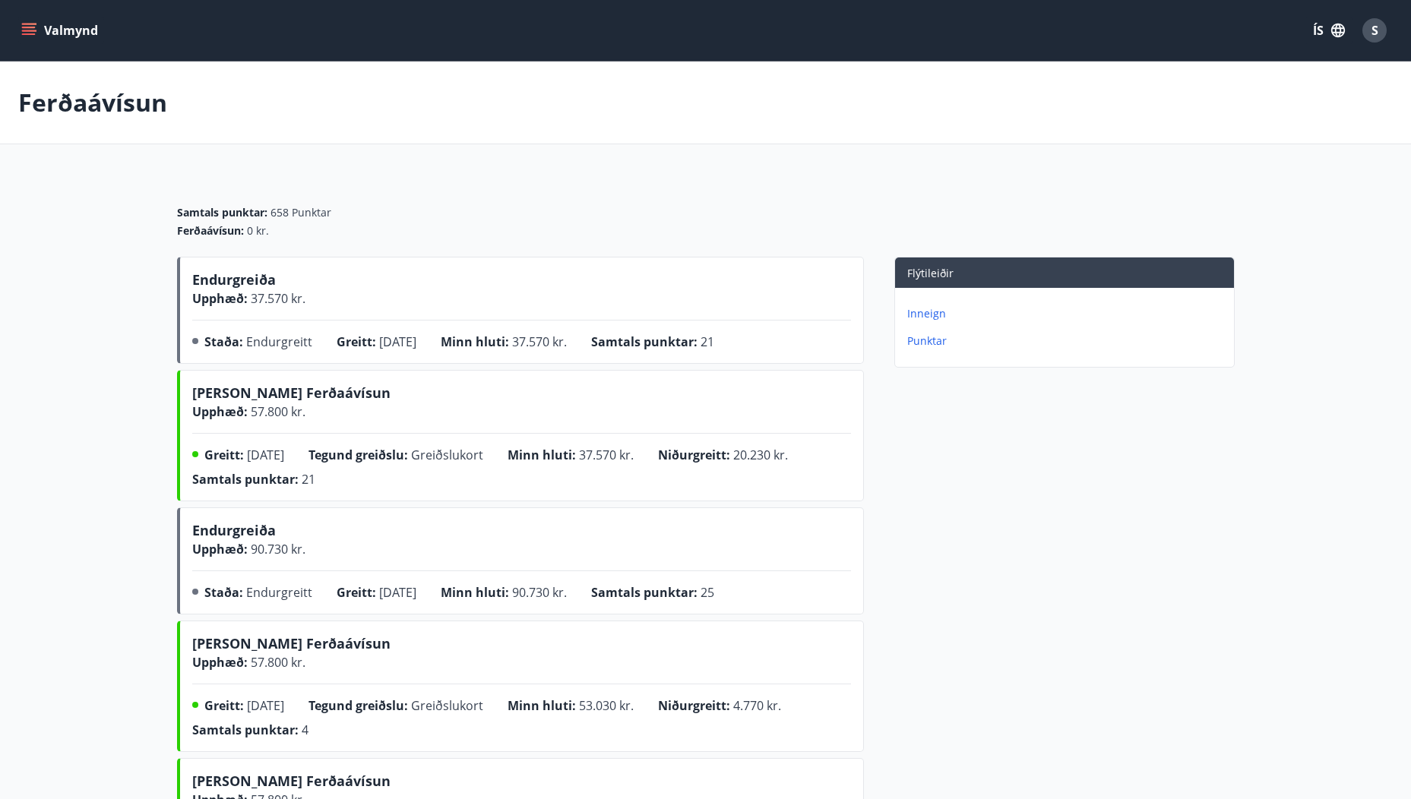
click at [923, 314] on p "Inneign" at bounding box center [1067, 313] width 321 height 15
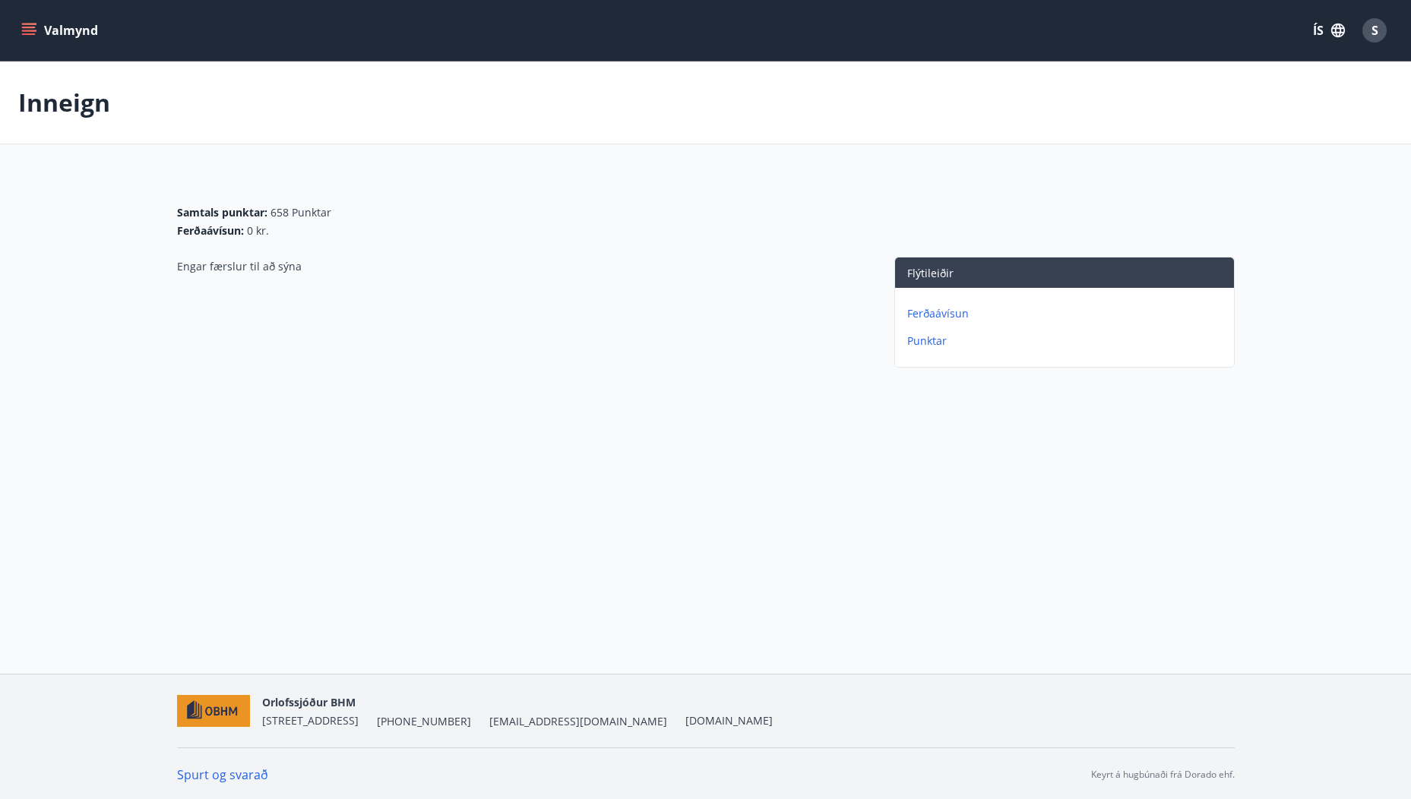
click at [31, 24] on icon "menu" at bounding box center [30, 25] width 17 height 2
drag, startPoint x: 633, startPoint y: 500, endPoint x: 563, endPoint y: 464, distance: 78.8
click at [637, 498] on div "Valmynd ÍS S Inneign Samtals punktar : 658 Punktar Ferðaávísun : 0 kr. Engar fæ…" at bounding box center [705, 337] width 1411 height 674
click at [30, 27] on icon "menu" at bounding box center [29, 28] width 14 height 2
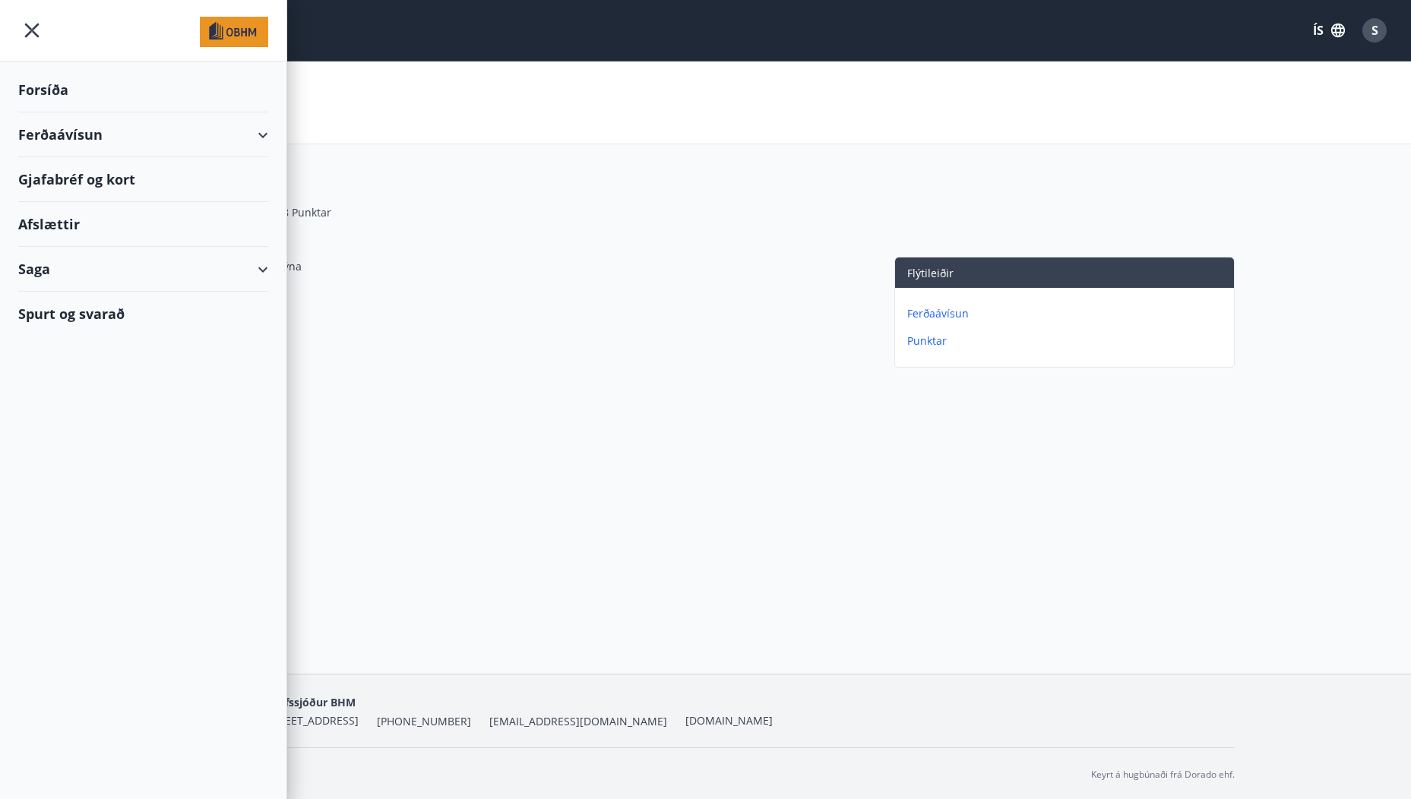
click at [42, 87] on div "Forsíða" at bounding box center [143, 90] width 250 height 45
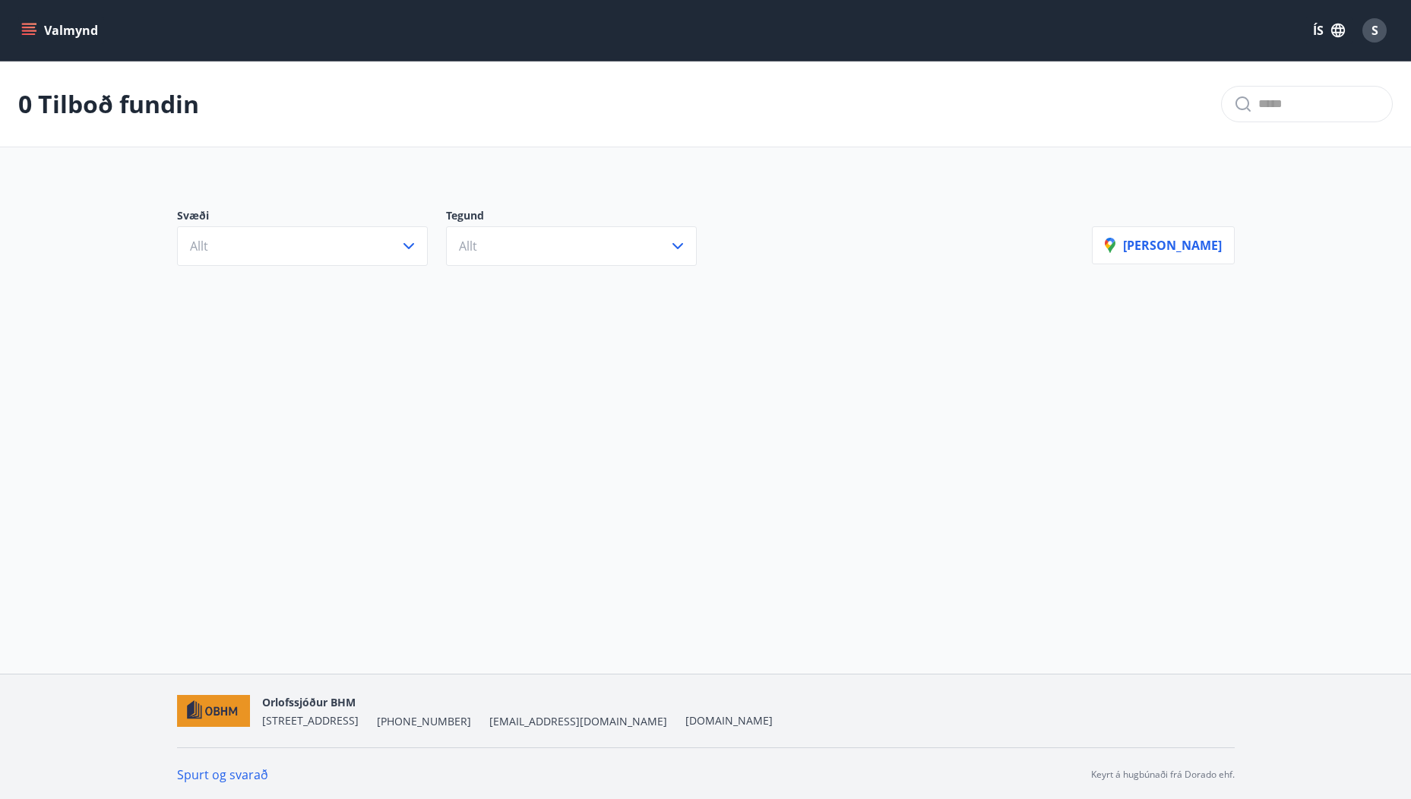
click at [33, 28] on icon "menu" at bounding box center [29, 28] width 14 height 2
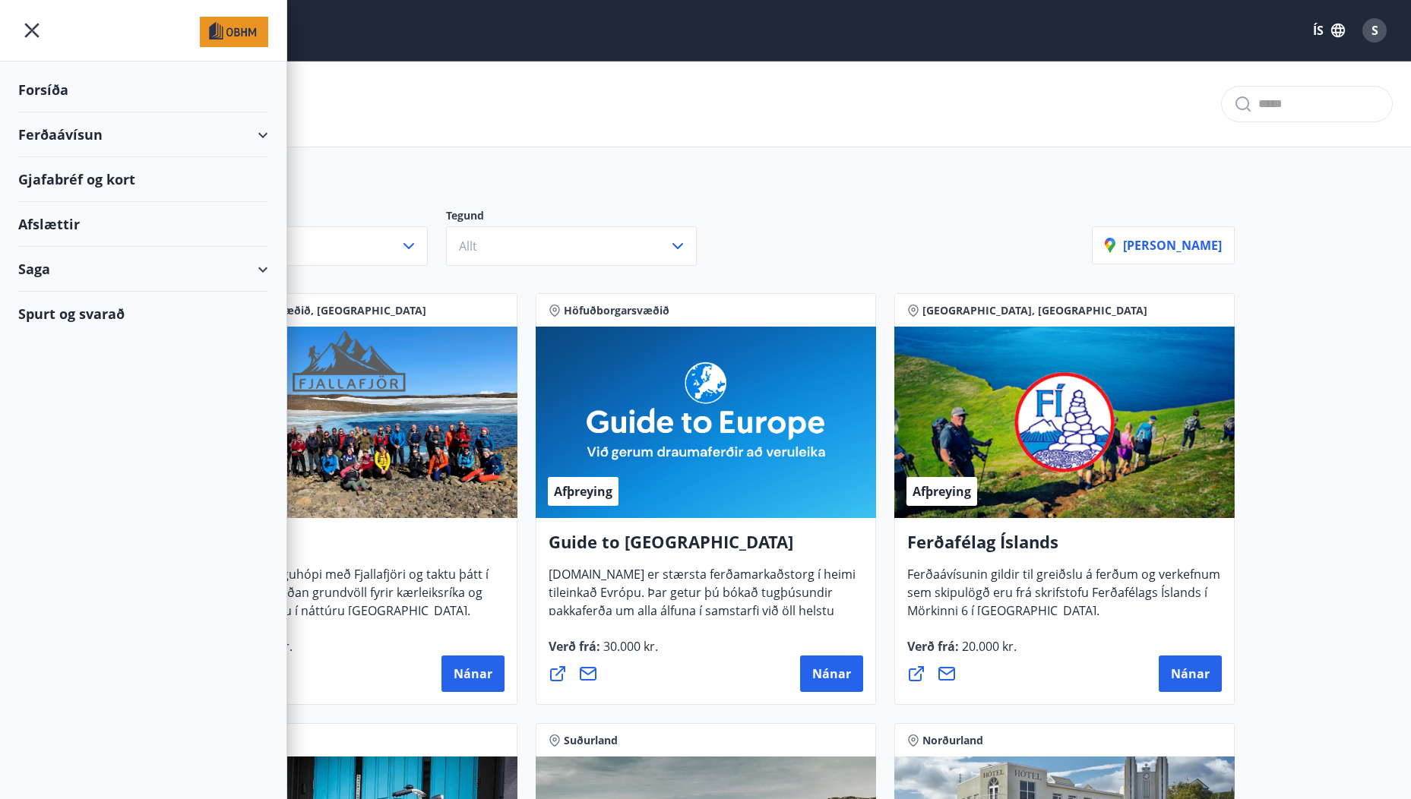
click at [994, 141] on div "28 Tilboð fundin" at bounding box center [705, 105] width 1411 height 86
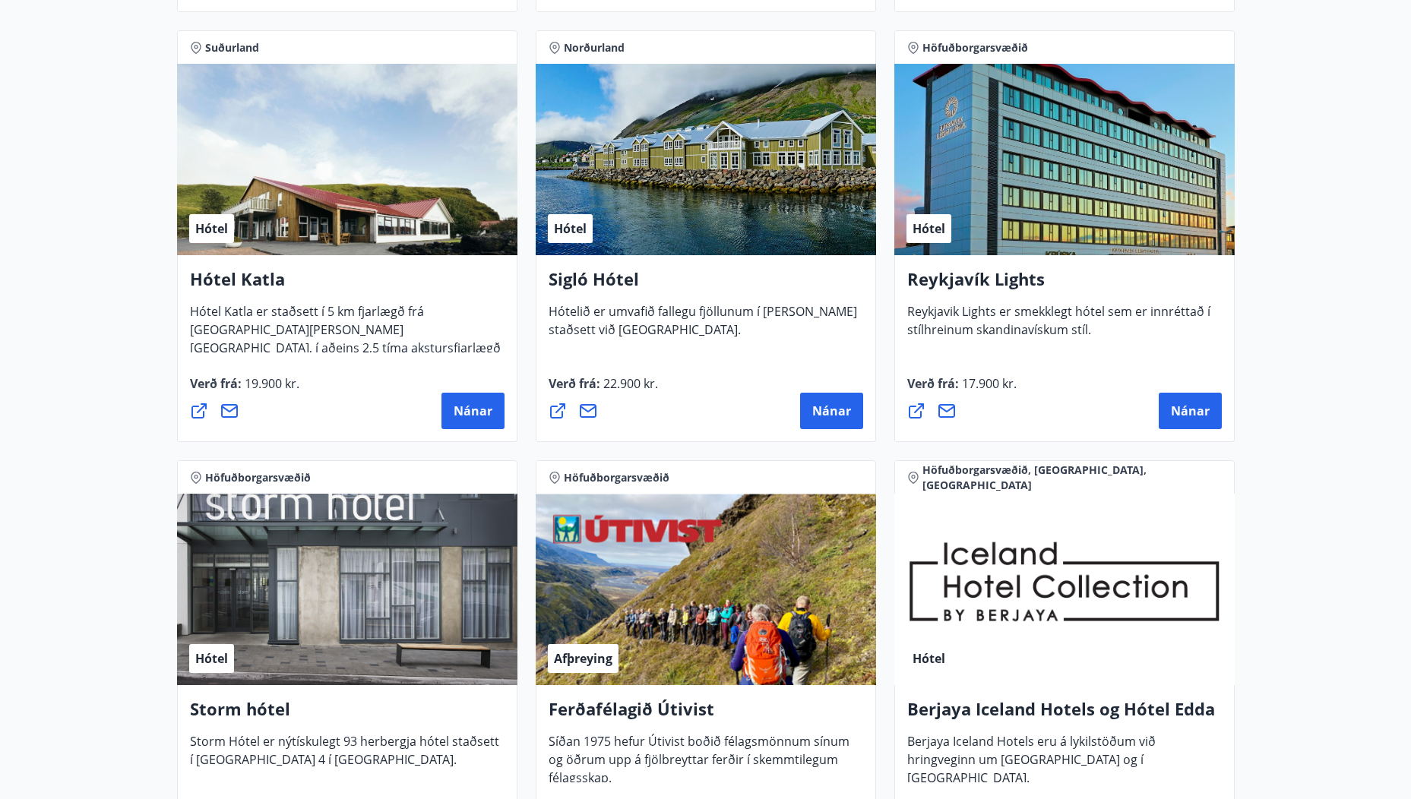
scroll to position [1140, 0]
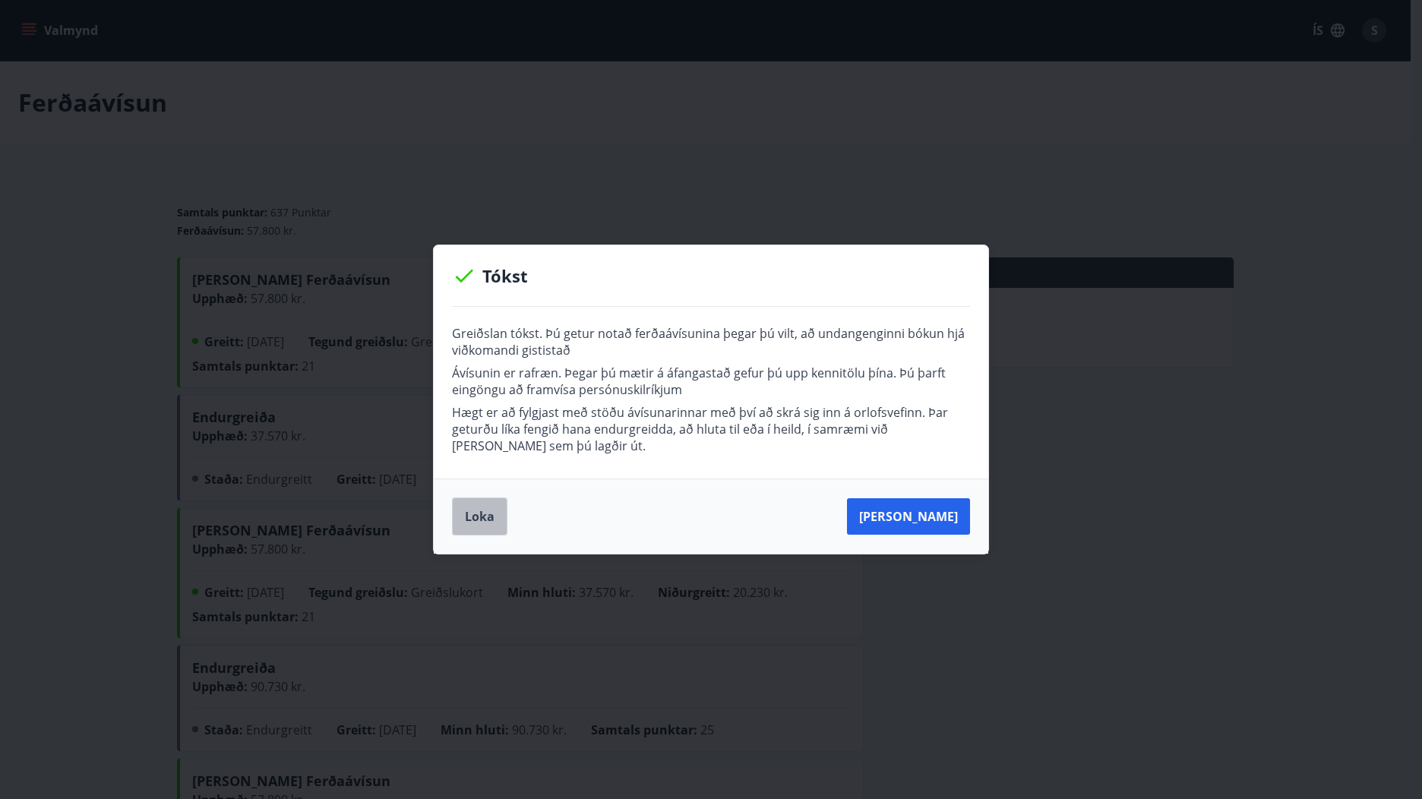
click at [467, 516] on button "Loka" at bounding box center [479, 517] width 55 height 38
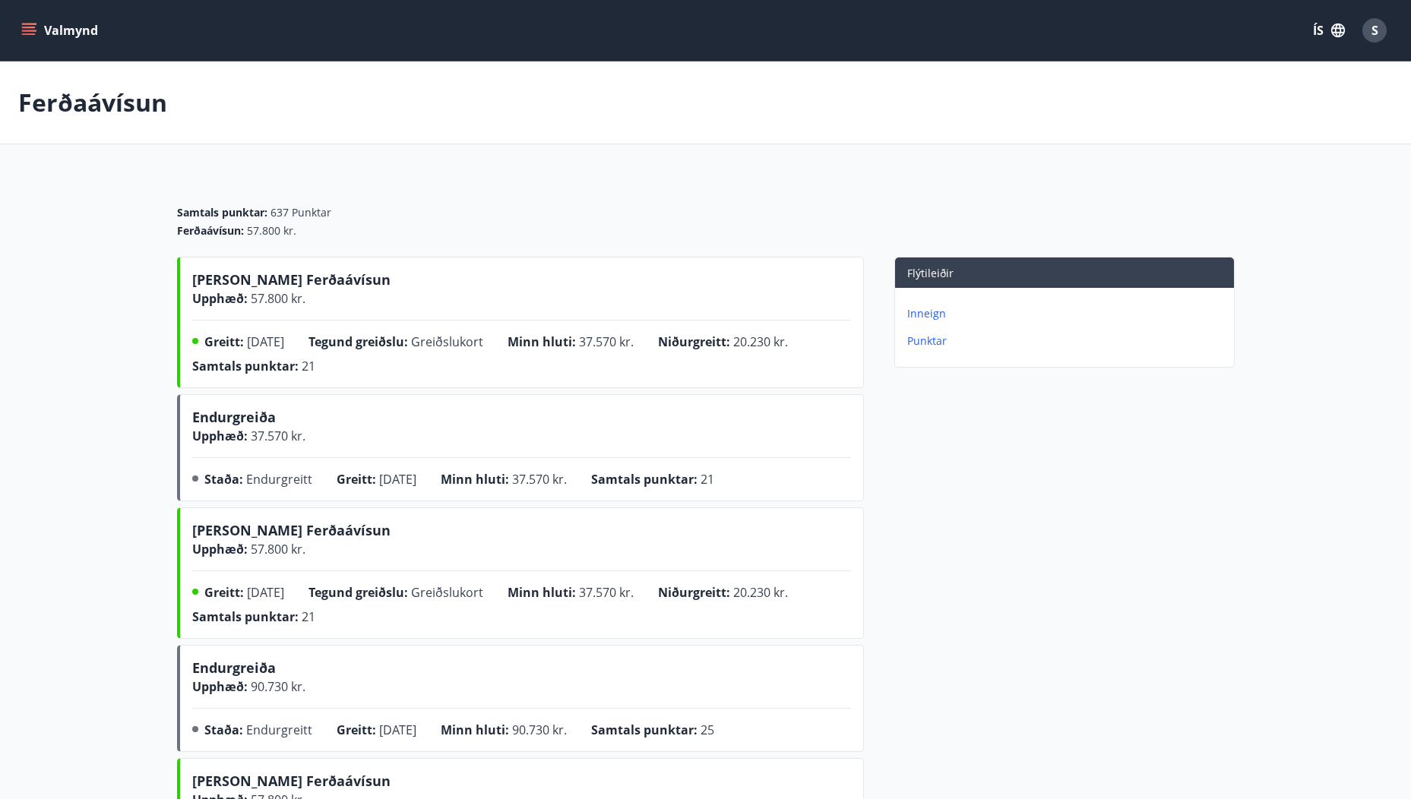
click at [27, 27] on icon "menu" at bounding box center [29, 28] width 14 height 2
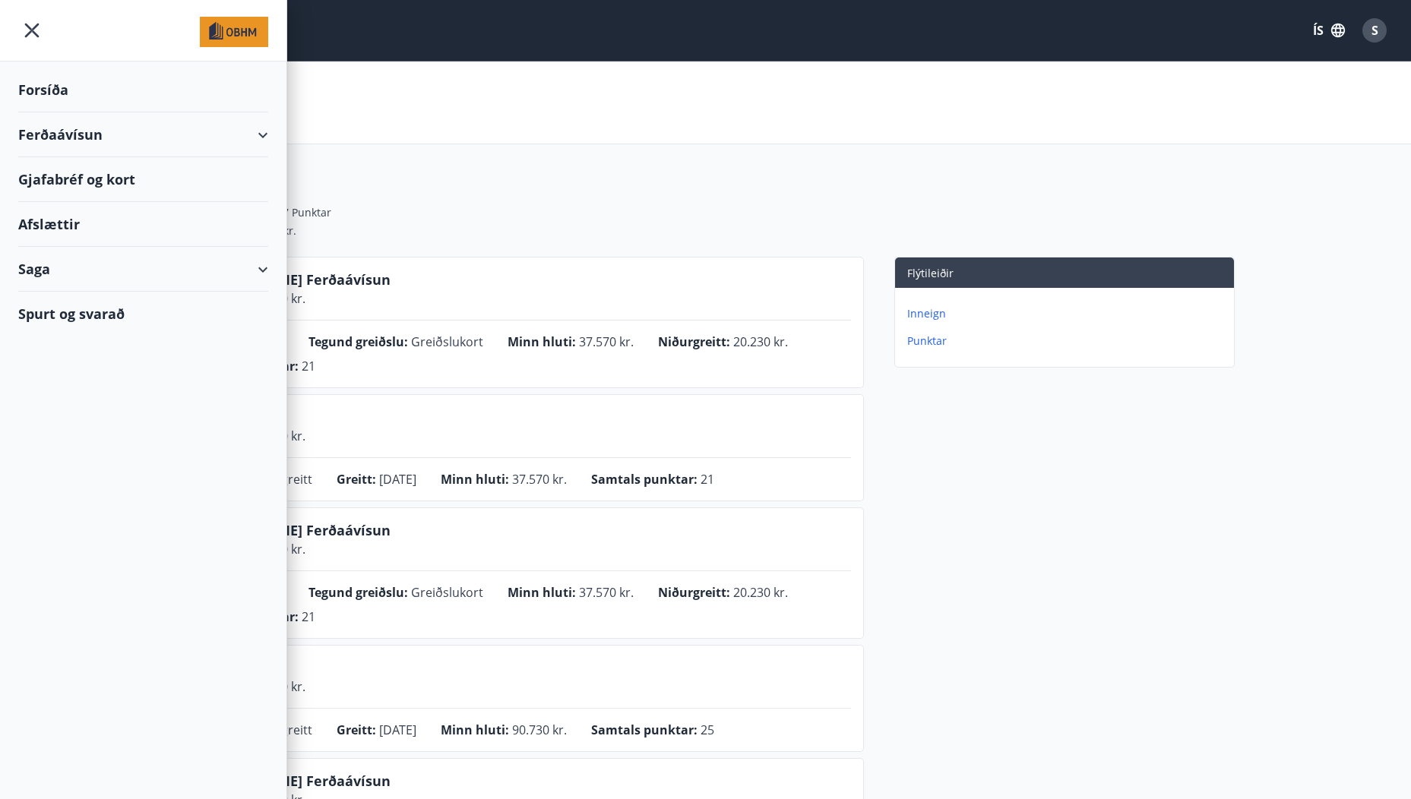
click at [60, 128] on div "Ferðaávísun" at bounding box center [143, 134] width 250 height 45
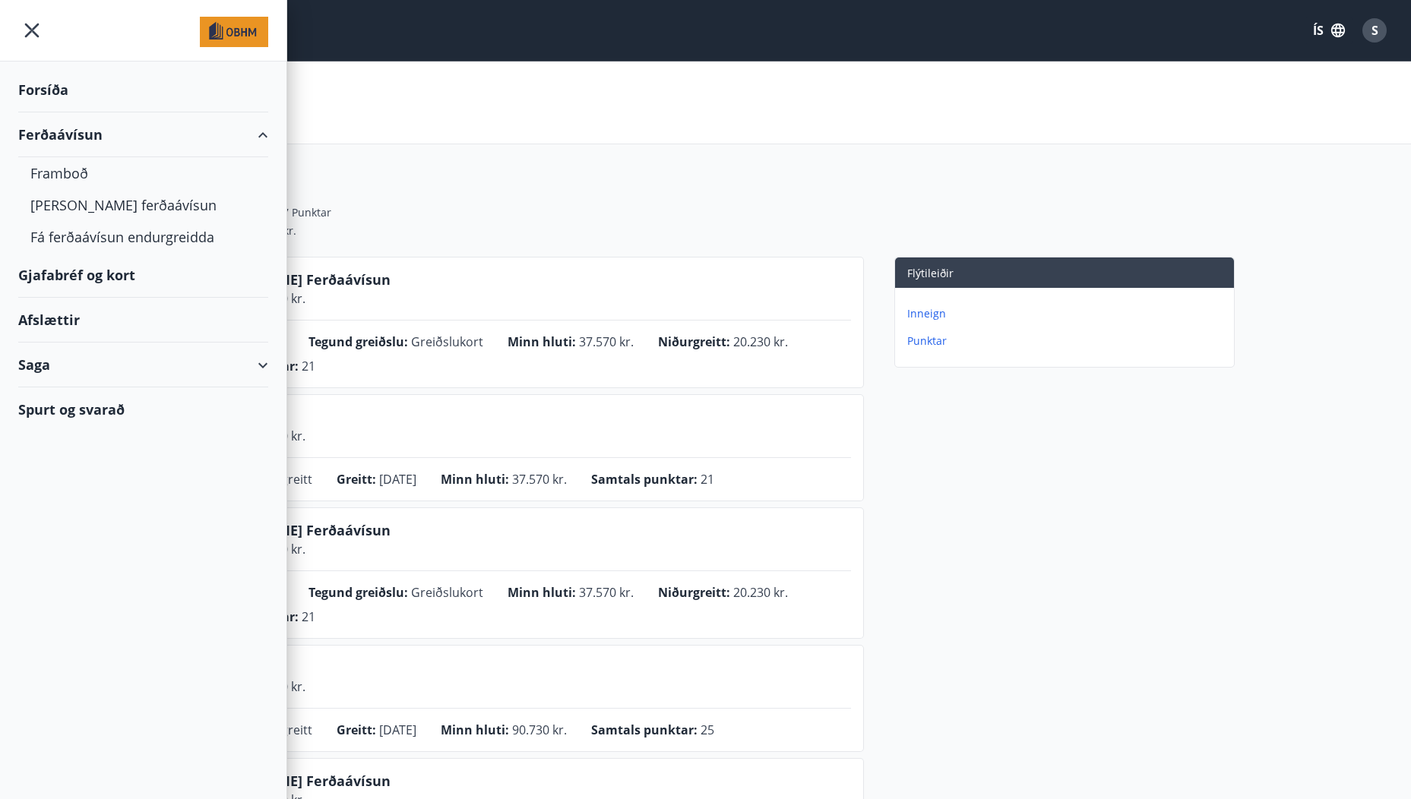
click at [46, 372] on div "Saga" at bounding box center [143, 365] width 250 height 45
click at [51, 471] on div "Inneign" at bounding box center [143, 467] width 226 height 32
